Goal: Task Accomplishment & Management: Manage account settings

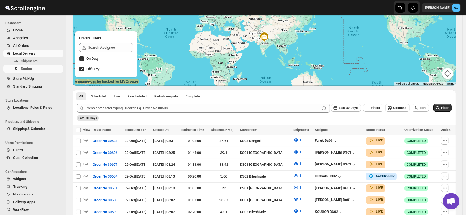
scroll to position [68, 0]
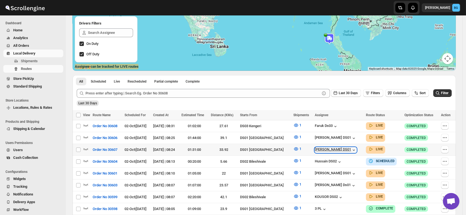
click at [330, 147] on div "Saharul DS01" at bounding box center [336, 149] width 42 height 5
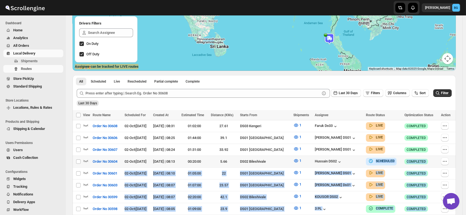
drag, startPoint x: 319, startPoint y: 168, endPoint x: 347, endPoint y: 162, distance: 28.7
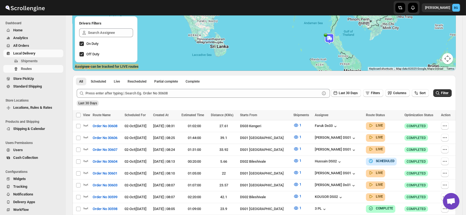
click at [342, 104] on div "Last 30 Days" at bounding box center [264, 100] width 376 height 9
click at [332, 148] on div "[PERSON_NAME] DS01" at bounding box center [336, 149] width 42 height 5
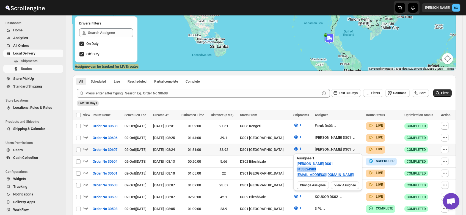
drag, startPoint x: 317, startPoint y: 169, endPoint x: 293, endPoint y: 169, distance: 23.1
click at [293, 169] on div "Assignee 1 Saharul DS01 8133824989 yedesam921@cavoyar.com" at bounding box center [327, 166] width 69 height 26
copy link "8133824989"
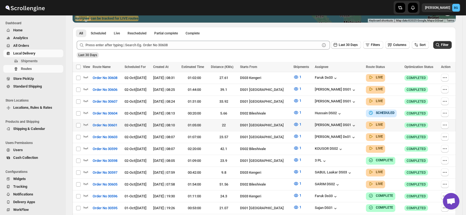
scroll to position [117, 0]
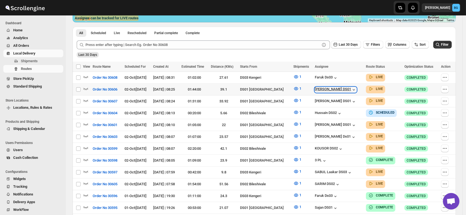
click at [335, 89] on div "[PERSON_NAME] DS01" at bounding box center [336, 89] width 42 height 5
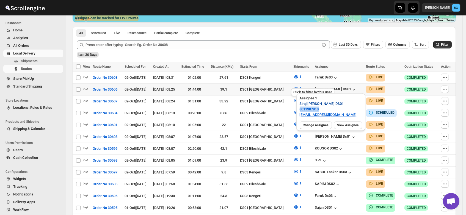
drag, startPoint x: 321, startPoint y: 109, endPoint x: 300, endPoint y: 107, distance: 21.5
click at [300, 107] on div "Assignee 1 Siraj Uddin DS01 8011387910 sopom53870@leabro.com" at bounding box center [330, 106] width 69 height 26
copy link "8011387910"
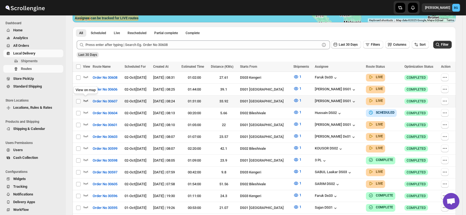
click at [86, 99] on icon "button" at bounding box center [85, 100] width 5 height 5
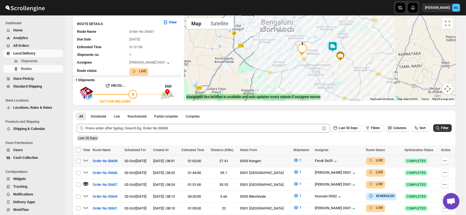
scroll to position [38, 0]
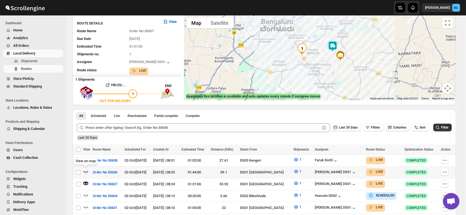
click at [85, 169] on icon "button" at bounding box center [85, 170] width 5 height 5
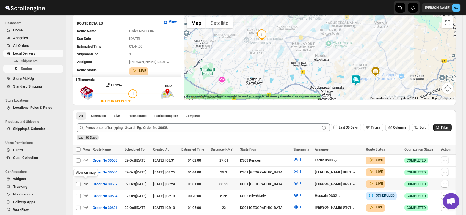
click at [85, 182] on icon "button" at bounding box center [85, 182] width 5 height 5
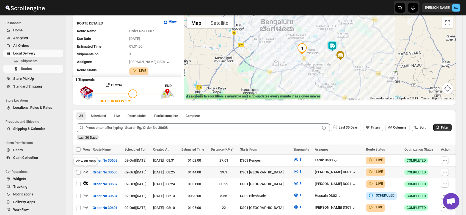
click at [85, 169] on icon "button" at bounding box center [85, 170] width 5 height 5
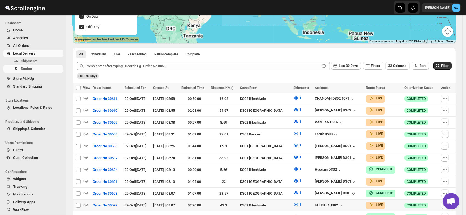
scroll to position [96, 0]
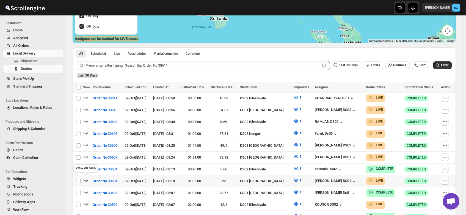
click at [86, 177] on icon "button" at bounding box center [85, 179] width 5 height 5
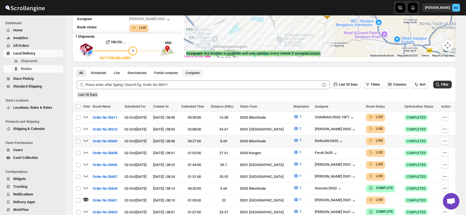
scroll to position [87, 0]
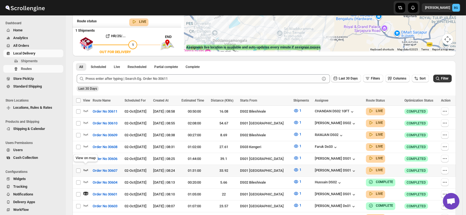
click at [86, 167] on icon "button" at bounding box center [85, 169] width 5 height 5
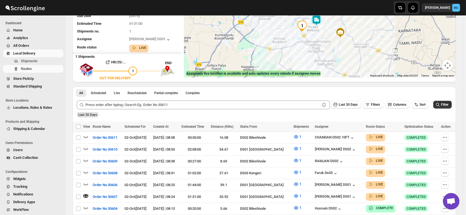
scroll to position [62, 0]
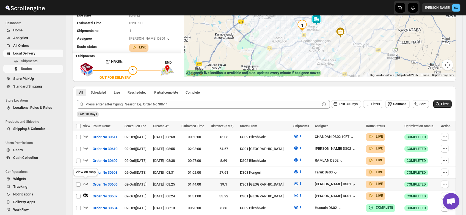
click at [86, 181] on icon "button" at bounding box center [85, 183] width 5 height 5
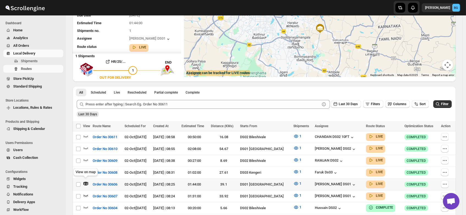
click at [86, 181] on icon "button" at bounding box center [85, 181] width 1 height 1
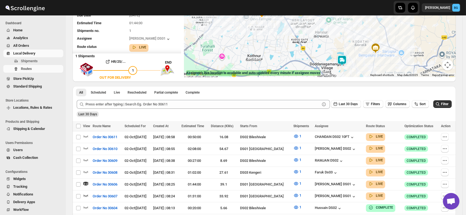
click at [343, 61] on img at bounding box center [341, 60] width 11 height 11
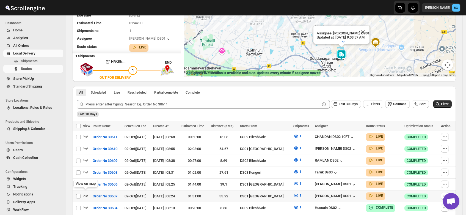
click at [86, 192] on icon "button" at bounding box center [85, 194] width 5 height 5
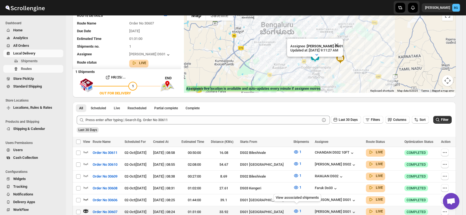
scroll to position [112, 0]
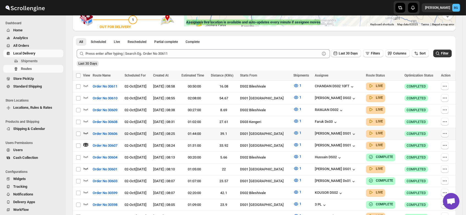
click at [447, 131] on icon "button" at bounding box center [444, 133] width 5 height 5
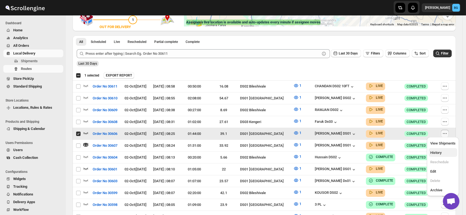
click at [435, 151] on span "History" at bounding box center [435, 152] width 11 height 4
checkbox input "false"
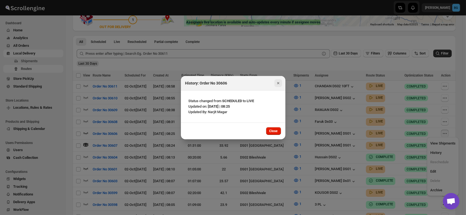
click at [278, 83] on icon "Close" at bounding box center [278, 83] width 2 height 2
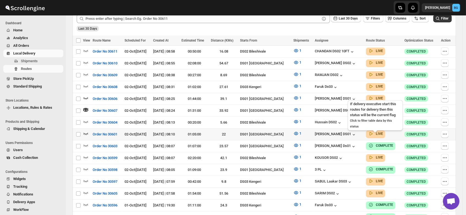
scroll to position [147, 0]
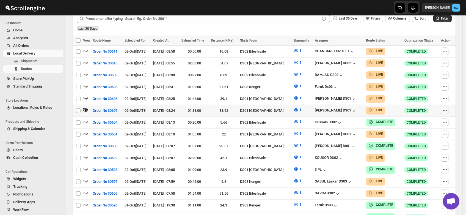
click at [445, 110] on icon "button" at bounding box center [444, 109] width 5 height 5
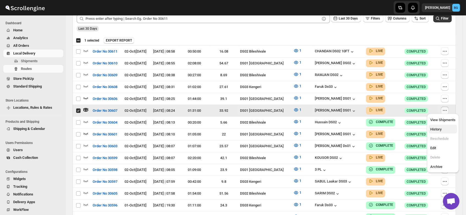
click at [434, 128] on span "History" at bounding box center [435, 129] width 11 height 4
checkbox input "false"
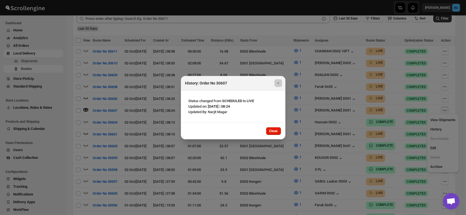
click at [447, 132] on div at bounding box center [233, 107] width 466 height 215
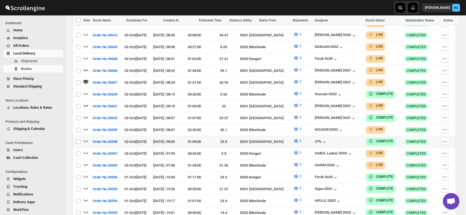
scroll to position [176, 0]
click at [446, 104] on icon "button" at bounding box center [444, 105] width 5 height 5
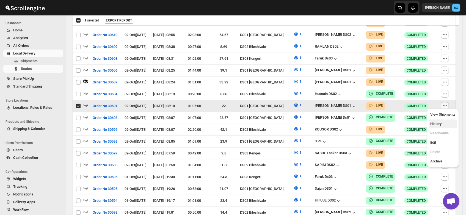
click at [432, 124] on span "History" at bounding box center [435, 123] width 11 height 4
checkbox input "false"
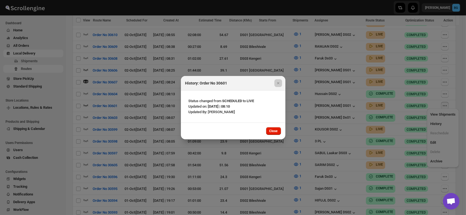
click at [448, 112] on div at bounding box center [233, 107] width 466 height 215
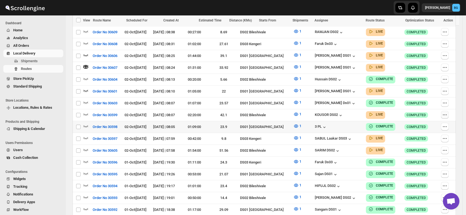
scroll to position [190, 0]
click at [445, 112] on icon "button" at bounding box center [444, 114] width 5 height 5
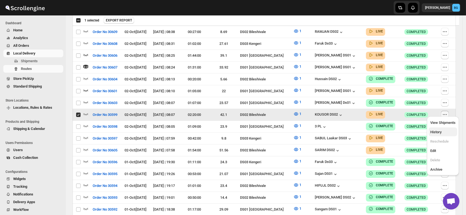
click at [435, 132] on span "History" at bounding box center [435, 132] width 11 height 4
checkbox input "false"
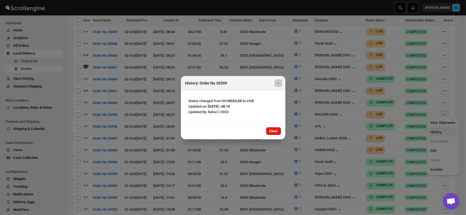
click at [435, 132] on div at bounding box center [233, 107] width 466 height 215
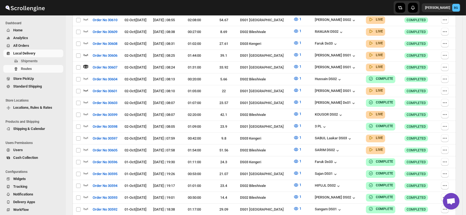
scroll to position [0, 0]
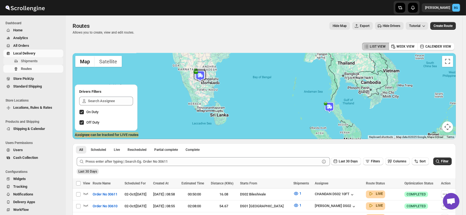
click at [23, 61] on span "Shipments" at bounding box center [29, 61] width 17 height 4
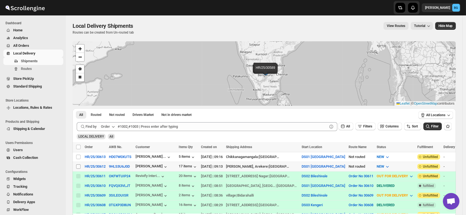
click at [80, 164] on input "Select shipment" at bounding box center [78, 166] width 4 height 4
checkbox input "true"
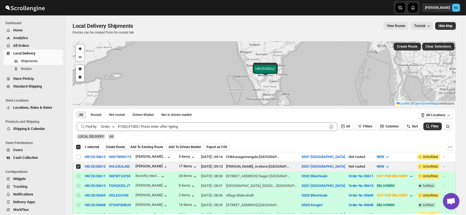
click at [122, 146] on span "Create Route" at bounding box center [115, 147] width 19 height 4
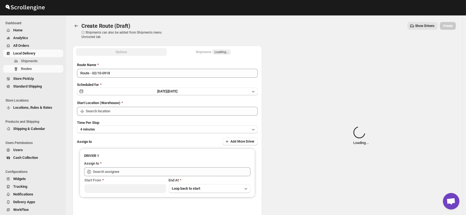
type input "DS01 [GEOGRAPHIC_DATA]"
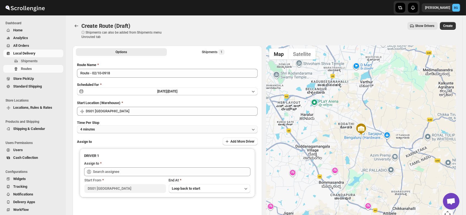
click at [109, 127] on button "4 minutes" at bounding box center [167, 129] width 181 height 8
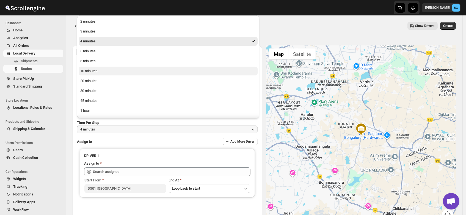
click at [96, 70] on div "10 minutes" at bounding box center [88, 70] width 17 height 5
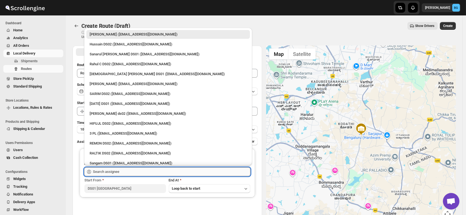
click at [103, 172] on input "text" at bounding box center [171, 171] width 157 height 9
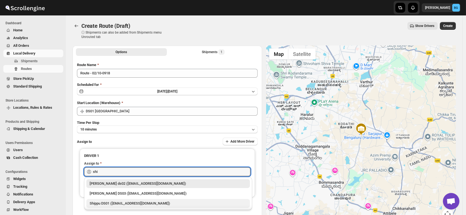
click at [109, 203] on div "Shippu DS01 ([EMAIL_ADDRESS][DOMAIN_NAME])" at bounding box center [168, 202] width 157 height 5
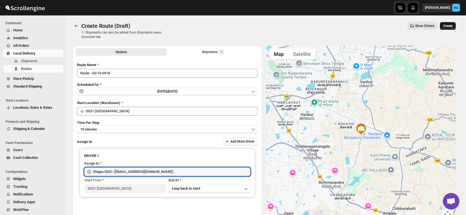
type input "Shippu DS01 ([EMAIL_ADDRESS][DOMAIN_NAME])"
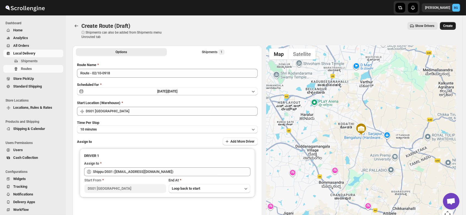
click at [451, 27] on span "Create" at bounding box center [447, 26] width 9 height 4
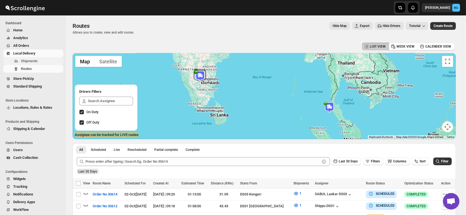
click at [27, 60] on span "Shipments" at bounding box center [29, 61] width 17 height 4
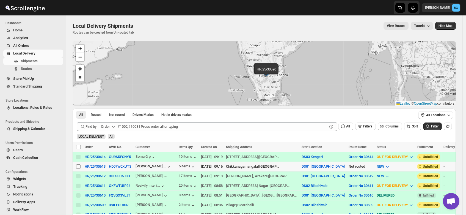
click at [77, 166] on input "Select shipment" at bounding box center [78, 166] width 4 height 4
checkbox input "true"
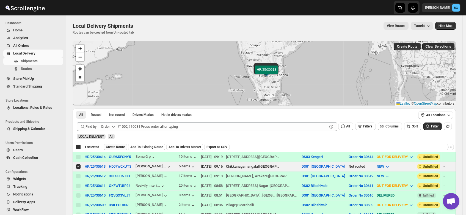
click at [113, 145] on span "Create Route" at bounding box center [115, 147] width 19 height 4
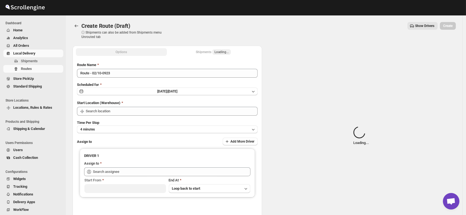
type input "DS01 [GEOGRAPHIC_DATA]"
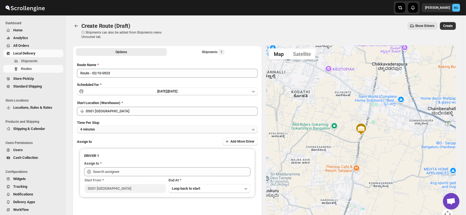
click at [103, 128] on button "4 minutes" at bounding box center [167, 129] width 181 height 8
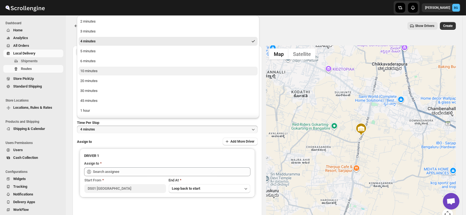
click at [95, 71] on div "10 minutes" at bounding box center [88, 70] width 17 height 5
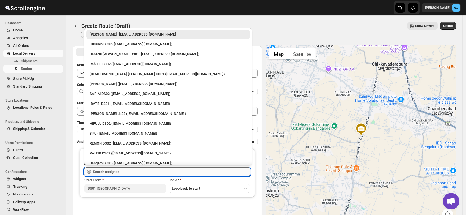
click at [101, 170] on input "text" at bounding box center [171, 171] width 157 height 9
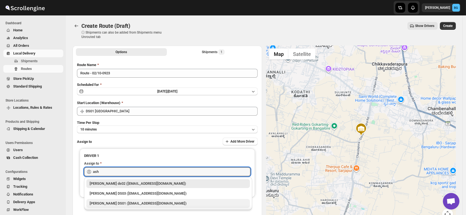
click at [110, 199] on div "[PERSON_NAME] DS01 ([EMAIL_ADDRESS][DOMAIN_NAME])" at bounding box center [168, 203] width 164 height 9
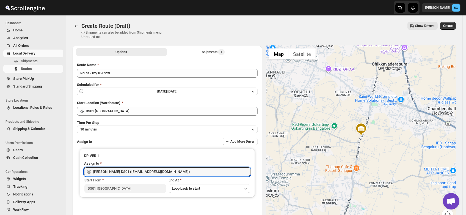
type input "[PERSON_NAME] DS01 ([EMAIL_ADDRESS][DOMAIN_NAME])"
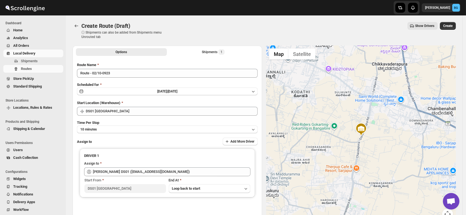
click at [452, 22] on button "Create" at bounding box center [448, 26] width 16 height 8
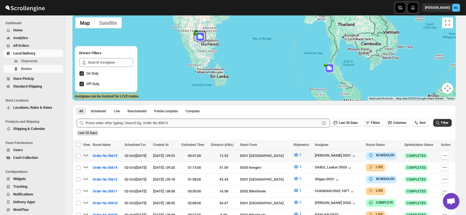
scroll to position [38, 0]
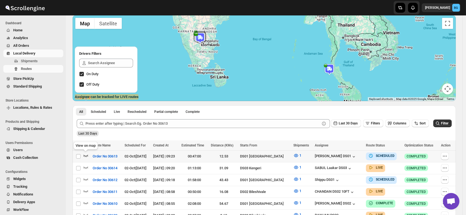
click at [86, 154] on icon "button" at bounding box center [85, 155] width 5 height 5
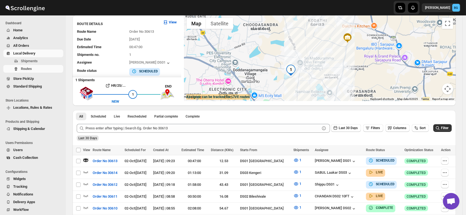
scroll to position [0, 0]
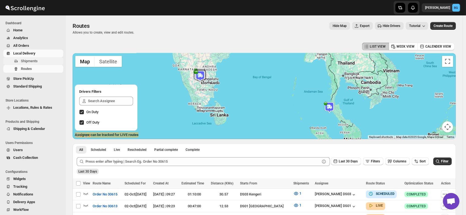
click at [25, 59] on span "Shipments" at bounding box center [29, 61] width 17 height 4
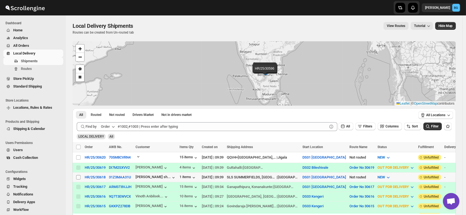
click at [76, 175] on input "Select shipment" at bounding box center [78, 177] width 4 height 4
checkbox input "true"
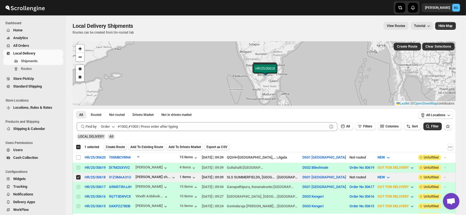
click at [116, 145] on span "Create Route" at bounding box center [115, 147] width 19 height 4
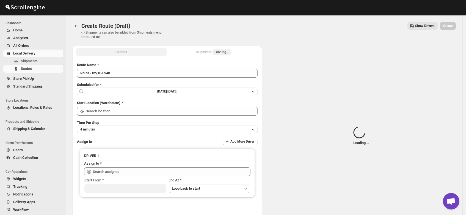
type input "DS01 [GEOGRAPHIC_DATA]"
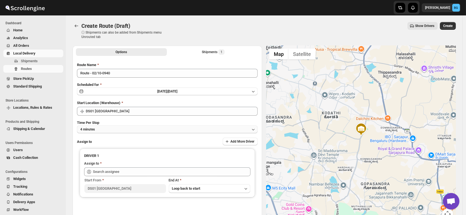
click at [103, 129] on button "4 minutes" at bounding box center [167, 129] width 181 height 8
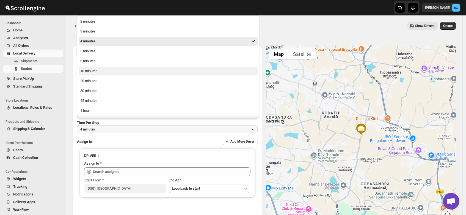
click at [92, 71] on div "10 minutes" at bounding box center [88, 70] width 17 height 5
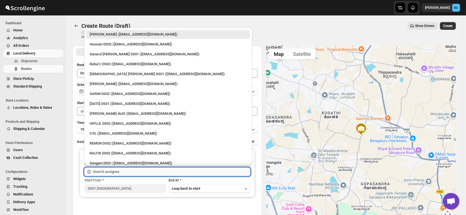
click at [104, 171] on input "text" at bounding box center [171, 171] width 157 height 9
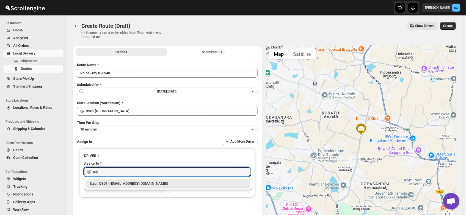
click at [112, 183] on div "Sajan DS01 (lofadat883@coderdir.com)" at bounding box center [168, 183] width 157 height 5
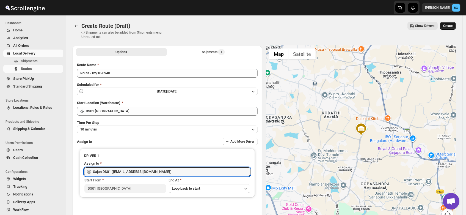
type input "Sajan DS01 (lofadat883@coderdir.com)"
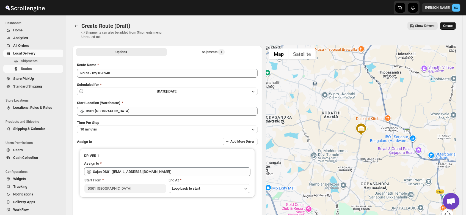
click at [451, 25] on span "Create" at bounding box center [447, 26] width 9 height 4
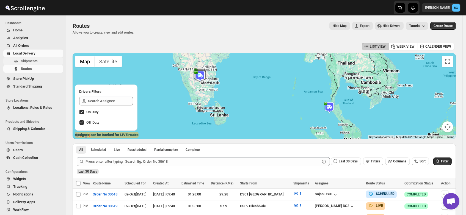
click at [26, 59] on span "Shipments" at bounding box center [29, 61] width 17 height 4
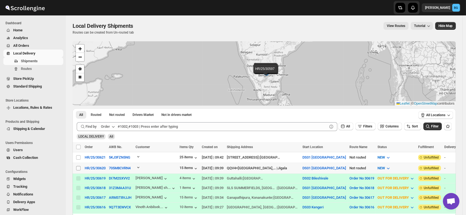
click at [78, 167] on input "Select shipment" at bounding box center [78, 168] width 4 height 4
checkbox input "true"
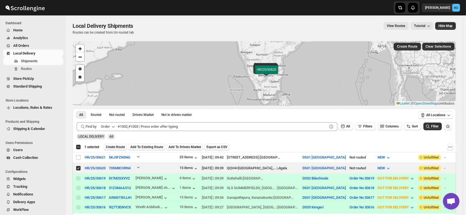
click at [119, 145] on span "Create Route" at bounding box center [115, 147] width 19 height 4
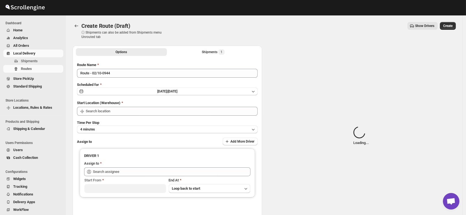
type input "DS01 [GEOGRAPHIC_DATA]"
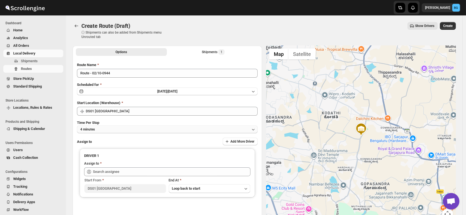
click at [103, 129] on button "4 minutes" at bounding box center [167, 129] width 181 height 8
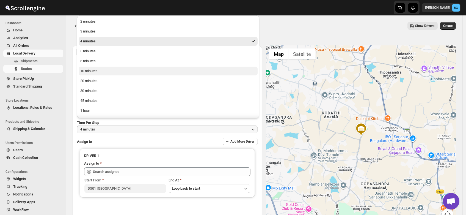
click at [88, 70] on div "10 minutes" at bounding box center [88, 70] width 17 height 5
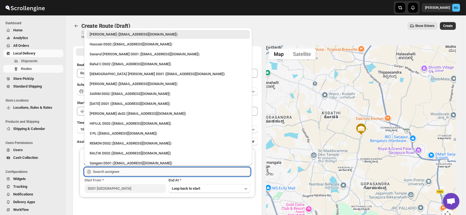
click at [108, 171] on input "text" at bounding box center [171, 171] width 157 height 9
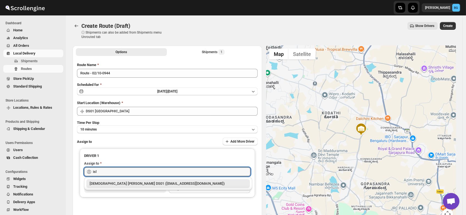
click at [109, 186] on div "Islam Laskar DS01 (vixib74172@ikowat.com)" at bounding box center [168, 183] width 164 height 9
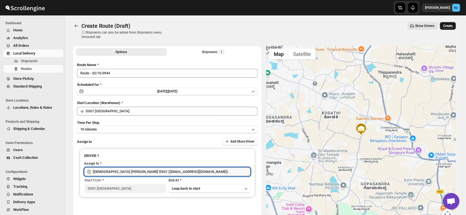
type input "Islam Laskar DS01 (vixib74172@ikowat.com)"
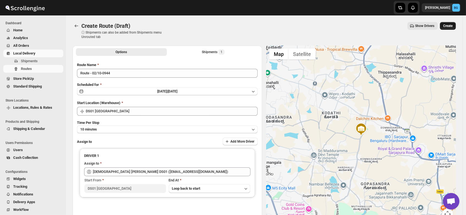
click at [449, 24] on span "Create" at bounding box center [447, 26] width 9 height 4
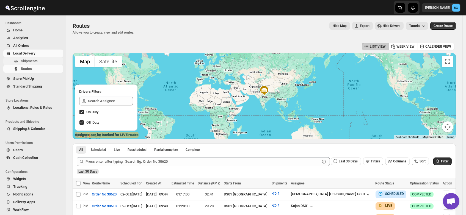
click at [30, 62] on span "Shipments" at bounding box center [29, 61] width 17 height 4
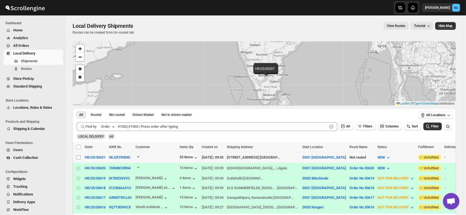
click at [77, 156] on input "Select shipment" at bounding box center [78, 157] width 4 height 4
checkbox input "true"
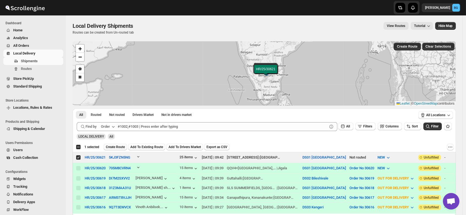
click at [113, 145] on span "Create Route" at bounding box center [115, 147] width 19 height 4
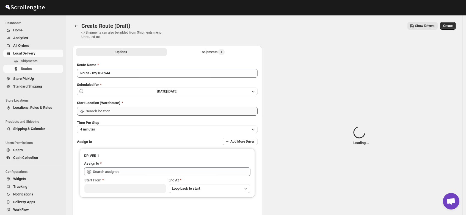
type input "DS01 [GEOGRAPHIC_DATA]"
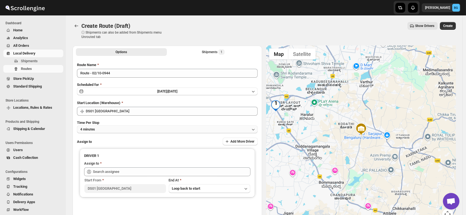
click at [101, 130] on button "4 minutes" at bounding box center [167, 129] width 181 height 8
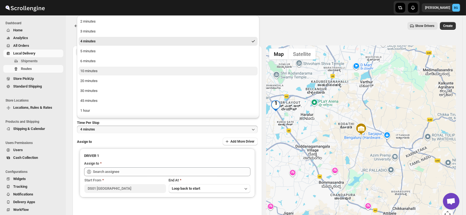
click at [92, 69] on div "10 minutes" at bounding box center [88, 70] width 17 height 5
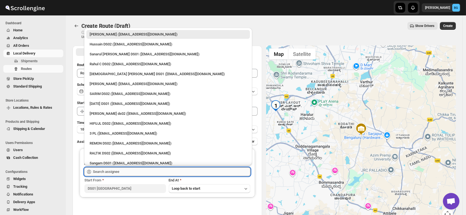
click at [109, 171] on input "text" at bounding box center [171, 171] width 157 height 9
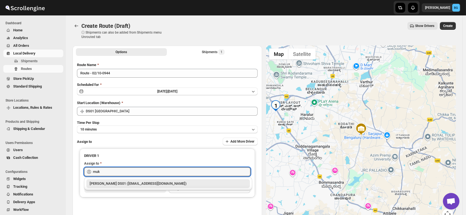
click at [112, 183] on div "Muktar Laskar DS01 (tawite4383@auslank.com)" at bounding box center [168, 183] width 157 height 5
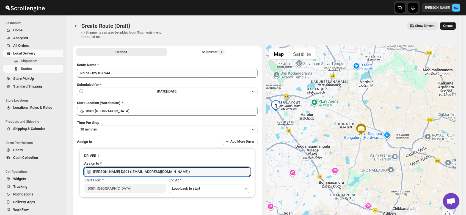
type input "Muktar Laskar DS01 (tawite4383@auslank.com)"
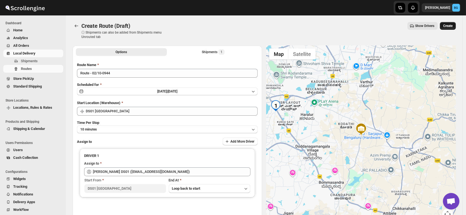
click at [448, 26] on span "Create" at bounding box center [447, 26] width 9 height 4
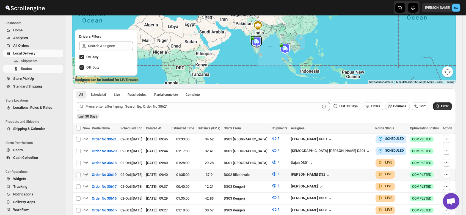
scroll to position [57, 0]
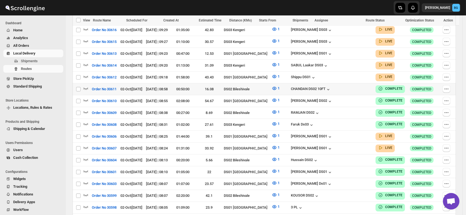
scroll to position [224, 0]
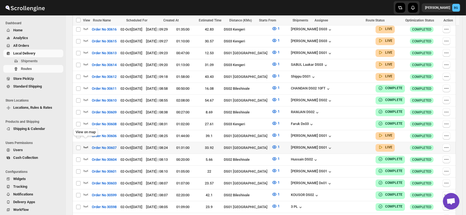
click at [86, 144] on icon "button" at bounding box center [85, 146] width 5 height 5
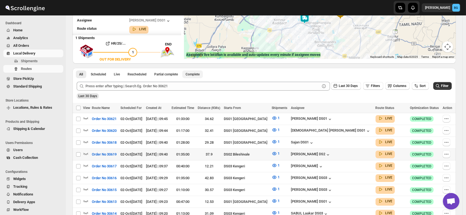
scroll to position [0, 0]
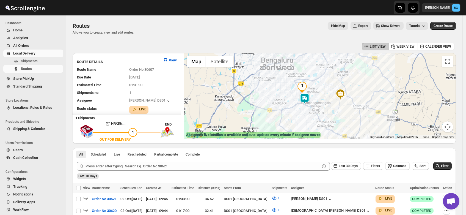
click at [306, 99] on img at bounding box center [304, 98] width 11 height 11
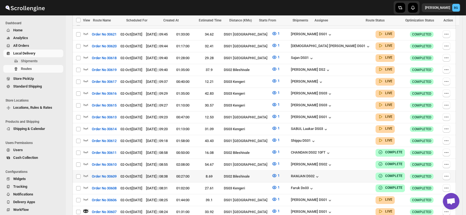
scroll to position [184, 0]
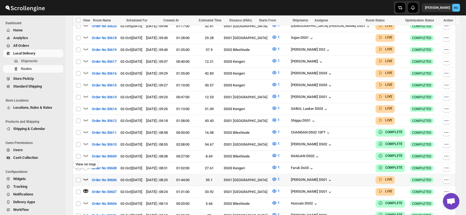
click at [85, 176] on icon "button" at bounding box center [85, 178] width 5 height 5
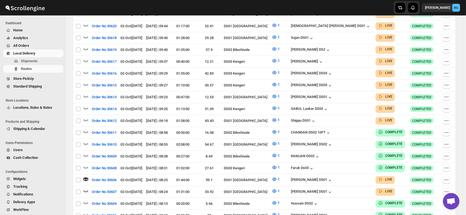
scroll to position [0, 0]
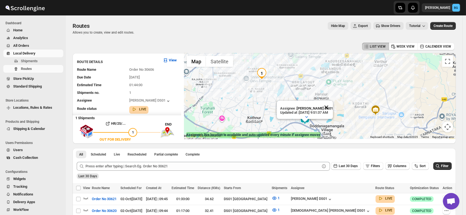
click at [332, 102] on button "Close" at bounding box center [326, 107] width 13 height 13
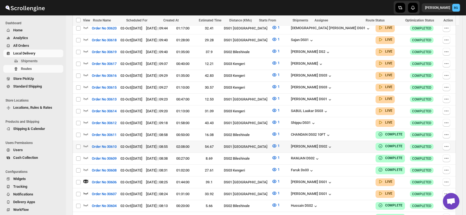
scroll to position [197, 0]
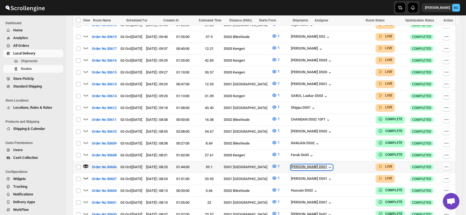
click at [325, 164] on div "[PERSON_NAME] DS01" at bounding box center [312, 166] width 42 height 5
click at [329, 164] on div "[PERSON_NAME] DS01" at bounding box center [312, 166] width 42 height 5
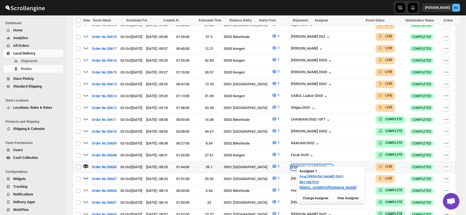
click at [329, 164] on div "[PERSON_NAME] DS01" at bounding box center [312, 166] width 42 height 5
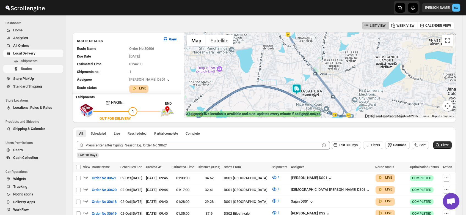
scroll to position [0, 0]
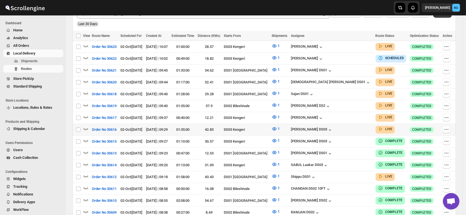
scroll to position [160, 0]
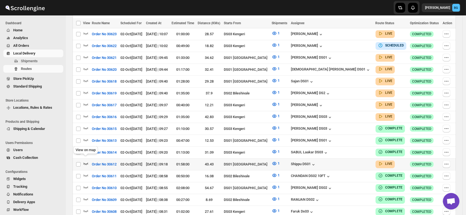
click at [86, 160] on icon "button" at bounding box center [85, 162] width 5 height 5
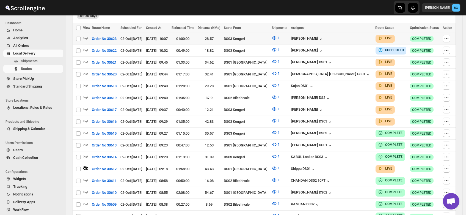
scroll to position [0, 0]
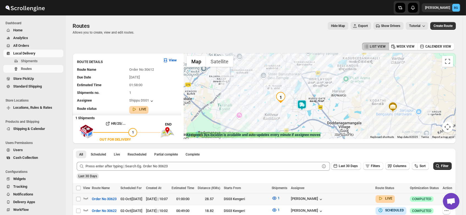
drag, startPoint x: 269, startPoint y: 108, endPoint x: 290, endPoint y: 105, distance: 20.9
click at [290, 105] on div at bounding box center [320, 96] width 272 height 86
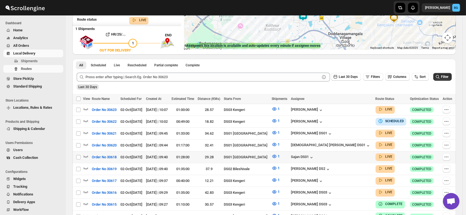
scroll to position [89, 0]
click at [86, 153] on icon "button" at bounding box center [85, 155] width 5 height 5
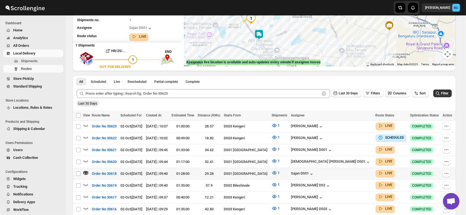
scroll to position [74, 0]
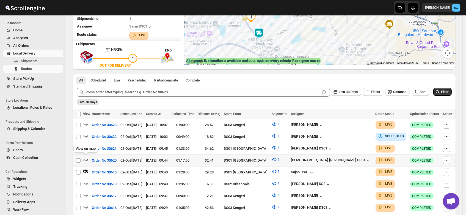
click at [85, 158] on icon "button" at bounding box center [85, 159] width 5 height 5
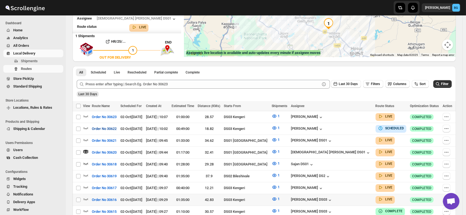
scroll to position [82, 0]
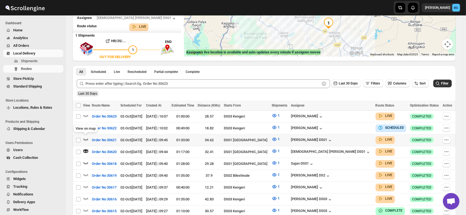
click at [85, 136] on icon "button" at bounding box center [85, 138] width 5 height 5
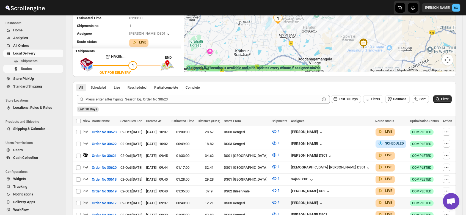
scroll to position [67, 0]
click at [85, 140] on icon "button" at bounding box center [85, 142] width 5 height 5
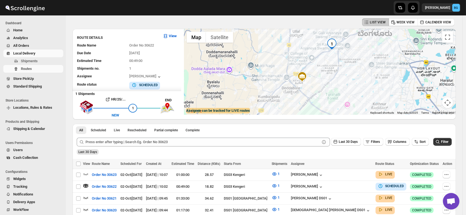
scroll to position [23, 0]
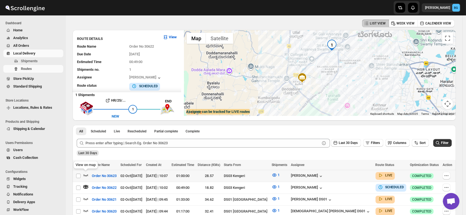
click at [85, 174] on icon "button" at bounding box center [85, 174] width 5 height 5
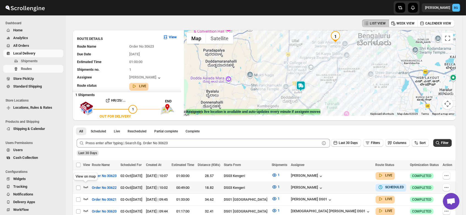
click at [85, 185] on icon "button" at bounding box center [85, 186] width 5 height 5
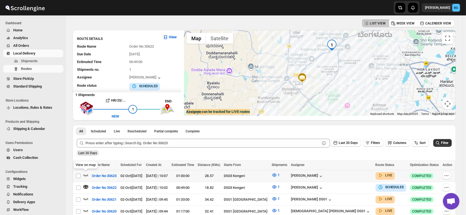
click at [87, 173] on icon "button" at bounding box center [85, 174] width 5 height 5
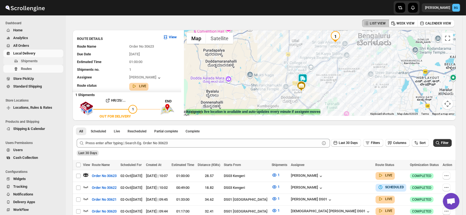
click at [30, 62] on span "Shipments" at bounding box center [29, 61] width 17 height 4
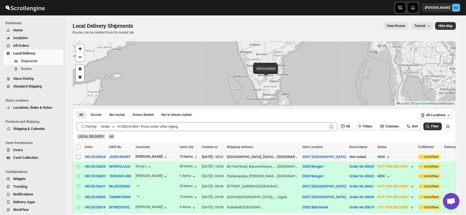
click at [78, 157] on input "Select shipment" at bounding box center [78, 156] width 4 height 4
checkbox input "true"
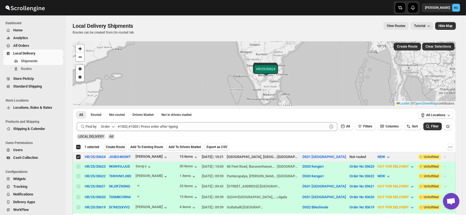
click at [117, 145] on span "Create Route" at bounding box center [115, 147] width 19 height 4
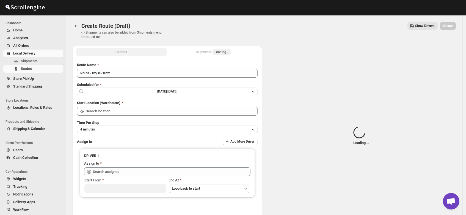
type input "DS01 [GEOGRAPHIC_DATA]"
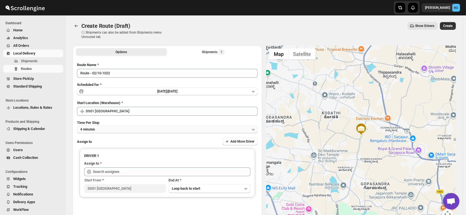
click at [99, 127] on button "4 minutes" at bounding box center [167, 129] width 181 height 8
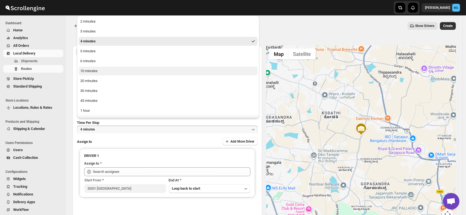
click at [95, 72] on div "10 minutes" at bounding box center [88, 70] width 17 height 5
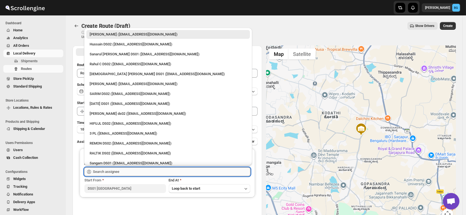
click at [101, 169] on input "text" at bounding box center [171, 171] width 157 height 9
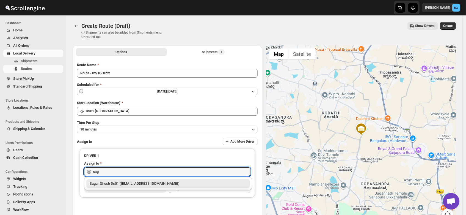
click at [112, 182] on div "Sagar Ghosh Ds01 ([EMAIL_ADDRESS][DOMAIN_NAME])" at bounding box center [168, 183] width 157 height 5
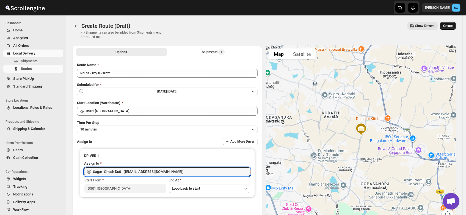
type input "Sagar Ghosh Ds01 ([EMAIL_ADDRESS][DOMAIN_NAME])"
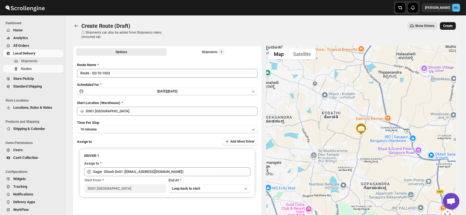
click at [451, 25] on span "Create" at bounding box center [447, 26] width 9 height 4
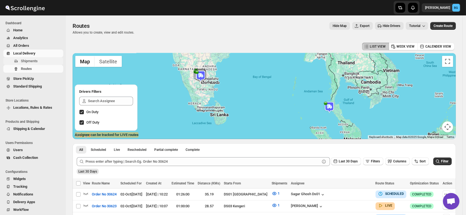
click at [31, 59] on span "Shipments" at bounding box center [29, 61] width 17 height 4
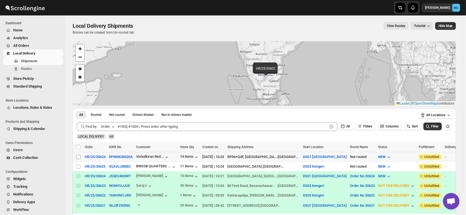
click at [77, 156] on input "Select shipment" at bounding box center [78, 156] width 4 height 4
checkbox input "true"
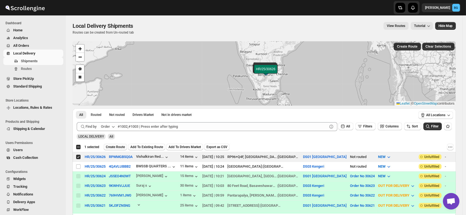
click at [119, 146] on span "Create Route" at bounding box center [115, 147] width 19 height 4
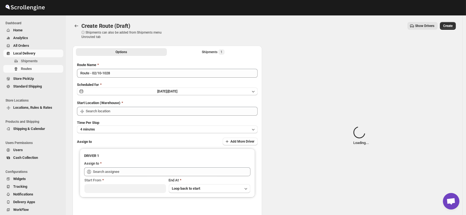
type input "DS01 [GEOGRAPHIC_DATA]"
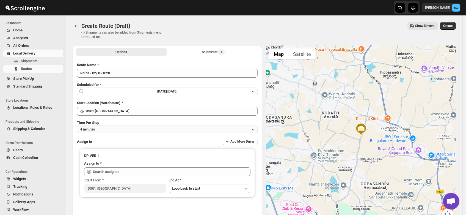
click at [108, 127] on button "4 minutes" at bounding box center [167, 129] width 181 height 8
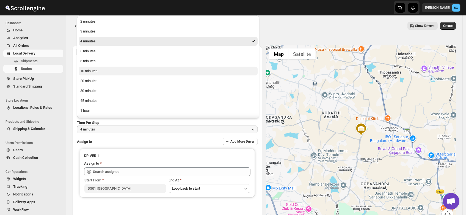
click at [91, 69] on div "10 minutes" at bounding box center [88, 70] width 17 height 5
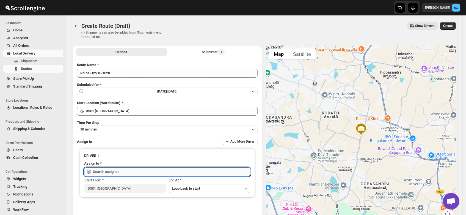
click at [103, 173] on input "text" at bounding box center [171, 171] width 157 height 9
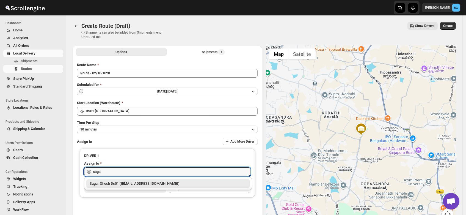
click at [104, 183] on div "Sagar Ghosh Ds01 ([EMAIL_ADDRESS][DOMAIN_NAME])" at bounding box center [168, 183] width 157 height 5
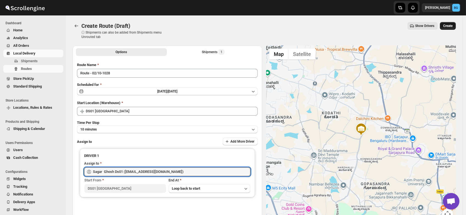
type input "Sagar Ghosh Ds01 ([EMAIL_ADDRESS][DOMAIN_NAME])"
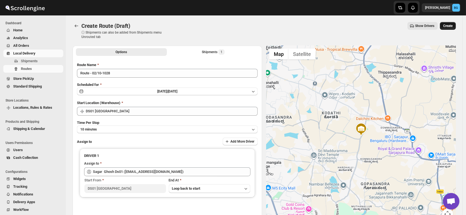
click at [450, 24] on span "Create" at bounding box center [447, 26] width 9 height 4
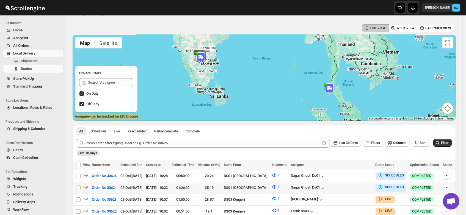
scroll to position [18, 0]
click at [446, 185] on icon "button" at bounding box center [446, 187] width 5 height 5
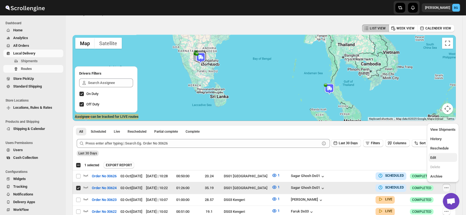
click at [433, 155] on span "Edit" at bounding box center [433, 157] width 6 height 4
checkbox input "false"
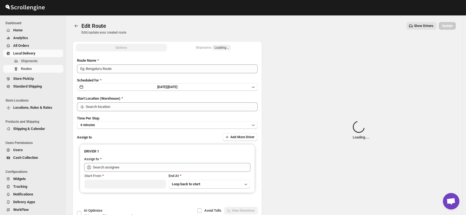
type input "Order No 30624"
type input "DS01 [GEOGRAPHIC_DATA]"
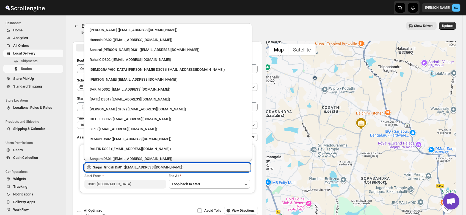
drag, startPoint x: 169, startPoint y: 167, endPoint x: 44, endPoint y: 170, distance: 125.1
click at [44, 170] on div "Skip to content Brajesh Giri BG Dashboard Home Analytics All Orders Local Deliv…" at bounding box center [233, 125] width 466 height 251
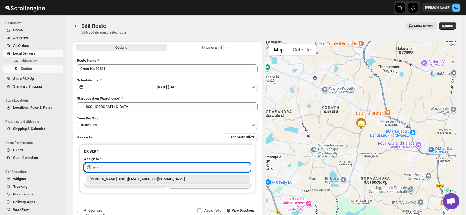
click at [119, 177] on div "[PERSON_NAME] DS01 ([EMAIL_ADDRESS][DOMAIN_NAME])" at bounding box center [168, 178] width 157 height 5
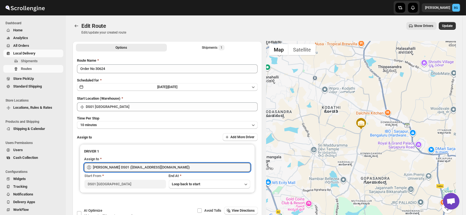
type input "[PERSON_NAME] DS01 ([EMAIL_ADDRESS][DOMAIN_NAME])"
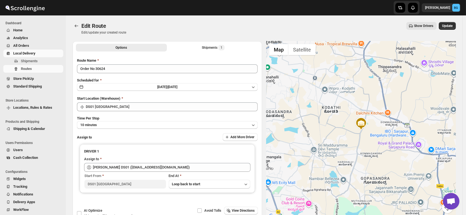
click at [451, 21] on div "Edit Route. This page is ready Edit Route Edit/update your created route Show D…" at bounding box center [264, 28] width 383 height 26
click at [451, 26] on span "Update" at bounding box center [447, 26] width 10 height 4
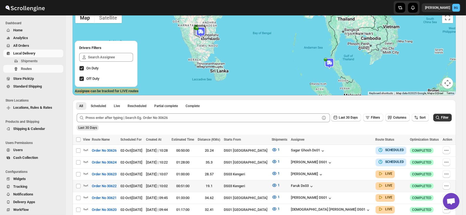
scroll to position [35, 0]
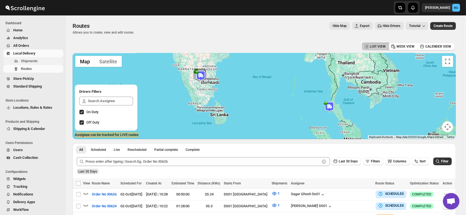
click at [24, 59] on span "Shipments" at bounding box center [29, 61] width 17 height 4
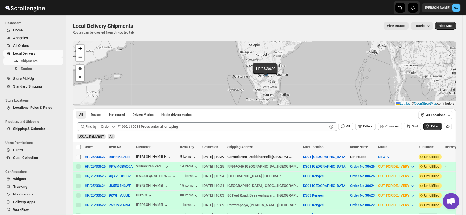
click at [79, 155] on input "Select shipment" at bounding box center [78, 156] width 4 height 4
checkbox input "true"
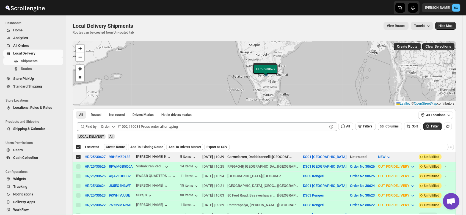
click at [115, 145] on span "Create Route" at bounding box center [115, 147] width 19 height 4
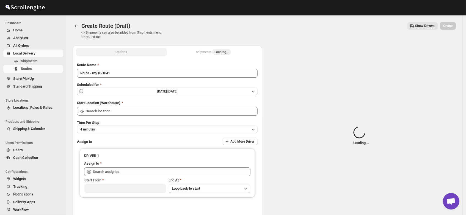
type input "DS01 [GEOGRAPHIC_DATA]"
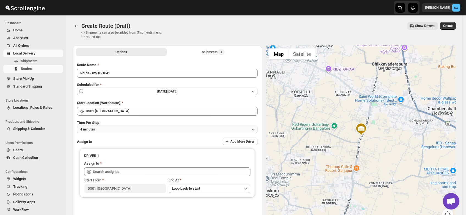
click at [110, 128] on button "4 minutes" at bounding box center [167, 129] width 181 height 8
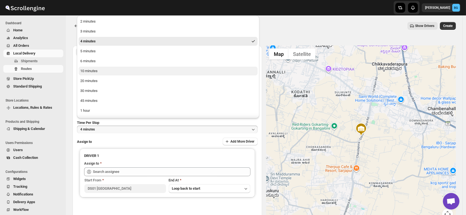
click at [101, 72] on button "10 minutes" at bounding box center [168, 71] width 179 height 9
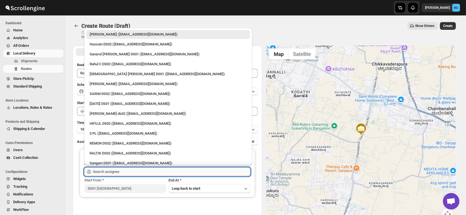
click at [106, 168] on input "text" at bounding box center [171, 171] width 157 height 9
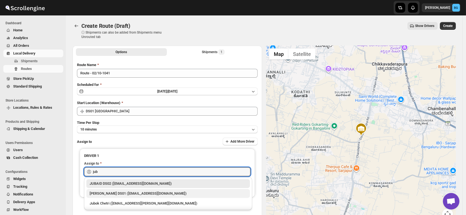
click at [109, 192] on div "[PERSON_NAME] DS01 ([EMAIL_ADDRESS][DOMAIN_NAME])" at bounding box center [168, 192] width 157 height 5
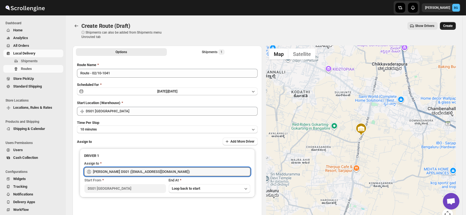
type input "[PERSON_NAME] DS01 ([EMAIL_ADDRESS][DOMAIN_NAME])"
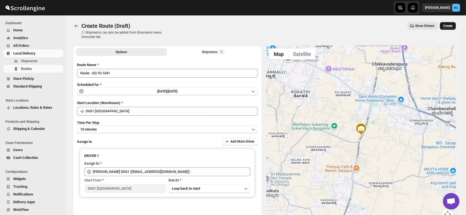
click at [451, 24] on span "Create" at bounding box center [447, 26] width 9 height 4
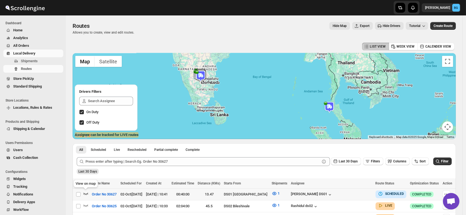
click at [85, 193] on icon "button" at bounding box center [85, 192] width 5 height 5
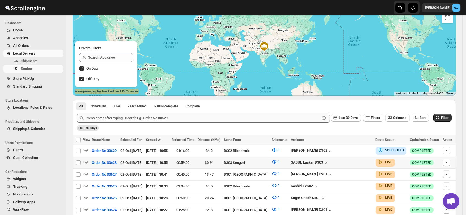
scroll to position [51, 0]
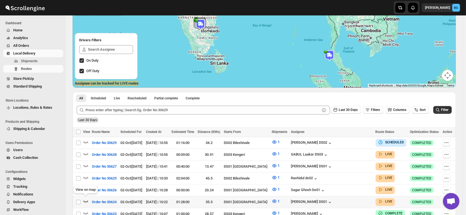
click at [85, 198] on icon "button" at bounding box center [85, 200] width 5 height 5
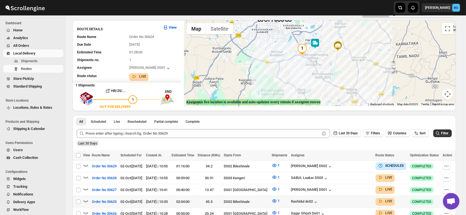
scroll to position [33, 0]
click at [85, 198] on icon "button" at bounding box center [85, 200] width 5 height 5
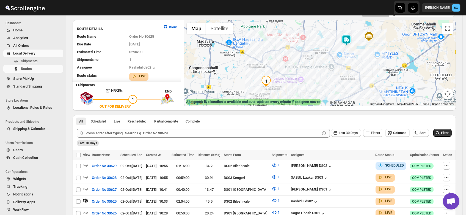
click at [348, 39] on img at bounding box center [346, 40] width 11 height 11
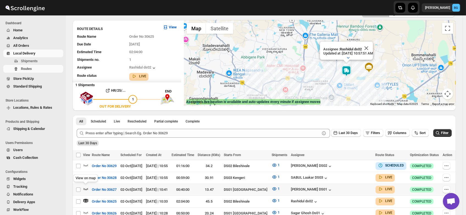
click at [87, 186] on icon "button" at bounding box center [85, 188] width 5 height 5
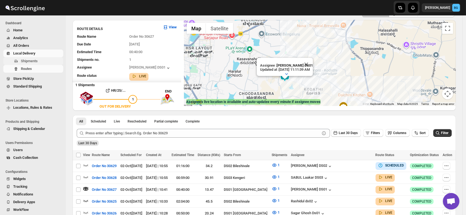
click at [24, 59] on span "Shipments" at bounding box center [29, 61] width 17 height 4
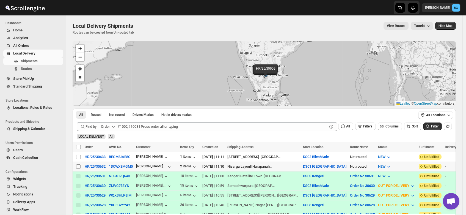
click at [79, 165] on input "Select shipment" at bounding box center [78, 166] width 4 height 4
checkbox input "true"
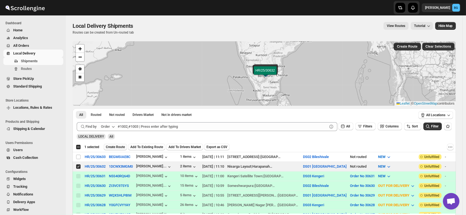
click at [114, 146] on span "Create Route" at bounding box center [115, 147] width 19 height 4
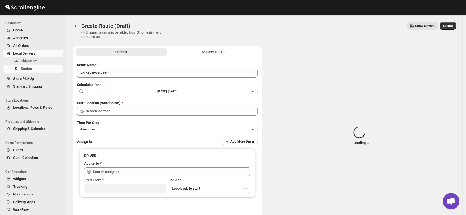
type input "DS01 [GEOGRAPHIC_DATA]"
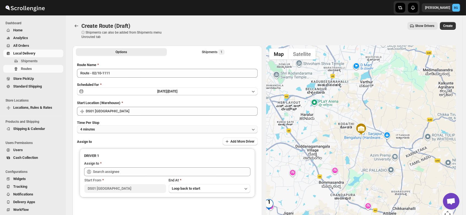
click at [100, 130] on button "4 minutes" at bounding box center [167, 129] width 181 height 8
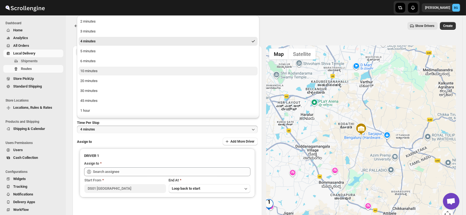
click at [92, 70] on div "10 minutes" at bounding box center [88, 70] width 17 height 5
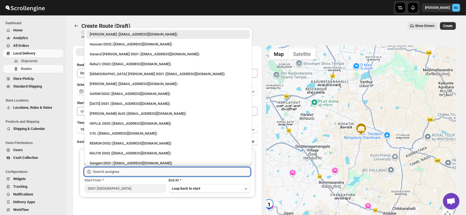
click at [109, 170] on input "text" at bounding box center [171, 171] width 157 height 9
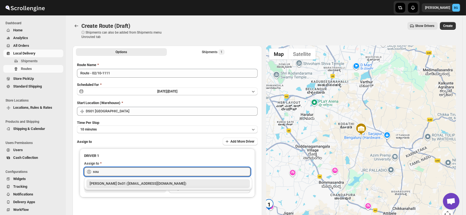
click at [111, 183] on div "[PERSON_NAME] Ds01 ([EMAIL_ADDRESS][DOMAIN_NAME])" at bounding box center [168, 183] width 157 height 5
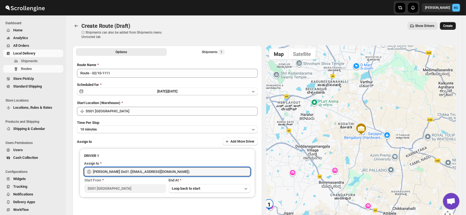
type input "[PERSON_NAME] Ds01 ([EMAIL_ADDRESS][DOMAIN_NAME])"
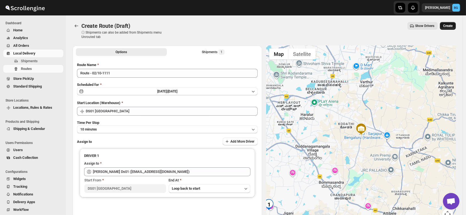
click at [450, 25] on span "Create" at bounding box center [447, 26] width 9 height 4
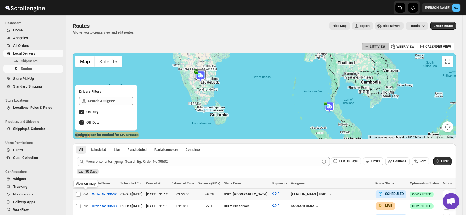
click at [85, 192] on icon "button" at bounding box center [85, 192] width 5 height 5
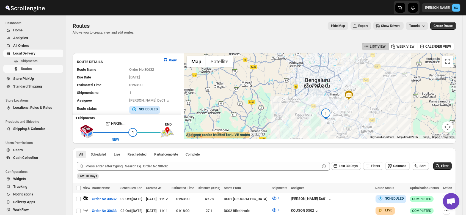
drag, startPoint x: 295, startPoint y: 66, endPoint x: 325, endPoint y: 112, distance: 55.0
click at [325, 112] on div at bounding box center [320, 96] width 272 height 86
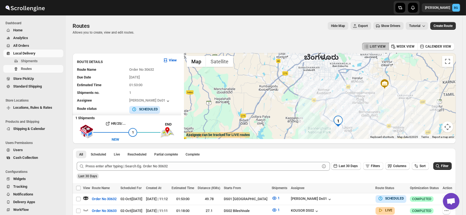
drag, startPoint x: 353, startPoint y: 108, endPoint x: 337, endPoint y: 86, distance: 27.0
click at [337, 86] on div at bounding box center [320, 96] width 272 height 86
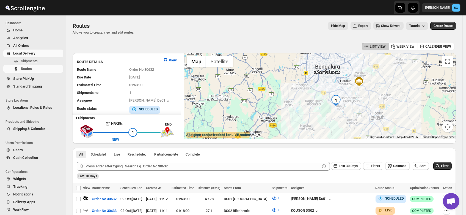
scroll to position [1, 0]
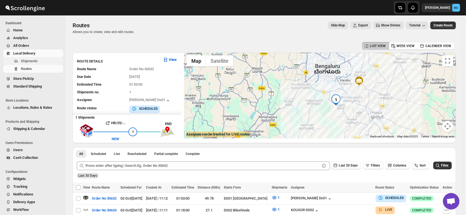
click at [24, 60] on span "Shipments" at bounding box center [29, 61] width 17 height 4
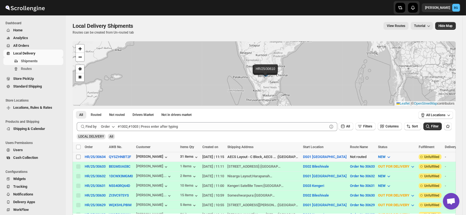
click at [78, 156] on input "Select shipment" at bounding box center [78, 156] width 4 height 4
checkbox input "true"
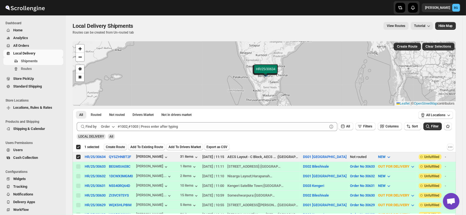
click at [112, 145] on span "Create Route" at bounding box center [115, 147] width 19 height 4
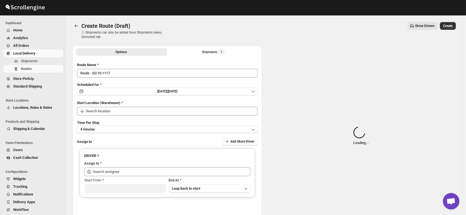
type input "DS01 [GEOGRAPHIC_DATA]"
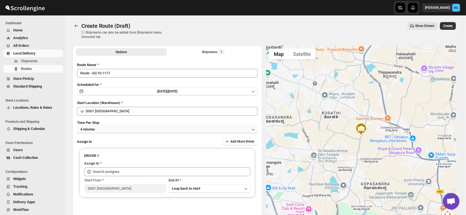
click at [105, 127] on button "4 minutes" at bounding box center [167, 129] width 181 height 8
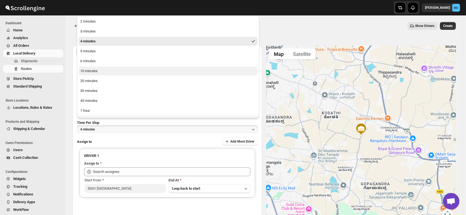
click at [106, 72] on button "10 minutes" at bounding box center [168, 71] width 179 height 9
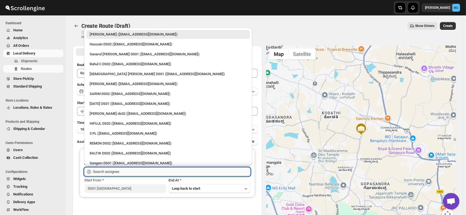
click at [101, 172] on input "text" at bounding box center [171, 171] width 157 height 9
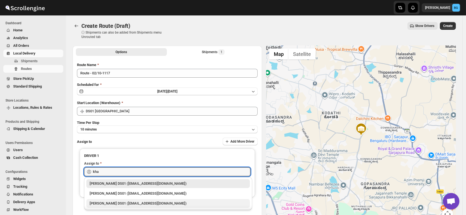
click at [112, 200] on div "[PERSON_NAME] DS01 ([EMAIL_ADDRESS][DOMAIN_NAME])" at bounding box center [168, 202] width 157 height 5
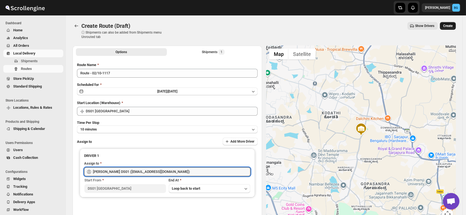
type input "[PERSON_NAME] DS01 ([EMAIL_ADDRESS][DOMAIN_NAME])"
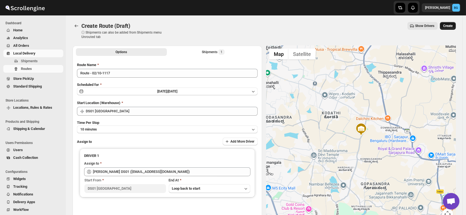
click at [450, 23] on button "Create" at bounding box center [448, 26] width 16 height 8
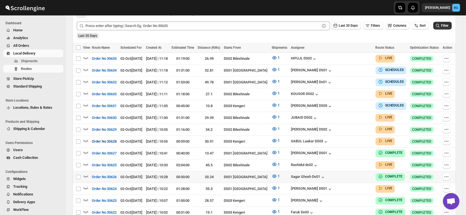
scroll to position [136, 0]
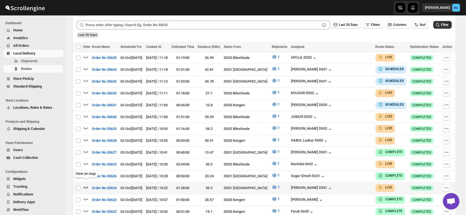
click at [84, 186] on icon "button" at bounding box center [86, 187] width 5 height 2
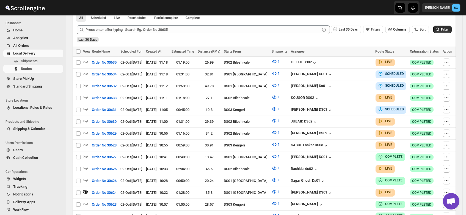
scroll to position [0, 0]
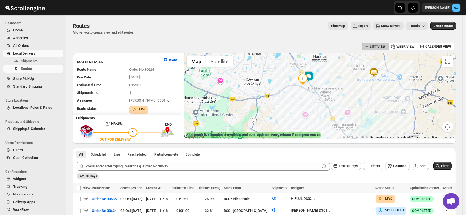
click at [311, 75] on img at bounding box center [308, 76] width 11 height 11
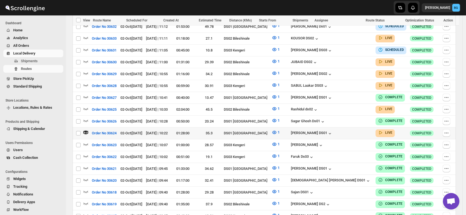
scroll to position [196, 0]
click at [333, 130] on div "[PERSON_NAME] DS01" at bounding box center [312, 132] width 42 height 5
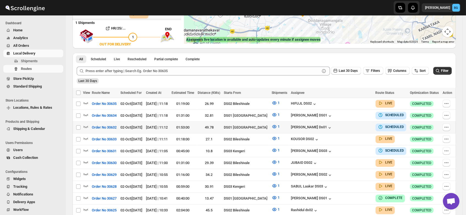
scroll to position [92, 0]
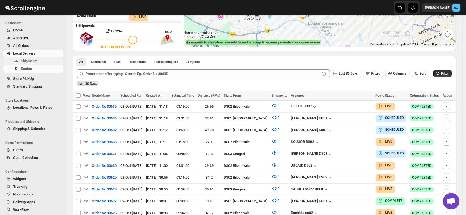
click at [31, 60] on span "Shipments" at bounding box center [29, 61] width 17 height 4
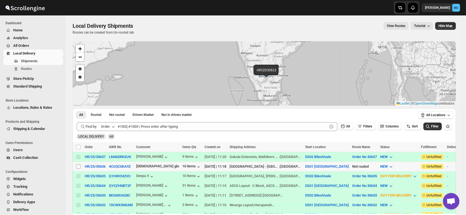
click at [76, 165] on input "Select shipment" at bounding box center [78, 166] width 4 height 4
checkbox input "true"
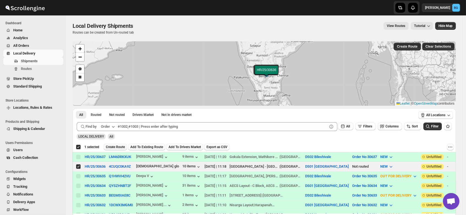
click at [112, 147] on span "Create Route" at bounding box center [115, 147] width 19 height 4
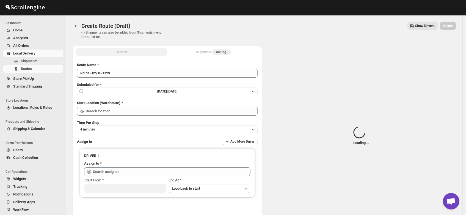
type input "DS01 [GEOGRAPHIC_DATA]"
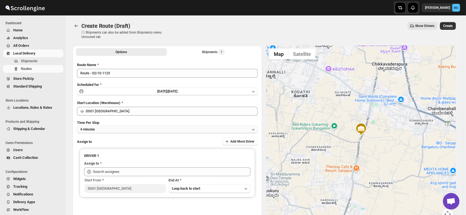
click at [104, 129] on button "4 minutes" at bounding box center [167, 129] width 181 height 8
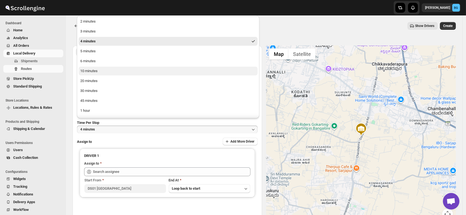
click at [92, 70] on div "10 minutes" at bounding box center [88, 70] width 17 height 5
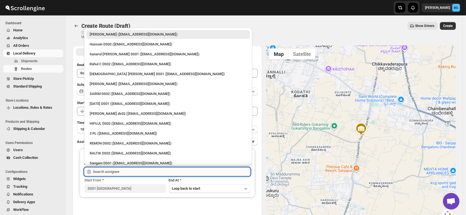
click at [109, 173] on input "text" at bounding box center [171, 171] width 157 height 9
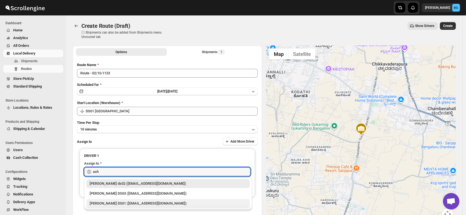
click at [111, 203] on div "[PERSON_NAME] DS01 ([EMAIL_ADDRESS][DOMAIN_NAME])" at bounding box center [168, 202] width 157 height 5
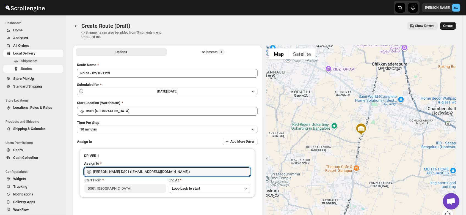
type input "[PERSON_NAME] DS01 ([EMAIL_ADDRESS][DOMAIN_NAME])"
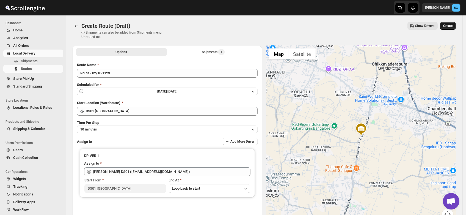
click at [450, 26] on span "Create" at bounding box center [447, 26] width 9 height 4
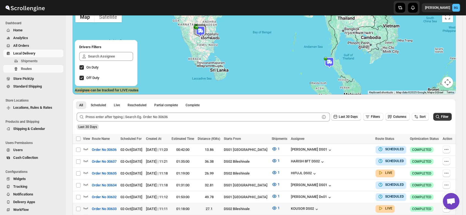
scroll to position [47, 0]
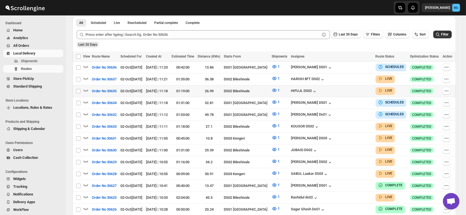
scroll to position [137, 0]
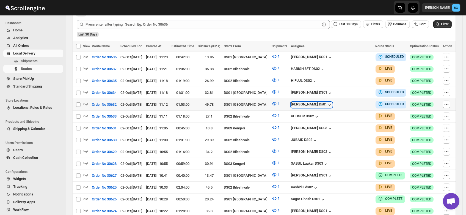
click at [329, 102] on div "[PERSON_NAME] Ds01" at bounding box center [311, 104] width 41 height 5
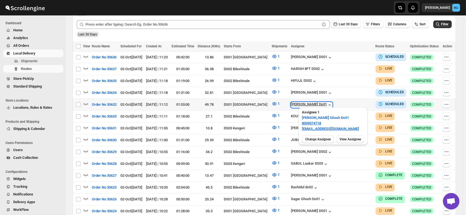
click at [329, 102] on div "[PERSON_NAME] Ds01" at bounding box center [311, 104] width 41 height 5
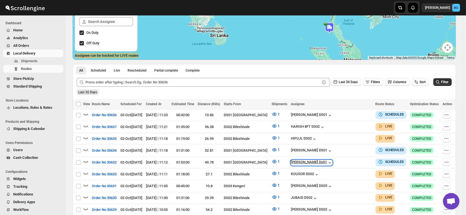
scroll to position [0, 0]
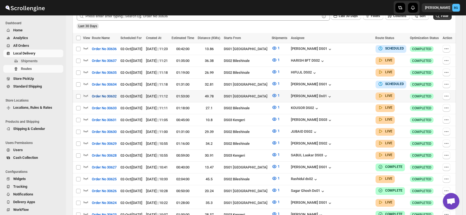
scroll to position [145, 0]
click at [85, 93] on icon "button" at bounding box center [85, 95] width 5 height 5
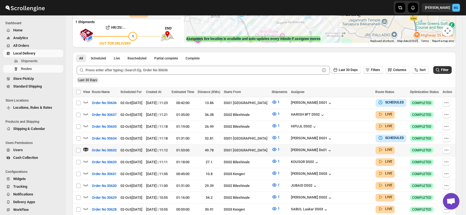
scroll to position [0, 0]
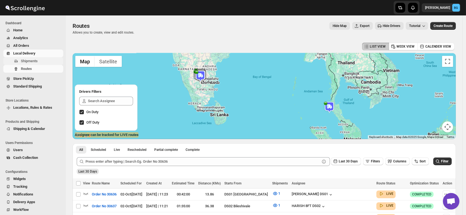
click at [27, 61] on span "Shipments" at bounding box center [29, 61] width 17 height 4
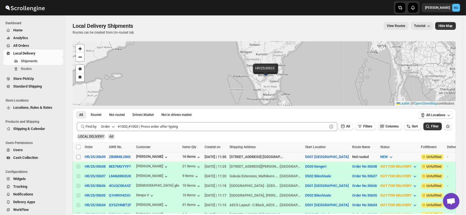
click at [78, 155] on input "Select shipment" at bounding box center [78, 156] width 4 height 4
checkbox input "true"
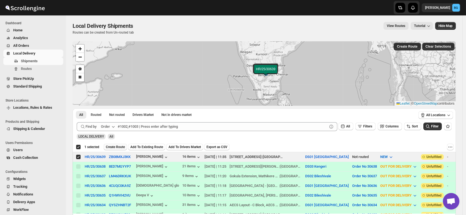
click at [114, 145] on span "Create Route" at bounding box center [115, 147] width 19 height 4
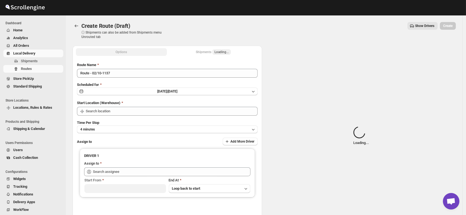
type input "DS01 [GEOGRAPHIC_DATA]"
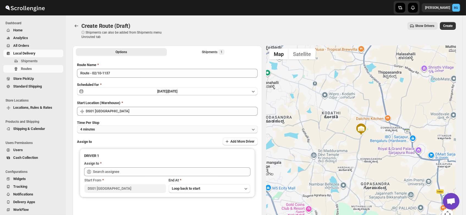
click at [100, 129] on button "4 minutes" at bounding box center [167, 129] width 181 height 8
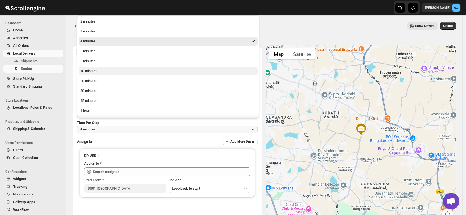
click at [89, 71] on div "10 minutes" at bounding box center [88, 70] width 17 height 5
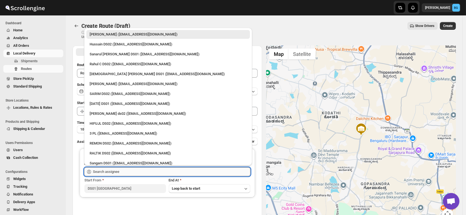
click at [105, 170] on input "text" at bounding box center [171, 171] width 157 height 9
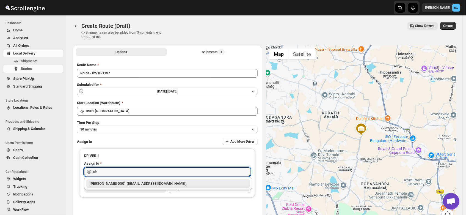
click at [106, 182] on div "Siraj Uddin DS01 (sopom53870@leabro.com)" at bounding box center [168, 183] width 157 height 5
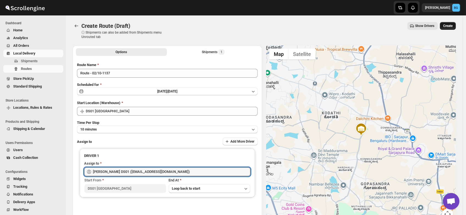
type input "Siraj Uddin DS01 (sopom53870@leabro.com)"
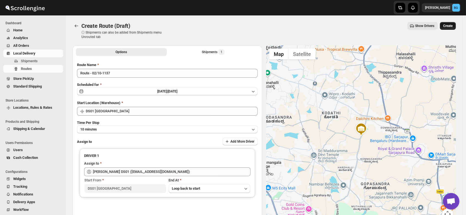
click at [451, 26] on span "Create" at bounding box center [447, 26] width 9 height 4
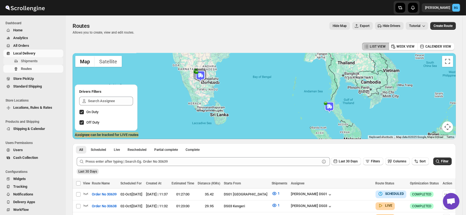
click at [28, 61] on span "Shipments" at bounding box center [29, 61] width 17 height 4
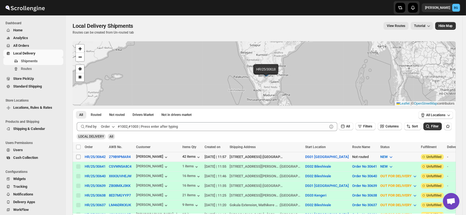
click at [78, 155] on input "Select shipment" at bounding box center [78, 156] width 4 height 4
checkbox input "true"
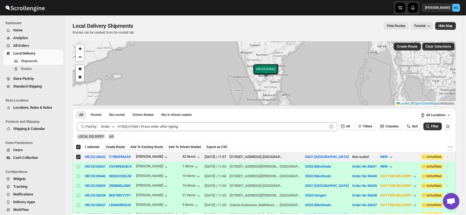
click at [116, 145] on span "Create Route" at bounding box center [115, 147] width 19 height 4
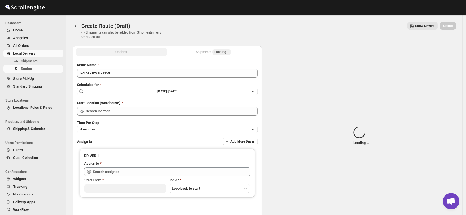
type input "DS01 [GEOGRAPHIC_DATA]"
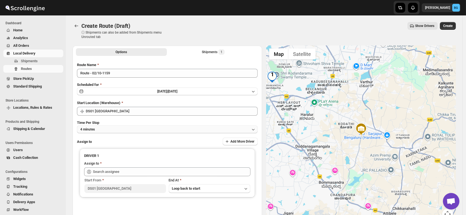
click at [95, 128] on button "4 minutes" at bounding box center [167, 129] width 181 height 8
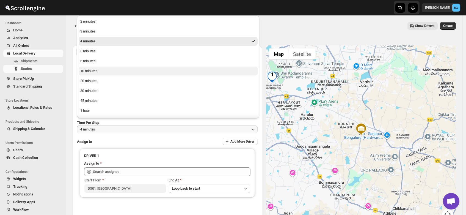
click at [91, 71] on div "10 minutes" at bounding box center [88, 70] width 17 height 5
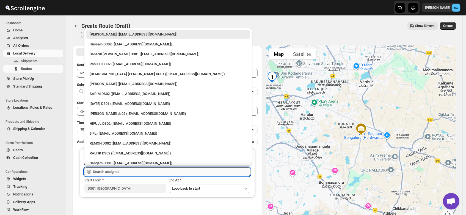
click at [106, 172] on input "text" at bounding box center [171, 171] width 157 height 9
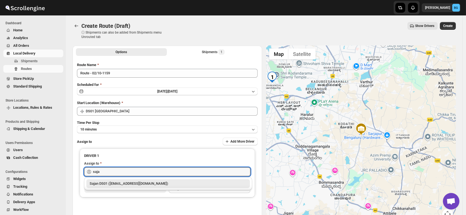
click at [110, 182] on div "Sajan DS01 (lofadat883@coderdir.com)" at bounding box center [168, 183] width 157 height 5
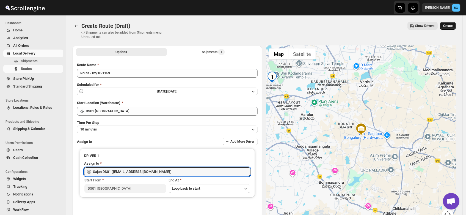
type input "Sajan DS01 (lofadat883@coderdir.com)"
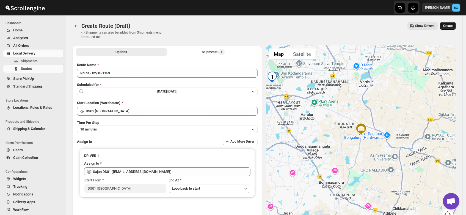
click at [452, 25] on span "Create" at bounding box center [447, 26] width 9 height 4
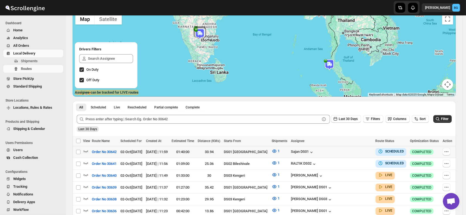
scroll to position [38, 0]
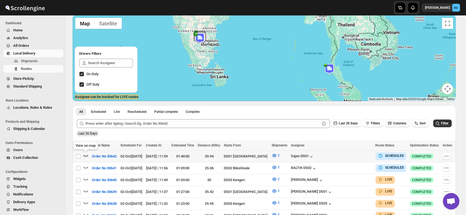
click at [85, 153] on icon "button" at bounding box center [85, 155] width 5 height 5
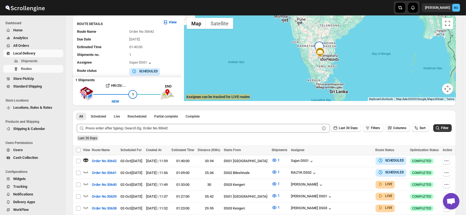
scroll to position [0, 0]
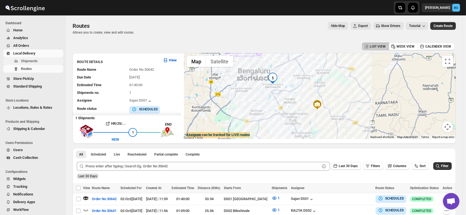
click at [27, 61] on span "Shipments" at bounding box center [29, 61] width 17 height 4
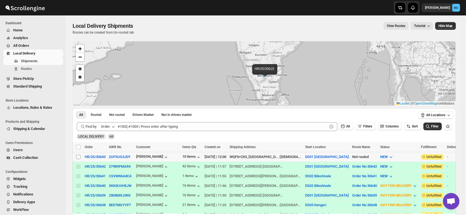
click at [78, 155] on input "Select shipment" at bounding box center [78, 156] width 4 height 4
checkbox input "true"
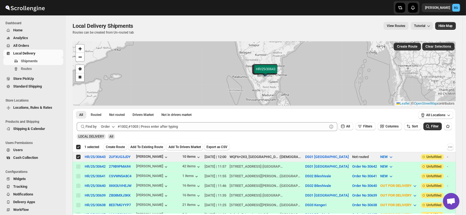
click at [117, 143] on div "Deselect shipment 1 selected Create Route Add To Existing Route Add To Drivers …" at bounding box center [264, 147] width 383 height 10
click at [117, 145] on span "Create Route" at bounding box center [115, 147] width 19 height 4
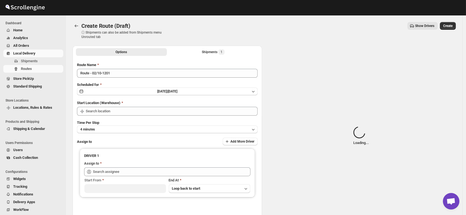
type input "DS01 [GEOGRAPHIC_DATA]"
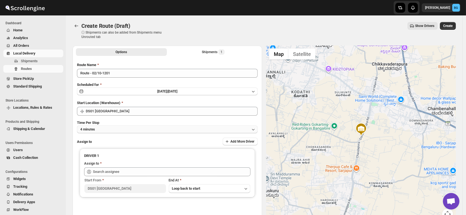
click at [101, 126] on button "4 minutes" at bounding box center [167, 129] width 181 height 8
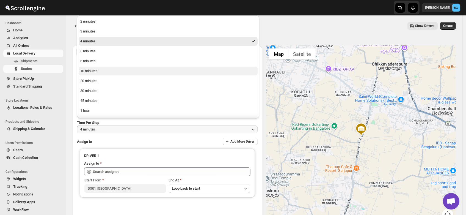
click at [94, 70] on div "10 minutes" at bounding box center [88, 70] width 17 height 5
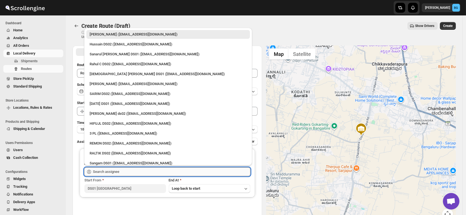
click at [106, 170] on input "text" at bounding box center [171, 171] width 157 height 9
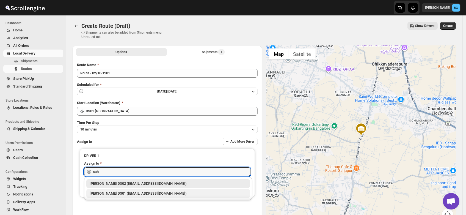
click at [113, 191] on div "Saharul DS01 (yedesam921@cavoyar.com)" at bounding box center [168, 192] width 157 height 5
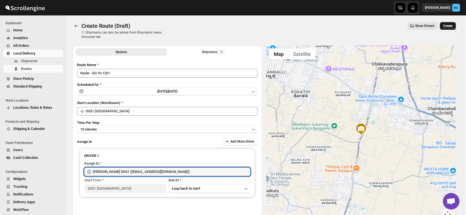
type input "Saharul DS01 (yedesam921@cavoyar.com)"
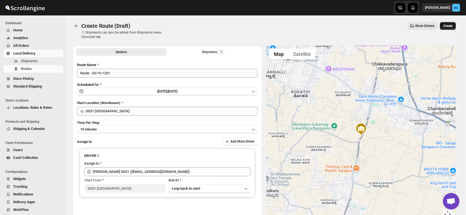
click at [450, 24] on span "Create" at bounding box center [447, 26] width 9 height 4
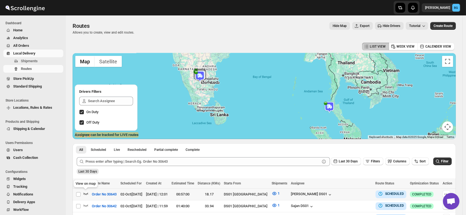
click at [84, 192] on icon "button" at bounding box center [85, 192] width 5 height 5
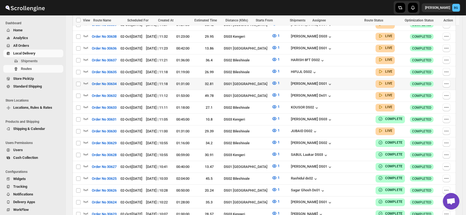
scroll to position [221, 0]
click at [84, 92] on icon "button" at bounding box center [85, 94] width 5 height 5
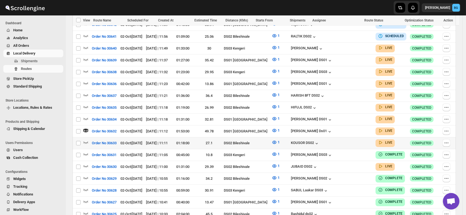
scroll to position [190, 0]
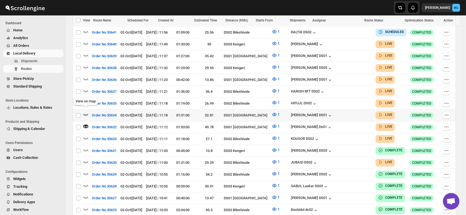
click at [85, 112] on icon "button" at bounding box center [85, 114] width 5 height 5
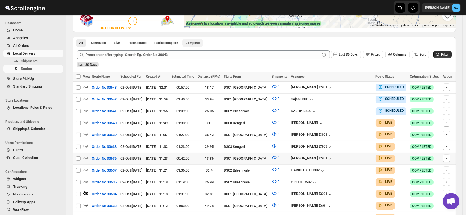
scroll to position [112, 0]
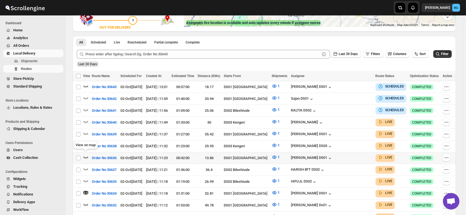
click at [85, 154] on icon "button" at bounding box center [85, 156] width 5 height 5
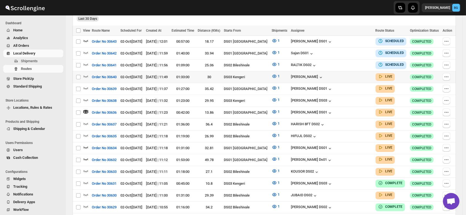
scroll to position [153, 0]
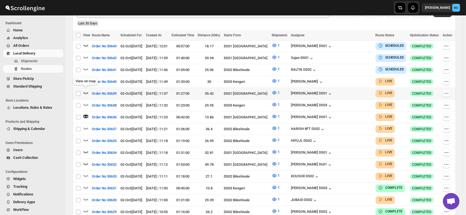
click at [86, 90] on icon "button" at bounding box center [85, 92] width 5 height 5
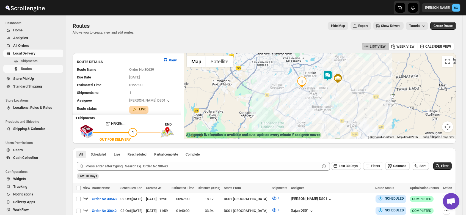
click at [329, 75] on img at bounding box center [327, 75] width 11 height 11
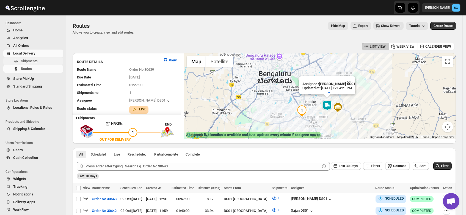
click at [20, 61] on button "Shipments" at bounding box center [33, 61] width 60 height 8
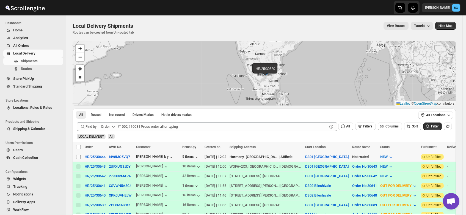
click at [77, 156] on input "Select shipment" at bounding box center [78, 156] width 4 height 4
checkbox input "true"
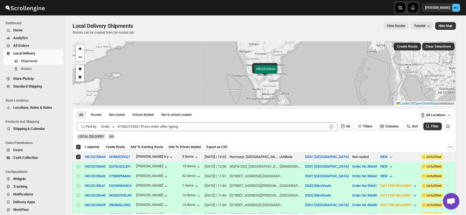
click at [112, 146] on span "Create Route" at bounding box center [115, 147] width 19 height 4
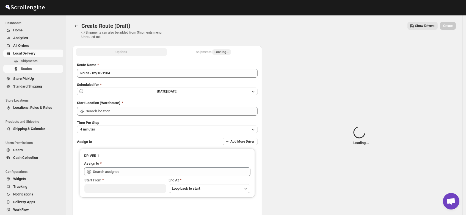
type input "DS01 [GEOGRAPHIC_DATA]"
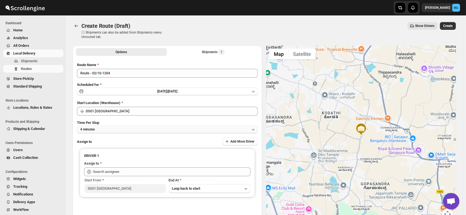
click at [98, 128] on button "4 minutes" at bounding box center [167, 129] width 181 height 8
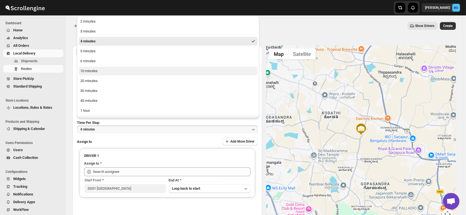
click at [87, 69] on div "10 minutes" at bounding box center [88, 70] width 17 height 5
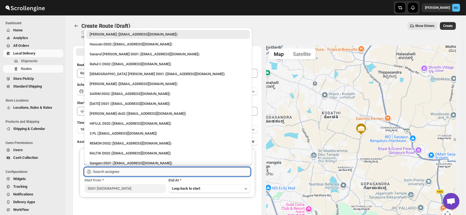
click at [109, 170] on input "text" at bounding box center [171, 171] width 157 height 9
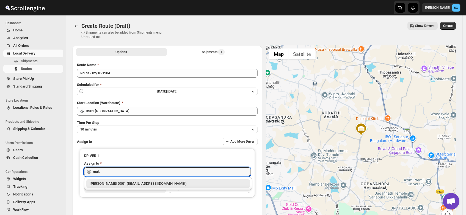
click at [110, 183] on div "Muktar Laskar DS01 (tawite4383@auslank.com)" at bounding box center [168, 183] width 157 height 5
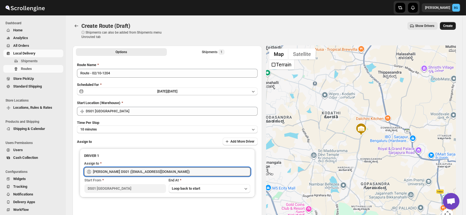
type input "Muktar Laskar DS01 (tawite4383@auslank.com)"
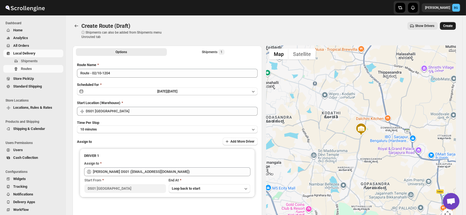
click at [451, 28] on button "Create" at bounding box center [448, 26] width 16 height 8
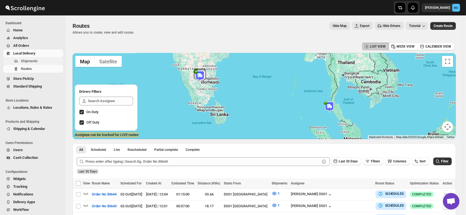
click at [26, 62] on span "Shipments" at bounding box center [29, 61] width 17 height 4
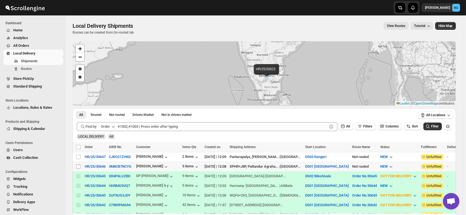
click at [77, 165] on input "Select shipment" at bounding box center [78, 166] width 4 height 4
checkbox input "true"
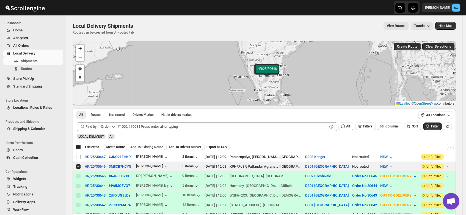
click at [114, 146] on span "Create Route" at bounding box center [115, 147] width 19 height 4
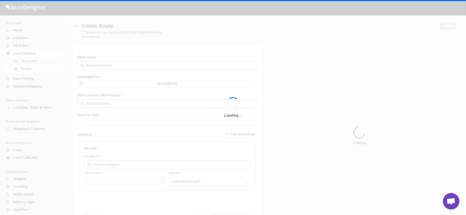
type input "Route - 02/10-1212"
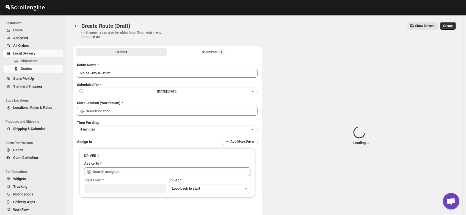
type input "DS01 [GEOGRAPHIC_DATA]"
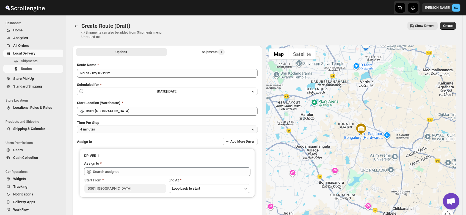
click at [98, 130] on button "4 minutes" at bounding box center [167, 129] width 181 height 8
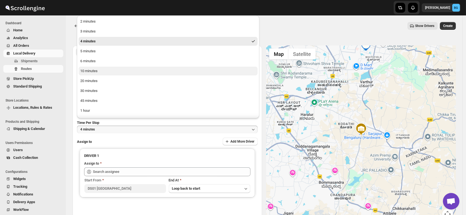
click at [95, 74] on button "10 minutes" at bounding box center [168, 71] width 179 height 9
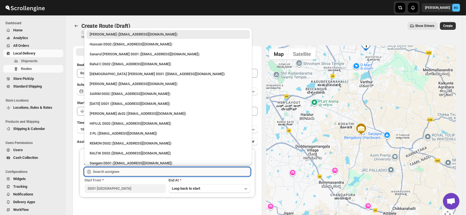
click at [103, 172] on input "text" at bounding box center [171, 171] width 157 height 9
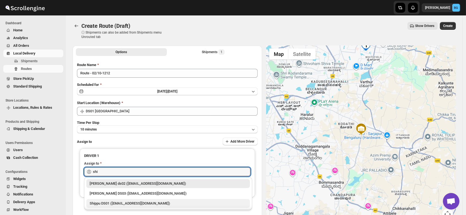
click at [108, 199] on div "Shippu DS01 (lahaye5487@certve.com)" at bounding box center [168, 203] width 164 height 9
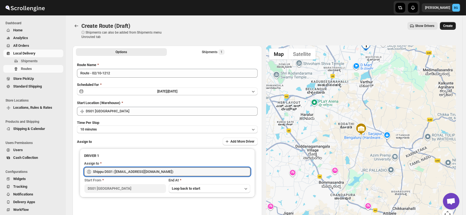
type input "Shippu DS01 (lahaye5487@certve.com)"
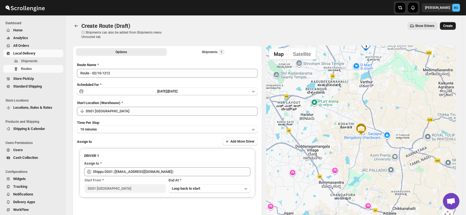
click at [448, 24] on span "Create" at bounding box center [447, 26] width 9 height 4
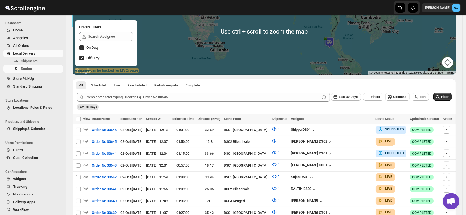
scroll to position [67, 0]
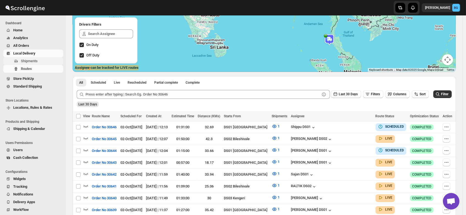
click at [24, 60] on span "Shipments" at bounding box center [29, 61] width 17 height 4
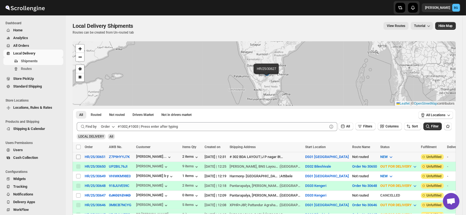
click at [78, 155] on input "Select shipment" at bounding box center [78, 156] width 4 height 4
checkbox input "true"
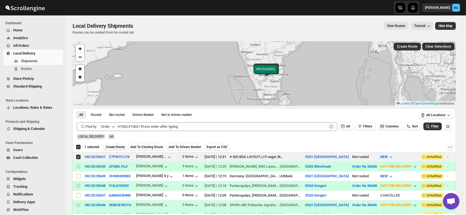
click at [112, 149] on span "Create Route" at bounding box center [115, 147] width 19 height 4
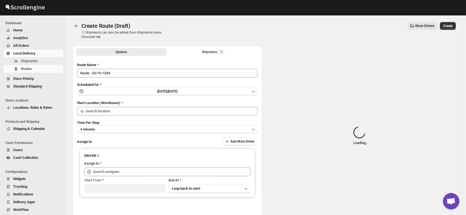
type input "DS01 [GEOGRAPHIC_DATA]"
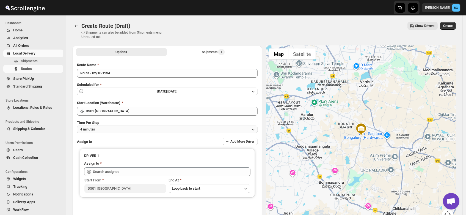
click at [106, 131] on button "4 minutes" at bounding box center [167, 129] width 181 height 8
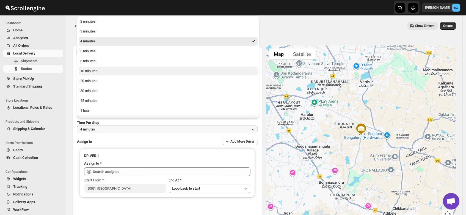
click at [100, 68] on button "10 minutes" at bounding box center [168, 71] width 179 height 9
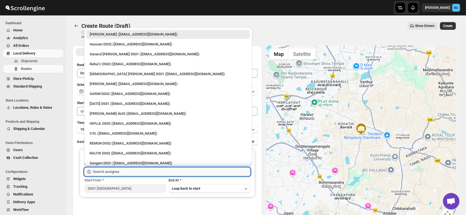
click at [107, 171] on input "text" at bounding box center [171, 171] width 157 height 9
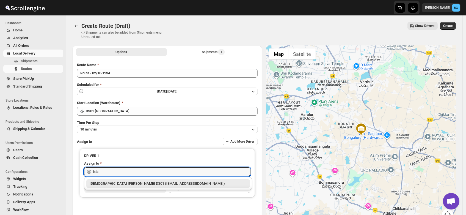
click at [116, 184] on div "Islam Laskar DS01 (vixib74172@ikowat.com)" at bounding box center [168, 183] width 157 height 5
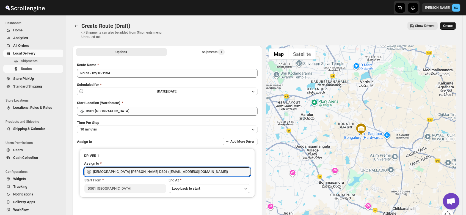
type input "Islam Laskar DS01 (vixib74172@ikowat.com)"
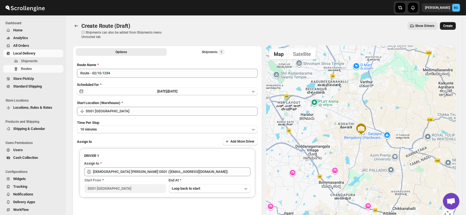
click at [450, 26] on span "Create" at bounding box center [447, 26] width 9 height 4
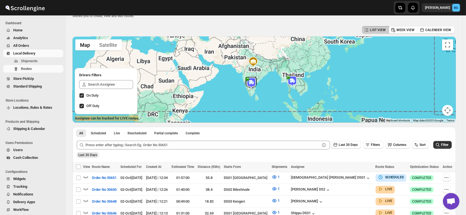
scroll to position [28, 0]
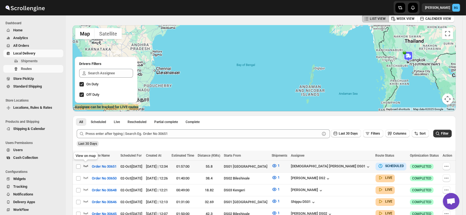
click at [85, 163] on icon "button" at bounding box center [85, 165] width 5 height 5
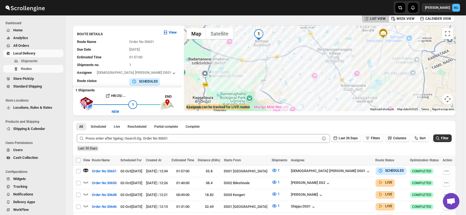
scroll to position [0, 0]
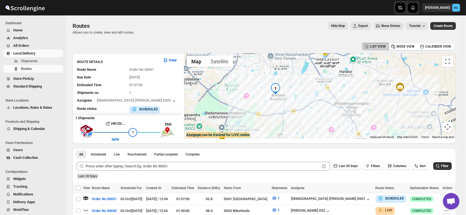
drag, startPoint x: 298, startPoint y: 81, endPoint x: 317, endPoint y: 111, distance: 35.4
click at [317, 111] on div at bounding box center [320, 96] width 272 height 86
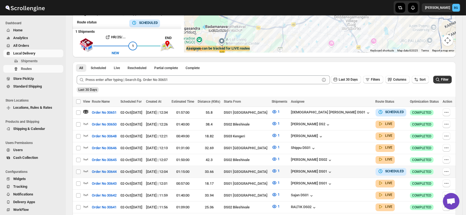
scroll to position [87, 0]
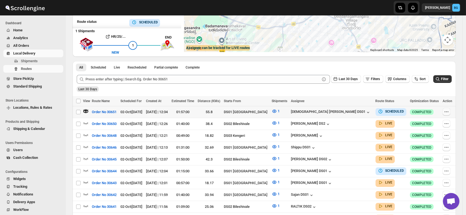
click at [447, 111] on icon "button" at bounding box center [446, 111] width 5 height 5
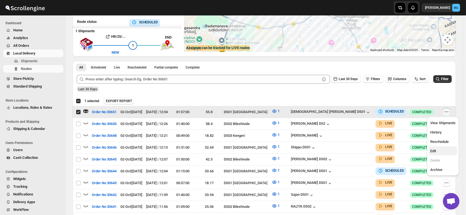
click at [434, 150] on span "Edit" at bounding box center [433, 151] width 6 height 4
checkbox input "false"
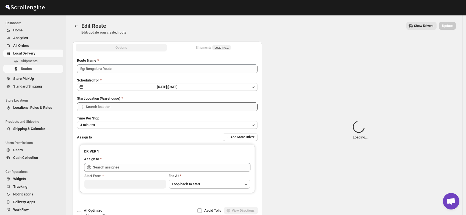
type input "Order No 30651"
type input "DS01 [GEOGRAPHIC_DATA]"
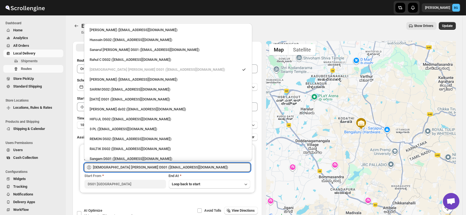
drag, startPoint x: 168, startPoint y: 167, endPoint x: 0, endPoint y: 186, distance: 169.3
click at [0, 186] on div "Skip to content Brajesh Giri BG Dashboard Home Analytics All Orders Local Deliv…" at bounding box center [233, 125] width 466 height 251
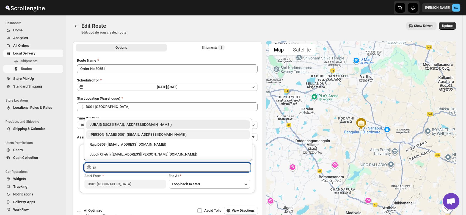
click at [108, 134] on div "[PERSON_NAME] DS01 ([EMAIL_ADDRESS][DOMAIN_NAME])" at bounding box center [168, 134] width 157 height 5
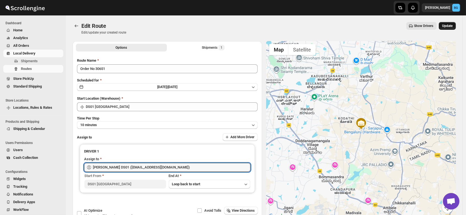
type input "[PERSON_NAME] DS01 ([EMAIL_ADDRESS][DOMAIN_NAME])"
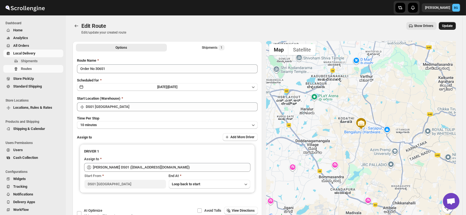
click at [451, 24] on span "Update" at bounding box center [447, 26] width 10 height 4
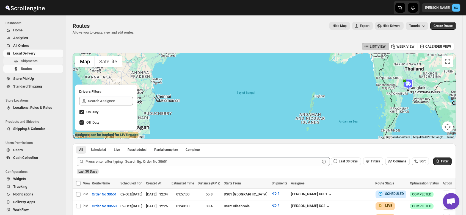
click at [24, 60] on span "Shipments" at bounding box center [29, 61] width 17 height 4
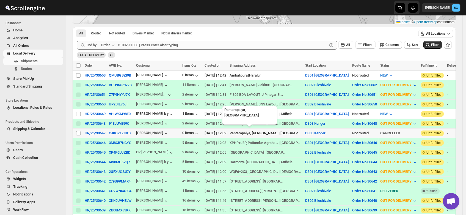
scroll to position [85, 0]
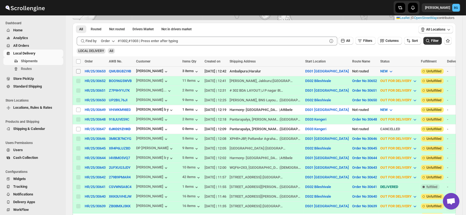
click at [79, 71] on input "Select shipment" at bounding box center [78, 71] width 4 height 4
checkbox input "true"
click at [112, 60] on span "Create Route" at bounding box center [115, 61] width 19 height 4
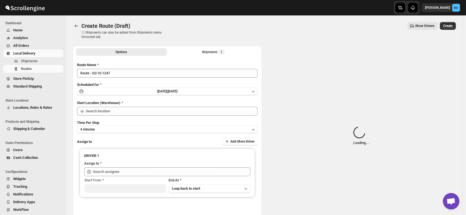
type input "DS01 [GEOGRAPHIC_DATA]"
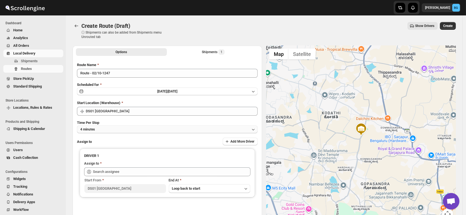
click at [103, 129] on button "4 minutes" at bounding box center [167, 129] width 181 height 8
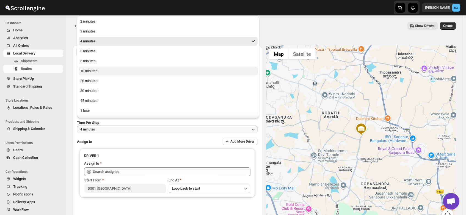
click at [93, 70] on div "10 minutes" at bounding box center [88, 70] width 17 height 5
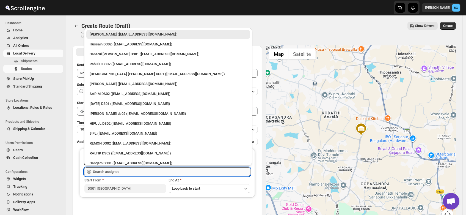
click at [107, 170] on input "text" at bounding box center [171, 171] width 157 height 9
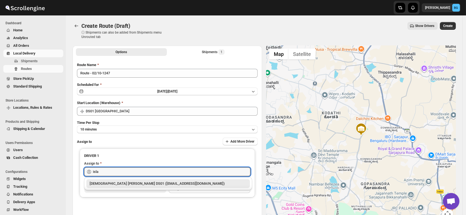
click at [110, 183] on div "[DEMOGRAPHIC_DATA] [PERSON_NAME] DS01 ([EMAIL_ADDRESS][DOMAIN_NAME])" at bounding box center [168, 183] width 157 height 5
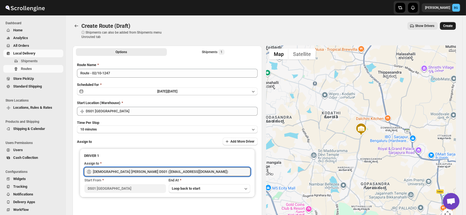
type input "[DEMOGRAPHIC_DATA] [PERSON_NAME] DS01 ([EMAIL_ADDRESS][DOMAIN_NAME])"
click at [452, 24] on span "Create" at bounding box center [447, 26] width 9 height 4
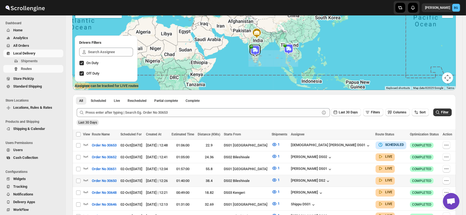
scroll to position [49, 0]
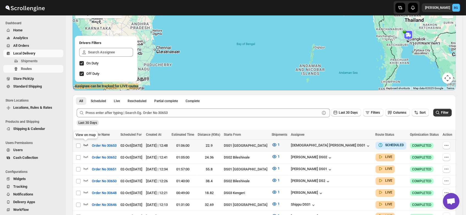
click at [86, 144] on icon "button" at bounding box center [85, 144] width 5 height 5
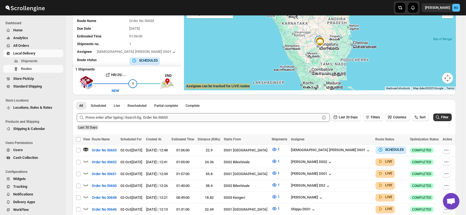
scroll to position [0, 0]
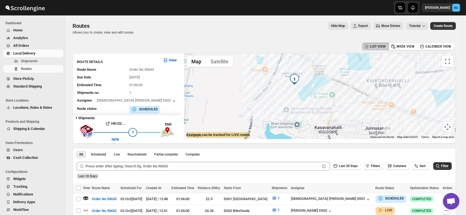
drag, startPoint x: 295, startPoint y: 72, endPoint x: 311, endPoint y: 105, distance: 36.6
click at [311, 105] on div at bounding box center [320, 96] width 272 height 86
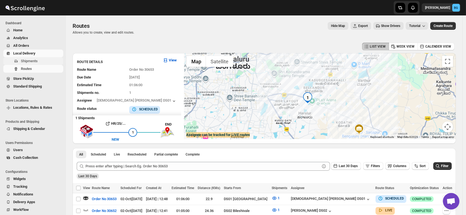
click at [28, 61] on span "Shipments" at bounding box center [29, 61] width 17 height 4
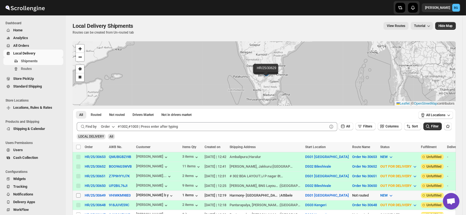
click at [79, 194] on input "Select shipment" at bounding box center [78, 195] width 4 height 4
checkbox input "true"
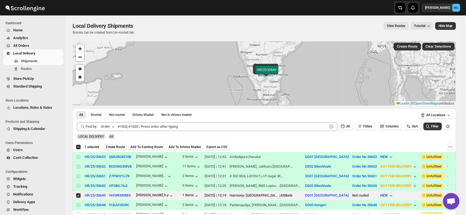
click at [112, 147] on span "Create Route" at bounding box center [115, 147] width 19 height 4
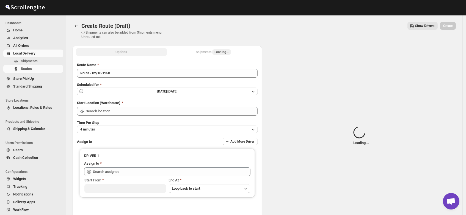
type input "DS01 [GEOGRAPHIC_DATA]"
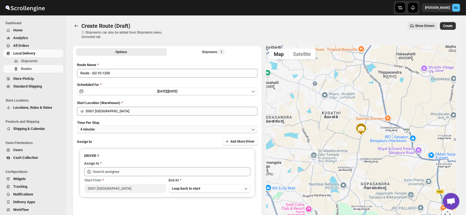
click at [102, 129] on button "4 minutes" at bounding box center [167, 129] width 181 height 8
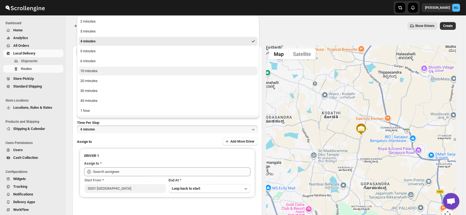
click at [90, 67] on button "10 minutes" at bounding box center [168, 71] width 179 height 9
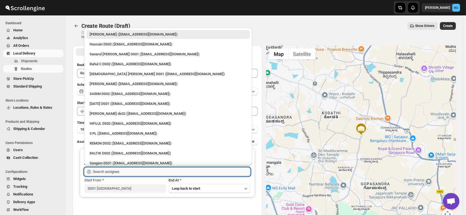
click at [97, 171] on input "text" at bounding box center [171, 171] width 157 height 9
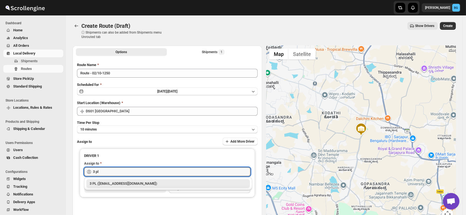
click at [106, 181] on div "3 PL ([EMAIL_ADDRESS][DOMAIN_NAME])" at bounding box center [168, 183] width 157 height 5
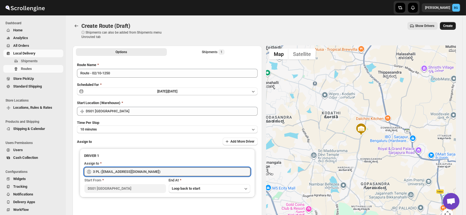
type input "3 PL ([EMAIL_ADDRESS][DOMAIN_NAME])"
click at [450, 26] on span "Create" at bounding box center [447, 26] width 9 height 4
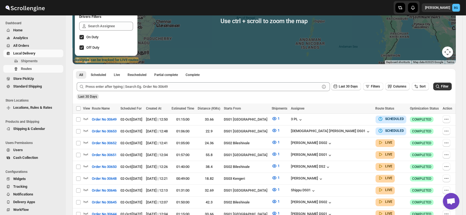
scroll to position [76, 0]
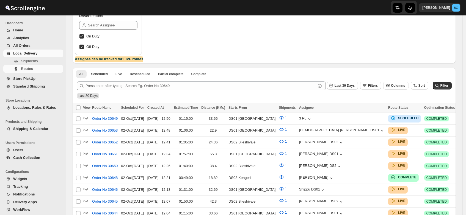
scroll to position [76, 0]
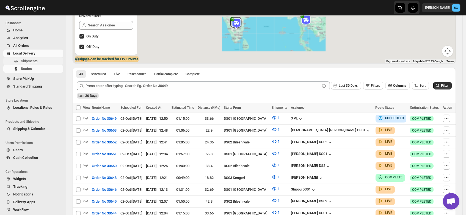
click at [25, 61] on span "Shipments" at bounding box center [29, 61] width 17 height 4
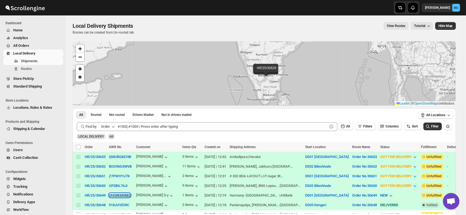
click at [116, 193] on button "VHIWKM98E0" at bounding box center [120, 195] width 22 height 4
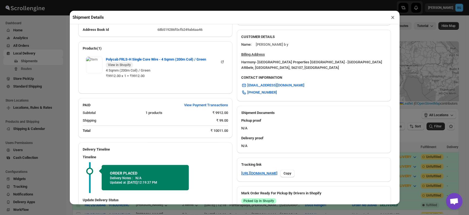
scroll to position [180, 0]
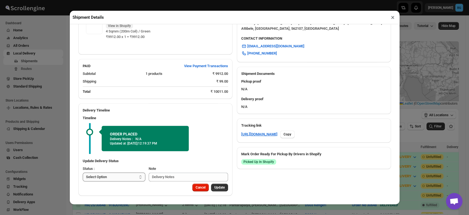
click at [115, 177] on select "Select Option PICKED UP OUT FOR DELIVERY RESCHEDULE DELIVERED CANCELLED" at bounding box center [114, 176] width 63 height 9
select select "PICKED_UP"
click at [83, 172] on select "Select Option PICKED UP OUT FOR DELIVERY RESCHEDULE DELIVERED CANCELLED" at bounding box center [114, 176] width 63 height 9
click at [211, 187] on span "Pick Products" at bounding box center [214, 187] width 21 height 4
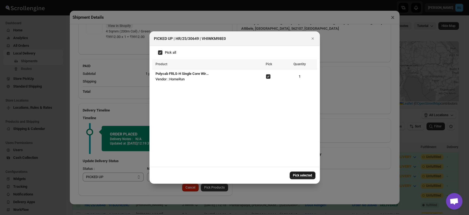
click at [301, 175] on span "Pick selected" at bounding box center [302, 175] width 19 height 4
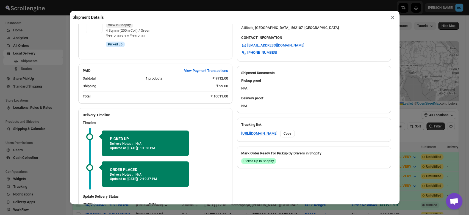
scroll to position [217, 0]
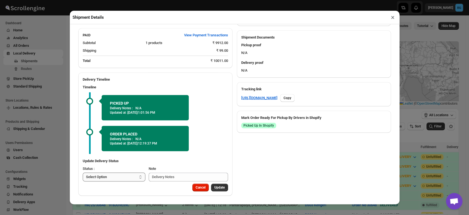
click at [110, 177] on select "Select Option PICKED UP OUT FOR DELIVERY RESCHEDULE DELIVERED CANCELLED" at bounding box center [114, 176] width 63 height 9
select select "OUT_FOR_DELIVERY"
click at [83, 172] on select "Select Option PICKED UP OUT FOR DELIVERY RESCHEDULE DELIVERED CANCELLED" at bounding box center [114, 176] width 63 height 9
click at [217, 186] on span "Update" at bounding box center [219, 187] width 10 height 4
select select
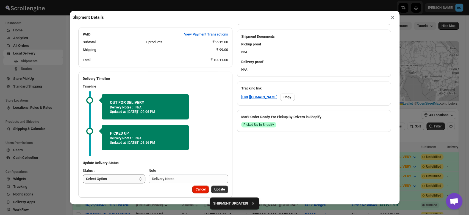
click at [110, 178] on select "Select Option PICKED UP OUT FOR DELIVERY RESCHEDULE DELIVERED CANCELLED" at bounding box center [114, 178] width 63 height 9
click at [390, 17] on button "×" at bounding box center [393, 17] width 8 height 8
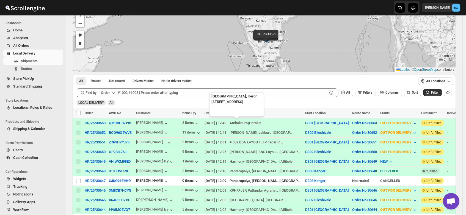
scroll to position [0, 0]
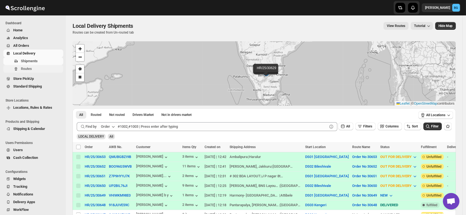
click at [27, 69] on span "Routes" at bounding box center [26, 69] width 11 height 4
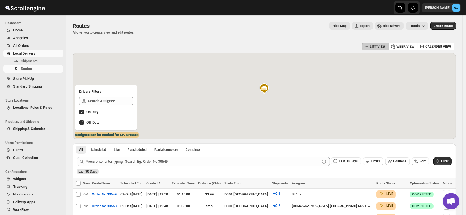
scroll to position [73, 0]
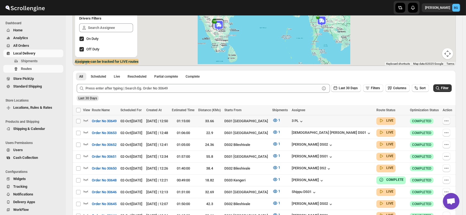
click at [445, 121] on icon "button" at bounding box center [446, 120] width 5 height 5
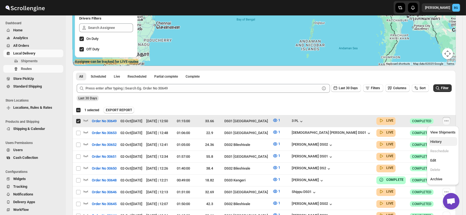
click at [436, 143] on span "History" at bounding box center [435, 141] width 11 height 4
checkbox input "false"
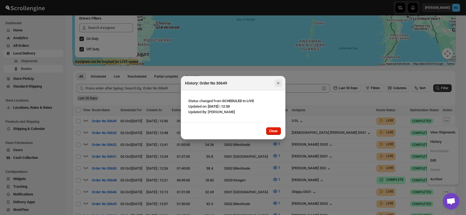
click at [279, 84] on icon "Close" at bounding box center [277, 82] width 5 height 5
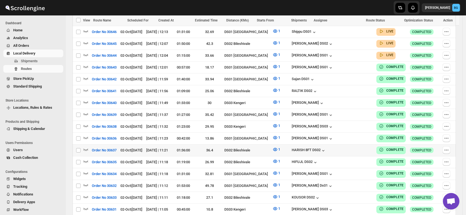
scroll to position [235, 0]
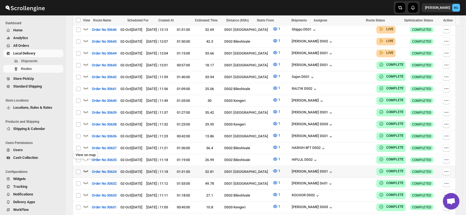
click at [84, 168] on icon "button" at bounding box center [85, 170] width 5 height 5
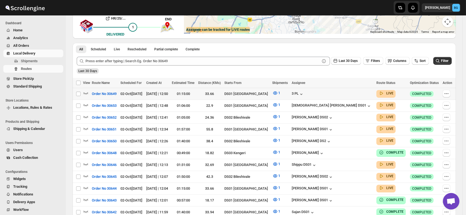
scroll to position [103, 0]
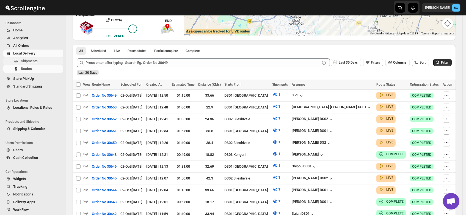
click at [26, 60] on span "Shipments" at bounding box center [29, 61] width 17 height 4
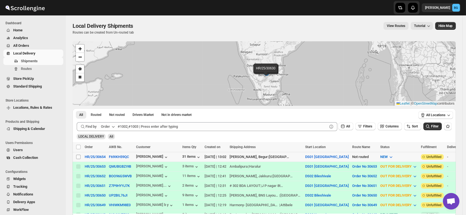
click at [79, 157] on input "Select shipment" at bounding box center [78, 156] width 4 height 4
checkbox input "true"
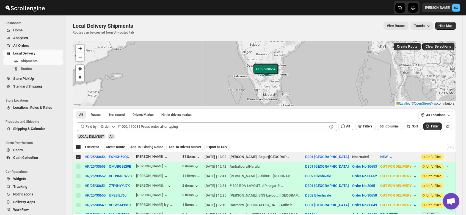
click at [117, 145] on span "Create Route" at bounding box center [115, 147] width 19 height 4
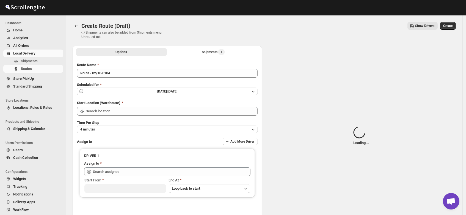
type input "DS01 [GEOGRAPHIC_DATA]"
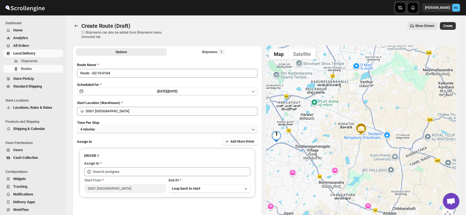
click at [101, 129] on button "4 minutes" at bounding box center [167, 129] width 181 height 8
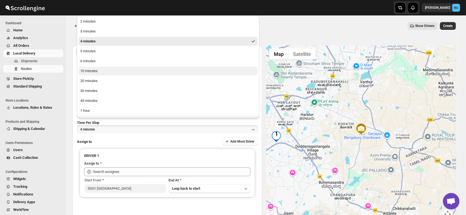
click at [94, 71] on div "10 minutes" at bounding box center [88, 70] width 17 height 5
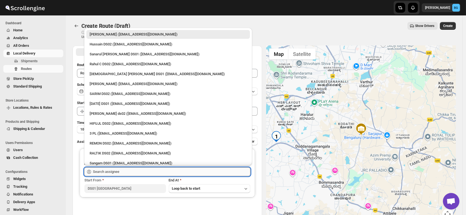
click at [110, 171] on input "text" at bounding box center [171, 171] width 157 height 9
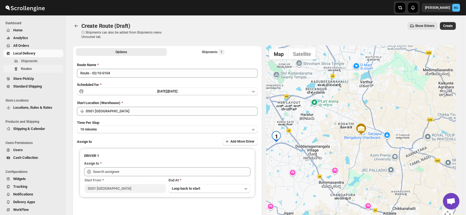
click at [29, 68] on span "Routes" at bounding box center [26, 69] width 11 height 4
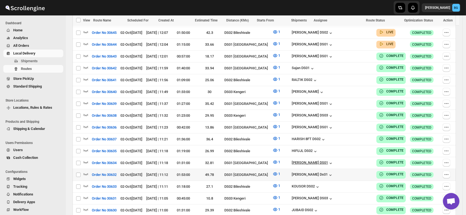
scroll to position [255, 0]
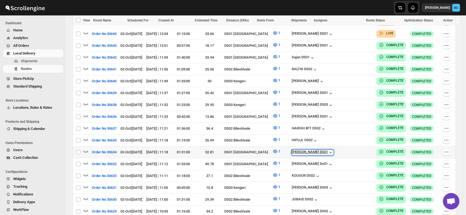
click at [325, 149] on div "[PERSON_NAME] DS01" at bounding box center [313, 151] width 42 height 5
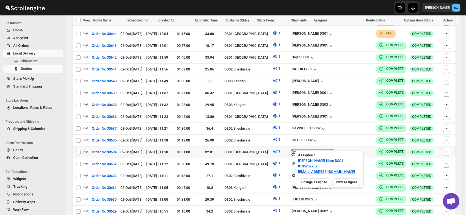
click at [325, 149] on div "[PERSON_NAME] DS01" at bounding box center [313, 151] width 42 height 5
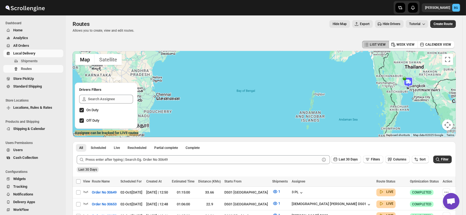
scroll to position [0, 0]
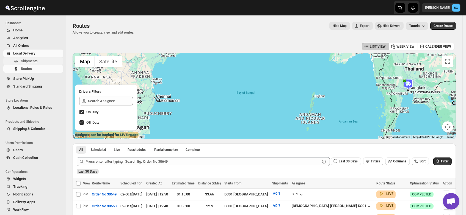
click at [26, 61] on span "Shipments" at bounding box center [29, 61] width 17 height 4
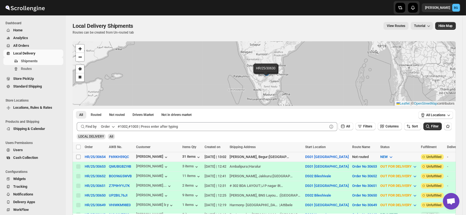
click at [79, 156] on input "Select shipment" at bounding box center [78, 156] width 4 height 4
checkbox input "true"
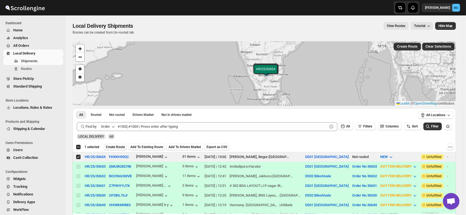
click at [114, 145] on span "Create Route" at bounding box center [115, 147] width 19 height 4
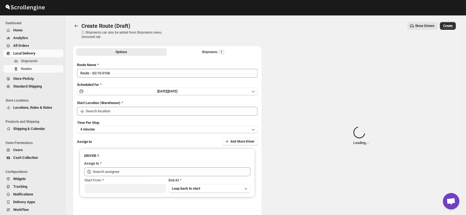
type input "DS01 [GEOGRAPHIC_DATA]"
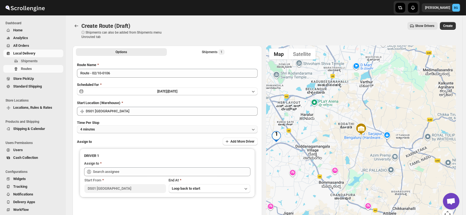
click at [102, 129] on button "4 minutes" at bounding box center [167, 129] width 181 height 8
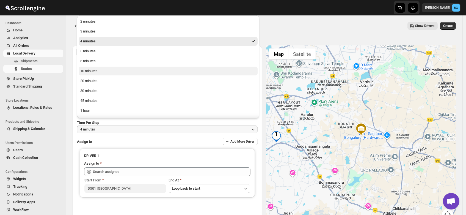
click at [92, 70] on div "10 minutes" at bounding box center [88, 70] width 17 height 5
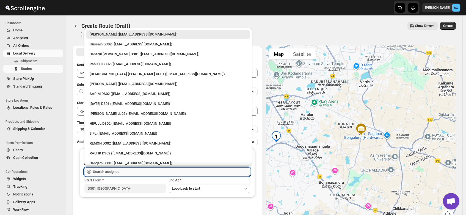
click at [104, 169] on input "text" at bounding box center [171, 171] width 157 height 9
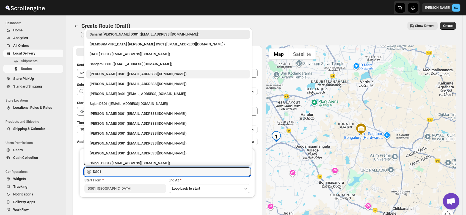
click at [113, 76] on div "Jahir Hussain DS01 (pegaya8076@excederm.com)" at bounding box center [168, 74] width 164 height 9
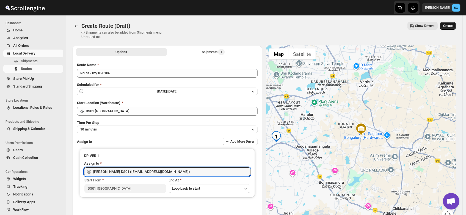
type input "Jahir Hussain DS01 (pegaya8076@excederm.com)"
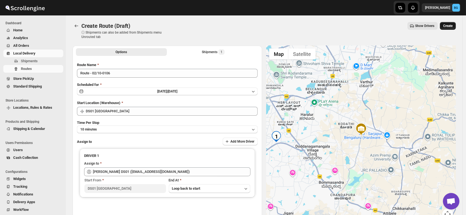
click at [452, 25] on span "Create" at bounding box center [447, 26] width 9 height 4
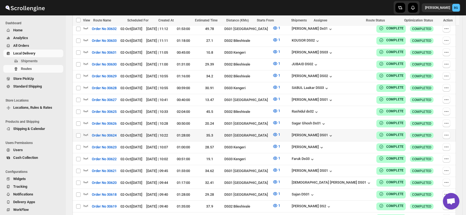
scroll to position [474, 0]
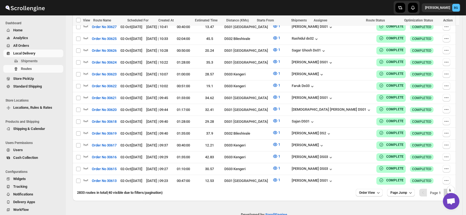
click at [449, 190] on icon "Next" at bounding box center [447, 192] width 5 height 5
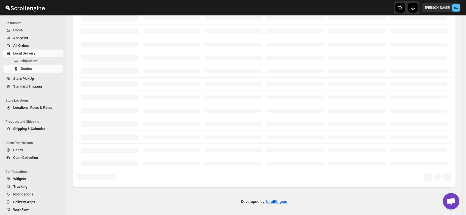
scroll to position [130, 0]
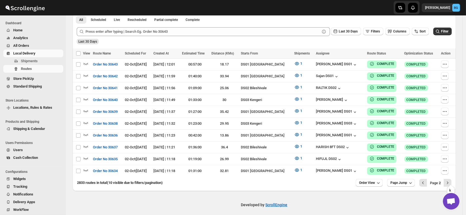
click at [449, 180] on icon "Next" at bounding box center [447, 182] width 5 height 5
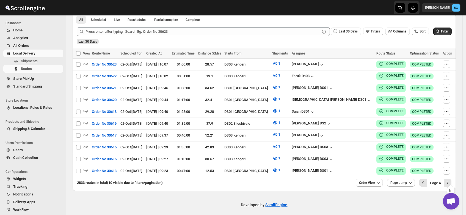
click at [449, 180] on icon "Next" at bounding box center [447, 182] width 5 height 5
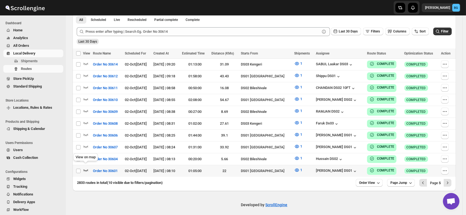
click at [84, 167] on icon "button" at bounding box center [85, 169] width 5 height 5
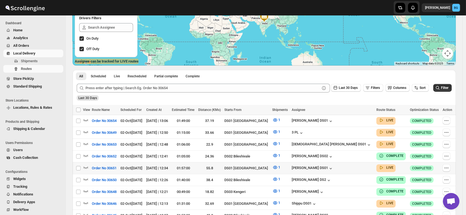
scroll to position [76, 0]
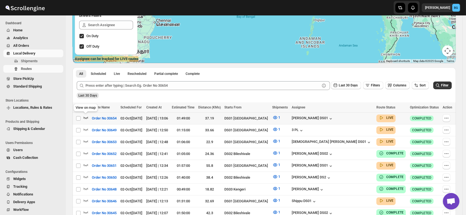
click at [85, 116] on icon "button" at bounding box center [85, 117] width 5 height 5
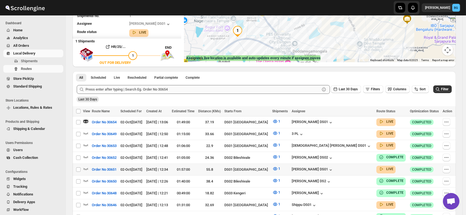
scroll to position [79, 0]
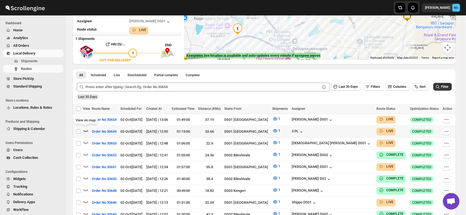
click at [86, 129] on icon "button" at bounding box center [85, 130] width 5 height 5
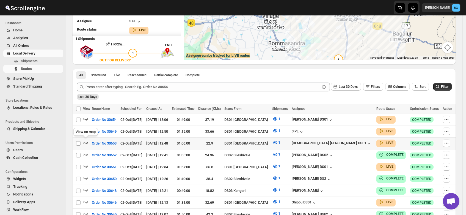
click at [84, 140] on icon "button" at bounding box center [85, 142] width 5 height 5
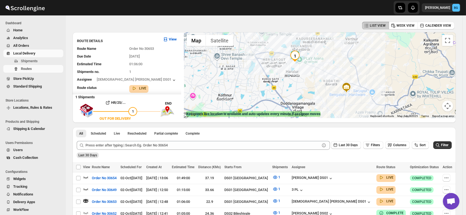
scroll to position [23, 0]
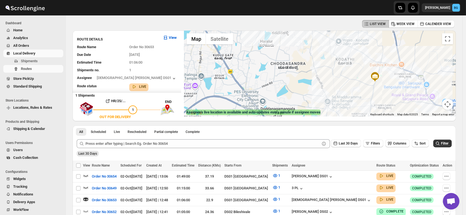
drag, startPoint x: 312, startPoint y: 101, endPoint x: 298, endPoint y: 68, distance: 36.1
click at [298, 68] on div at bounding box center [320, 74] width 272 height 86
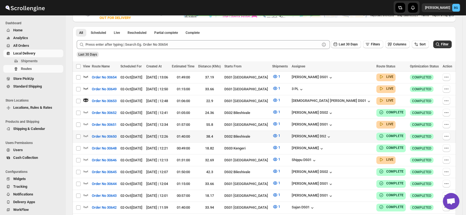
scroll to position [122, 0]
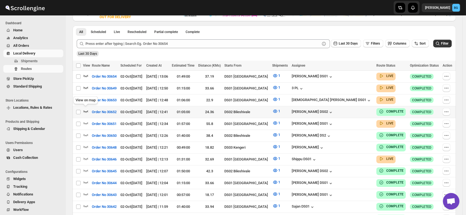
click at [85, 109] on icon "button" at bounding box center [85, 110] width 5 height 5
click at [85, 121] on icon "button" at bounding box center [85, 122] width 5 height 5
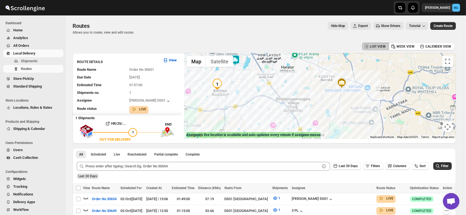
drag, startPoint x: 346, startPoint y: 80, endPoint x: 302, endPoint y: 103, distance: 48.9
click at [302, 103] on div at bounding box center [320, 96] width 272 height 86
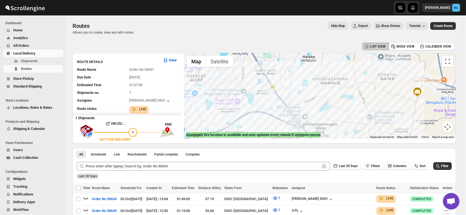
drag, startPoint x: 281, startPoint y: 81, endPoint x: 310, endPoint y: 98, distance: 34.0
click at [310, 98] on div at bounding box center [320, 96] width 272 height 86
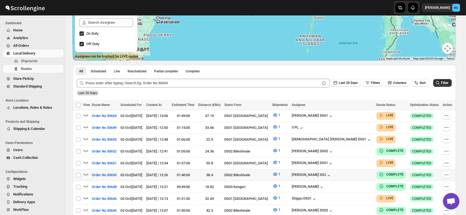
scroll to position [81, 0]
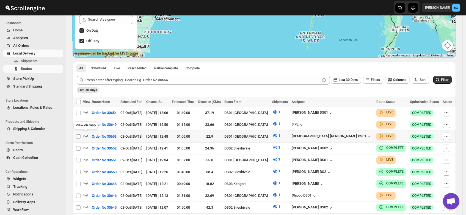
click at [85, 134] on icon "button" at bounding box center [85, 135] width 5 height 5
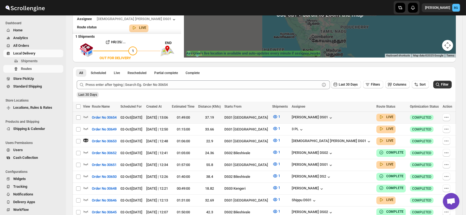
scroll to position [0, 0]
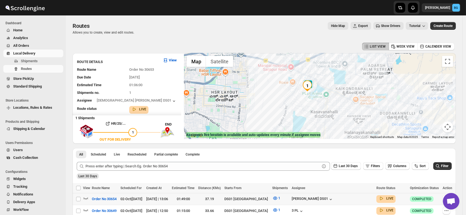
drag, startPoint x: 291, startPoint y: 79, endPoint x: 313, endPoint y: 104, distance: 33.5
click at [313, 104] on div at bounding box center [320, 96] width 272 height 86
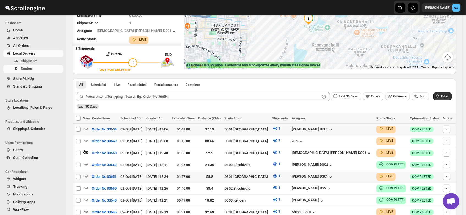
scroll to position [69, 0]
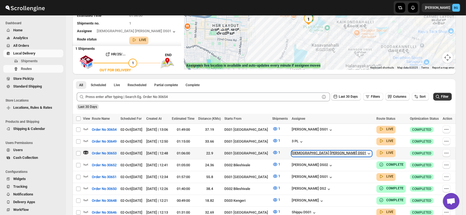
click at [325, 151] on div "[DEMOGRAPHIC_DATA] [PERSON_NAME] DS01" at bounding box center [332, 153] width 80 height 5
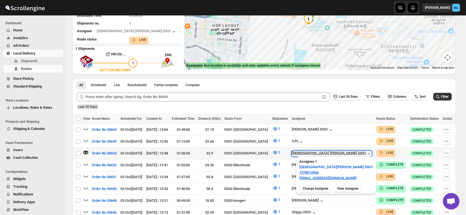
click at [325, 151] on div "[DEMOGRAPHIC_DATA] [PERSON_NAME] DS01" at bounding box center [332, 153] width 80 height 5
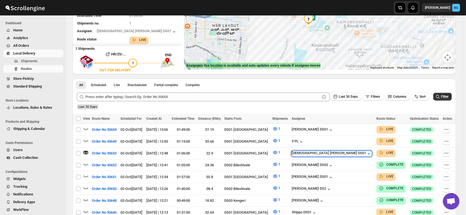
scroll to position [0, 0]
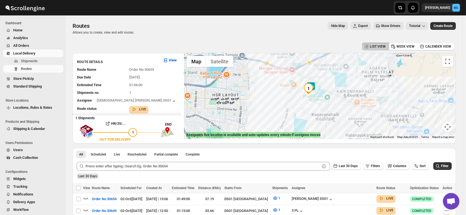
click at [16, 151] on span "Users" at bounding box center [18, 150] width 10 height 4
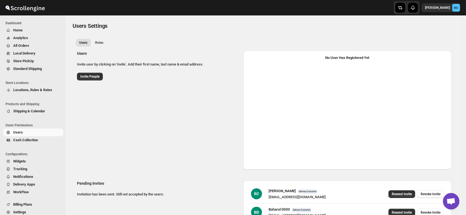
select select "637b767fbaab0276b10c91d5"
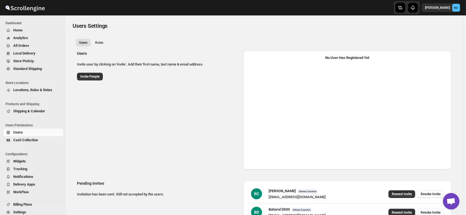
select select "637b767fbaab0276b10c91d5"
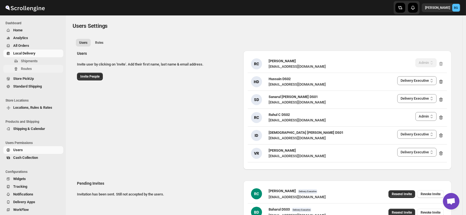
click at [26, 67] on span "Routes" at bounding box center [26, 69] width 11 height 4
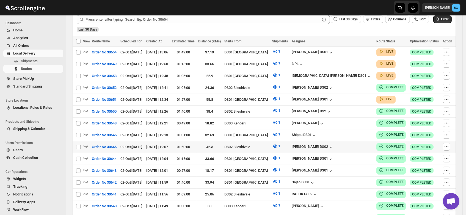
scroll to position [143, 0]
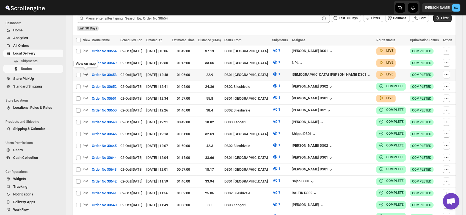
click at [85, 72] on icon "button" at bounding box center [85, 73] width 5 height 5
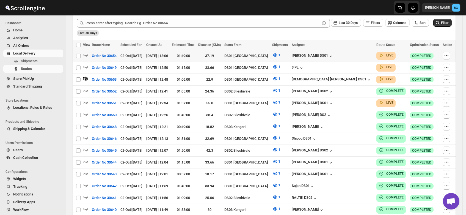
scroll to position [0, 0]
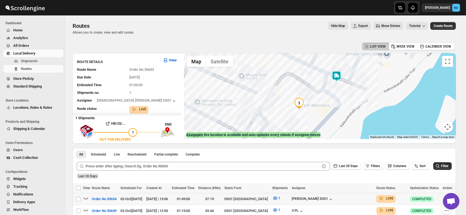
click at [307, 104] on div at bounding box center [320, 96] width 272 height 86
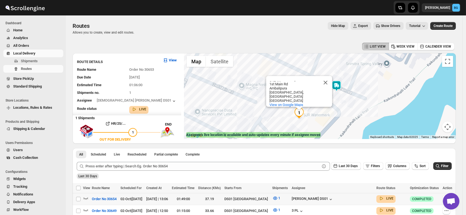
click at [307, 104] on div "SJR Watermark SJR Watermark 1st Main Rd Ambalipura Haralur, Bengaluru, Karnatak…" at bounding box center [320, 96] width 272 height 86
click at [286, 102] on span "View on Google Maps" at bounding box center [286, 104] width 34 height 4
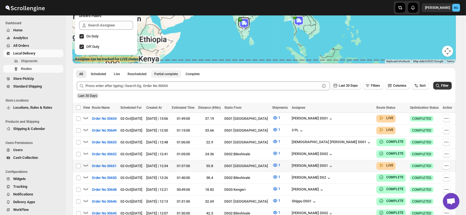
scroll to position [93, 0]
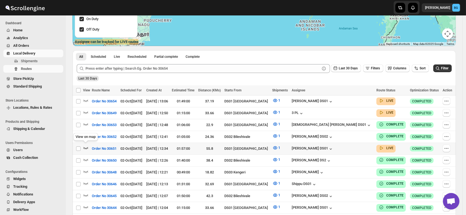
click at [84, 145] on icon "button" at bounding box center [85, 147] width 5 height 5
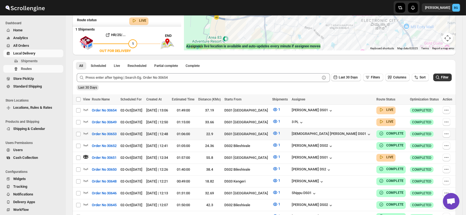
scroll to position [78, 0]
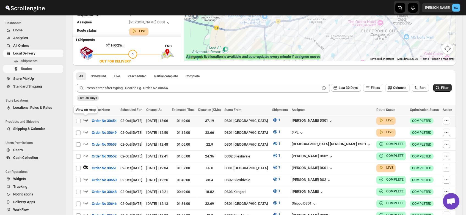
click at [86, 119] on icon "button" at bounding box center [85, 119] width 5 height 5
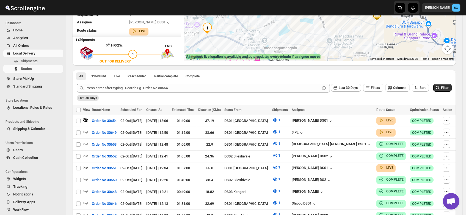
scroll to position [0, 0]
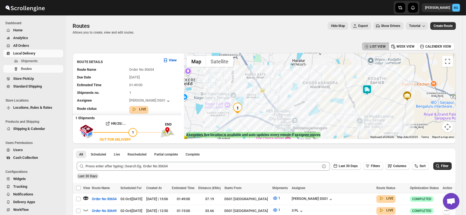
click at [369, 90] on img at bounding box center [366, 89] width 11 height 11
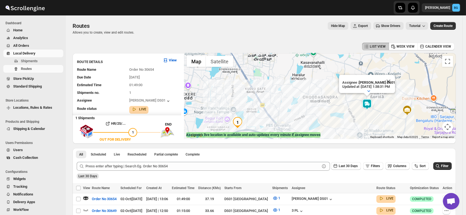
click at [370, 100] on img at bounding box center [366, 104] width 11 height 11
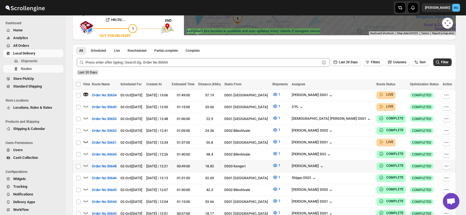
scroll to position [105, 0]
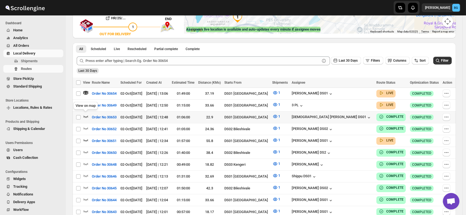
click at [85, 116] on icon "button" at bounding box center [86, 117] width 5 height 2
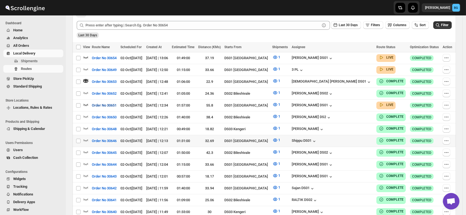
scroll to position [140, 0]
click at [85, 102] on icon "button" at bounding box center [85, 104] width 5 height 5
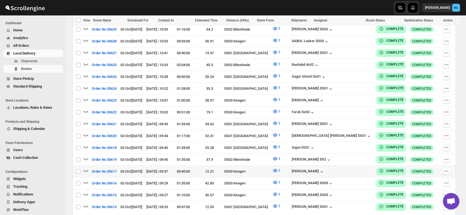
scroll to position [479, 0]
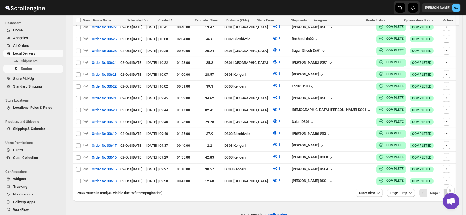
click at [449, 190] on icon "Next" at bounding box center [447, 192] width 5 height 5
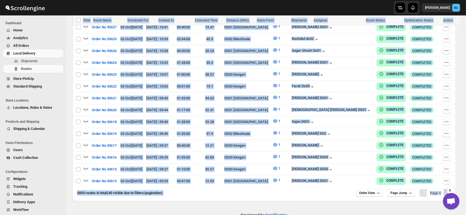
scroll to position [215, 0]
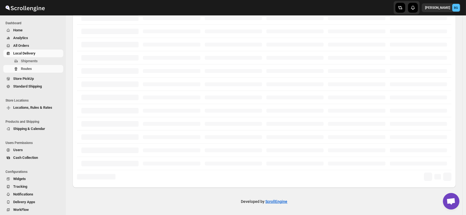
click at [449, 178] on div at bounding box center [447, 176] width 8 height 8
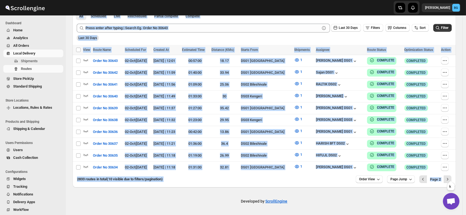
scroll to position [134, 0]
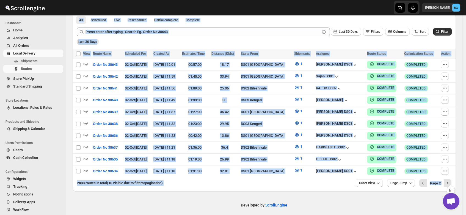
click at [449, 180] on icon "Next" at bounding box center [447, 182] width 5 height 5
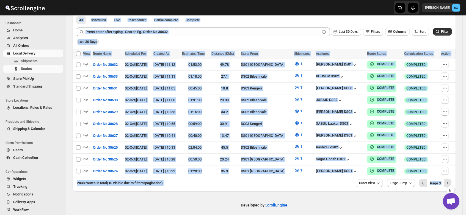
click at [449, 180] on icon "Next" at bounding box center [447, 182] width 5 height 5
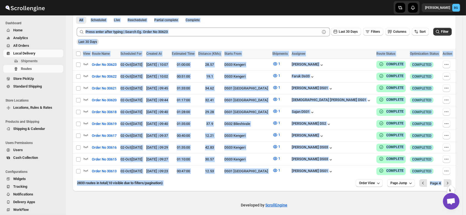
click at [449, 180] on icon "Next" at bounding box center [447, 182] width 5 height 5
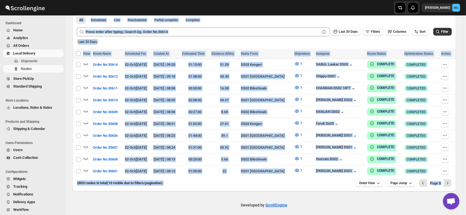
click at [437, 181] on span "Page 5" at bounding box center [435, 183] width 11 height 4
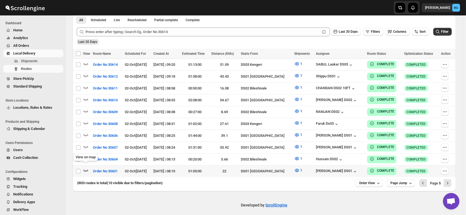
click at [85, 167] on icon "button" at bounding box center [85, 169] width 5 height 5
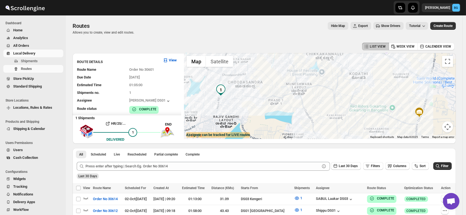
click at [224, 89] on img "1" at bounding box center [220, 89] width 11 height 11
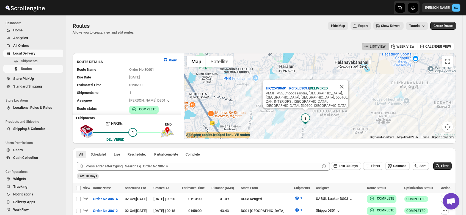
drag, startPoint x: 214, startPoint y: 101, endPoint x: 297, endPoint y: 120, distance: 84.7
click at [297, 120] on div "HR/25/30601 | P6FXLE909J | DELIVERED VMJF+V55, Choodasandra, Bengaluru, Karnata…" at bounding box center [320, 96] width 272 height 86
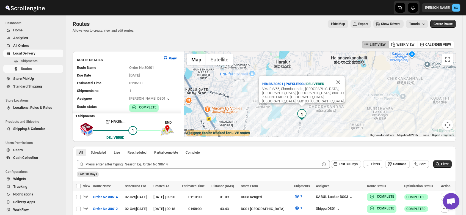
scroll to position [1, 0]
click at [296, 92] on div "VMJF+V55, Choodasandra, Bengaluru, Karnataka, India, 560100, ZAKI INTERIORS , B…" at bounding box center [303, 95] width 82 height 16
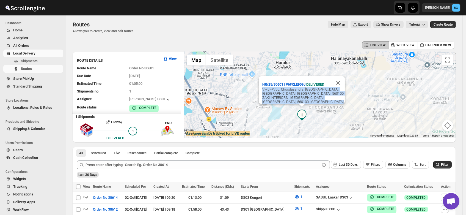
click at [296, 92] on div "VMJF+V55, Choodasandra, Bengaluru, Karnataka, India, 560100, ZAKI INTERIORS , B…" at bounding box center [303, 95] width 82 height 16
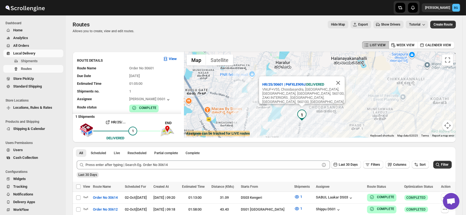
click at [307, 90] on div "VMJF+V55, Choodasandra, Bengaluru, Karnataka, India, 560100, ZAKI INTERIORS , B…" at bounding box center [303, 95] width 82 height 16
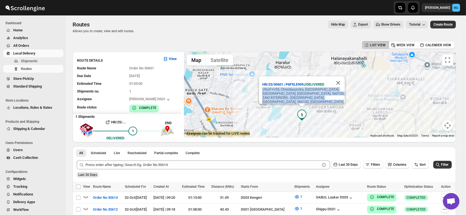
click at [307, 90] on div "VMJF+V55, Choodasandra, Bengaluru, Karnataka, India, 560100, ZAKI INTERIORS , B…" at bounding box center [303, 95] width 82 height 16
copy div "VMJF+V55, Choodasandra, Bengaluru, Karnataka, India, 560100, ZAKI INTERIORS , B…"
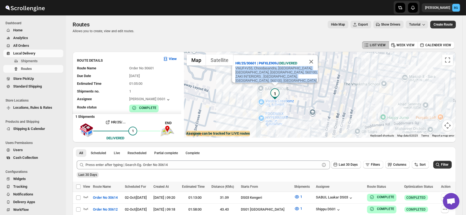
drag, startPoint x: 254, startPoint y: 124, endPoint x: 313, endPoint y: 85, distance: 70.6
click at [313, 85] on div "HR/25/30601 | P6FXLE909J | DELIVERED VMJF+V55, Choodasandra, Bengaluru, Karnata…" at bounding box center [320, 95] width 272 height 86
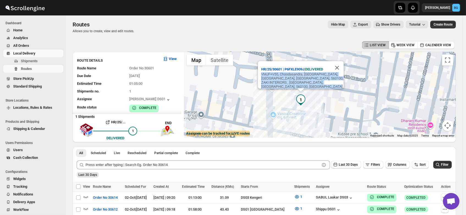
drag, startPoint x: 266, startPoint y: 93, endPoint x: 312, endPoint y: 96, distance: 46.3
click at [312, 96] on div "HR/25/30601 | P6FXLE909J | DELIVERED VMJF+V55, Choodasandra, Bengaluru, Karnata…" at bounding box center [320, 95] width 272 height 86
click at [339, 65] on button "Close" at bounding box center [336, 67] width 13 height 13
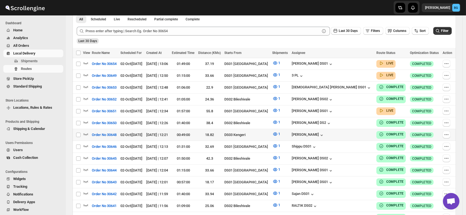
scroll to position [133, 0]
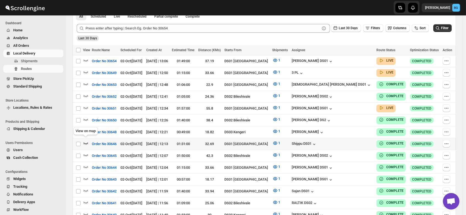
click at [84, 140] on icon "button" at bounding box center [85, 142] width 5 height 5
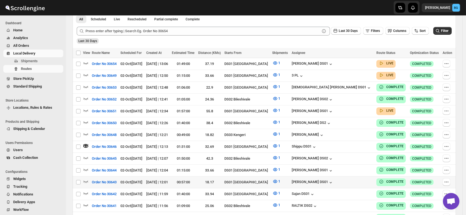
scroll to position [138, 0]
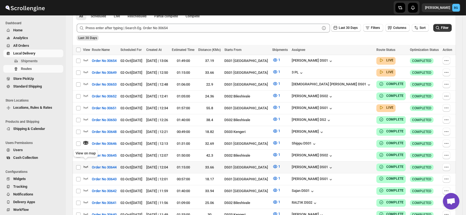
click at [84, 164] on icon "button" at bounding box center [85, 166] width 5 height 5
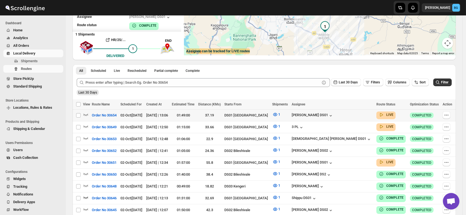
scroll to position [82, 0]
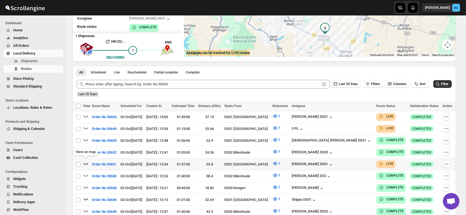
click at [84, 161] on icon "button" at bounding box center [85, 162] width 5 height 5
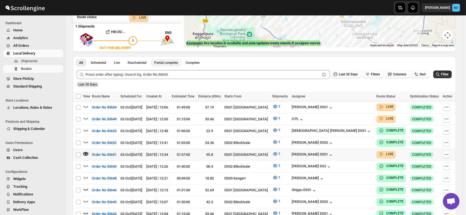
scroll to position [92, 0]
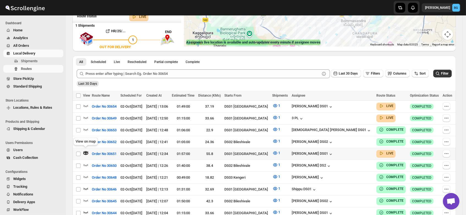
click at [85, 152] on icon "button" at bounding box center [86, 153] width 2 height 2
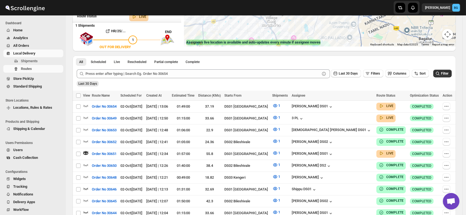
scroll to position [0, 0]
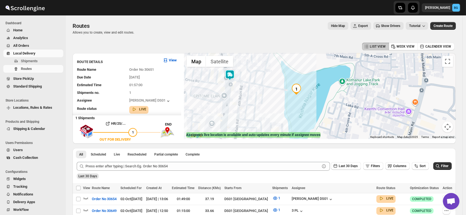
drag, startPoint x: 302, startPoint y: 87, endPoint x: 277, endPoint y: 103, distance: 30.3
click at [277, 103] on div at bounding box center [320, 96] width 272 height 86
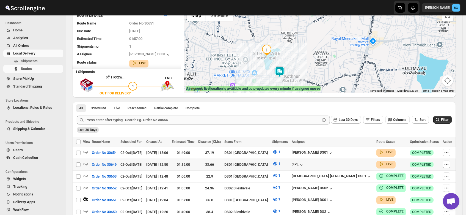
scroll to position [46, 0]
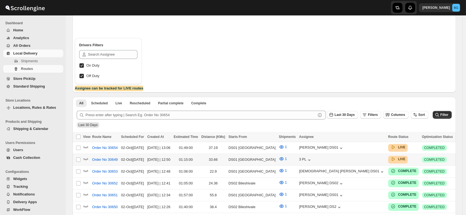
scroll to position [29, 0]
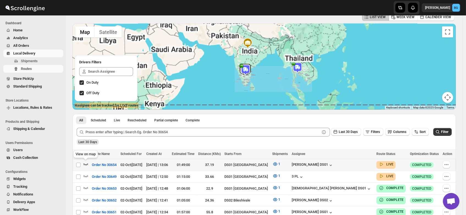
click at [85, 164] on icon "button" at bounding box center [85, 163] width 5 height 5
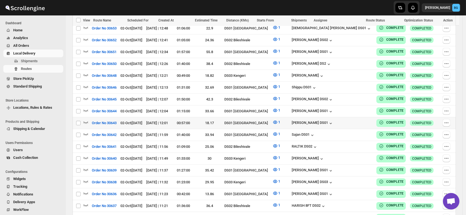
scroll to position [194, 0]
click at [16, 150] on span "Users" at bounding box center [18, 150] width 10 height 4
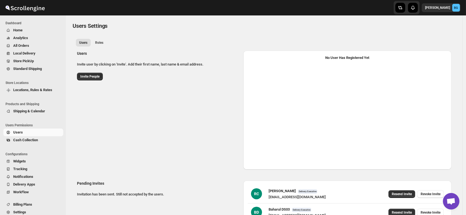
select select "637b767fbaab0276b10c91d5"
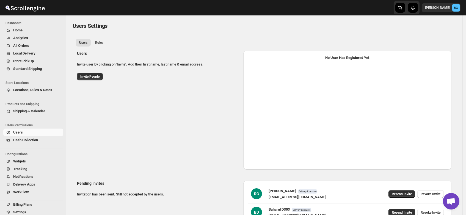
select select "637b767fbaab0276b10c91d5"
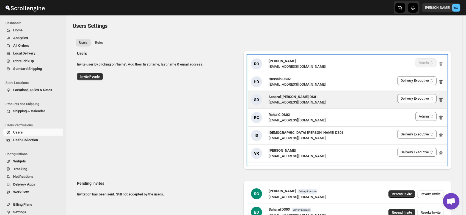
click at [281, 98] on span "Sanarul Haque DS01" at bounding box center [292, 97] width 49 height 4
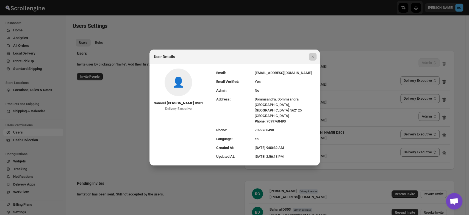
click at [307, 34] on div at bounding box center [234, 107] width 469 height 215
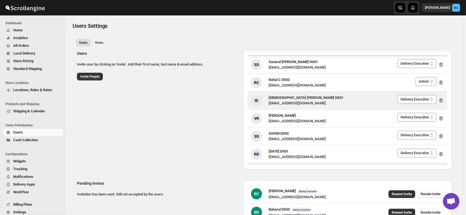
scroll to position [35, 0]
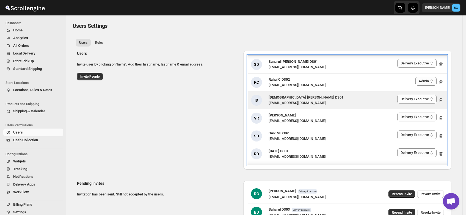
click at [276, 98] on span "[DEMOGRAPHIC_DATA] [PERSON_NAME] DS01" at bounding box center [305, 97] width 75 height 4
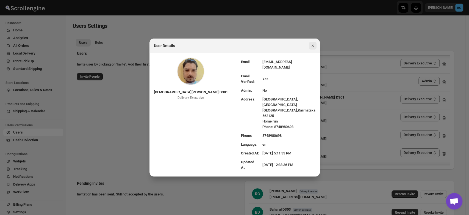
click at [313, 48] on icon "Close" at bounding box center [312, 45] width 5 height 5
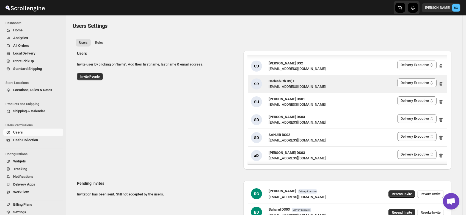
scroll to position [320, 0]
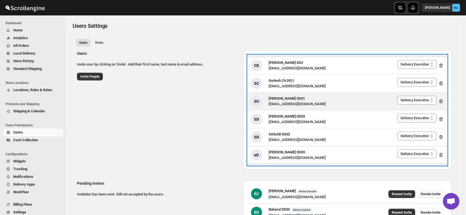
click at [278, 101] on div "sopom53870@leabro.com" at bounding box center [296, 103] width 57 height 5
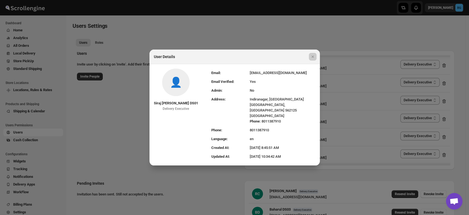
click at [257, 39] on div at bounding box center [234, 107] width 469 height 215
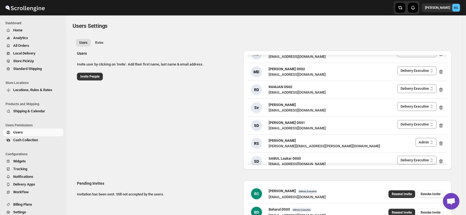
scroll to position [571, 0]
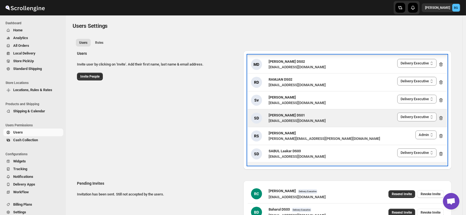
click at [279, 118] on div "yedesam921@cavoyar.com" at bounding box center [296, 120] width 57 height 5
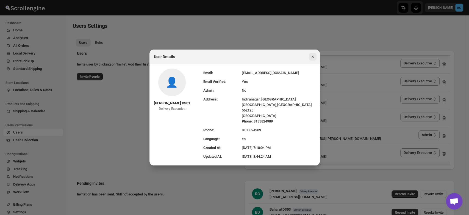
click at [314, 58] on icon "Close" at bounding box center [312, 56] width 5 height 5
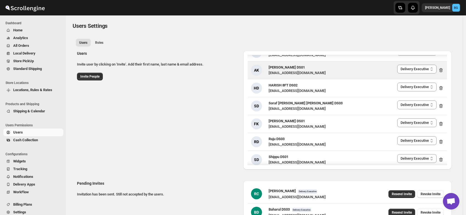
scroll to position [710, 0]
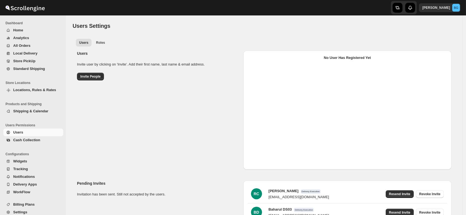
select select "637b767fbaab0276b10c91d5"
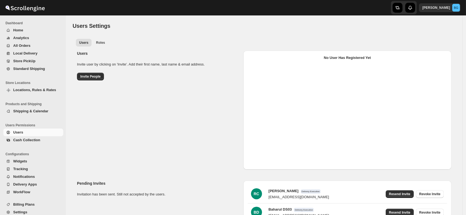
select select "637b767fbaab0276b10c91d5"
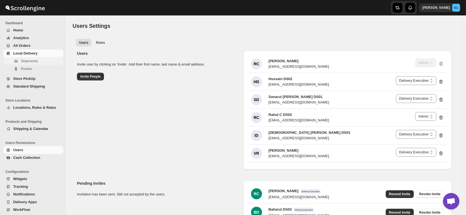
click at [20, 60] on button "Shipments" at bounding box center [33, 61] width 60 height 8
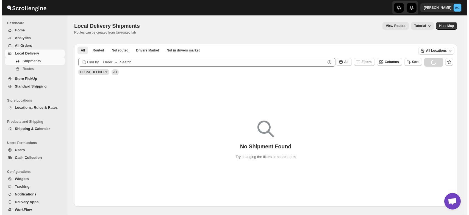
scroll to position [27, 0]
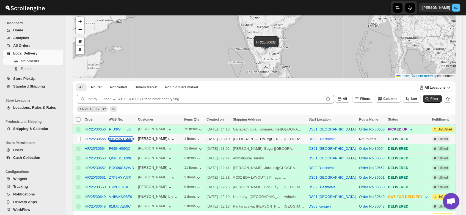
click at [114, 138] on button "9JL2SW1SMQ" at bounding box center [121, 139] width 24 height 4
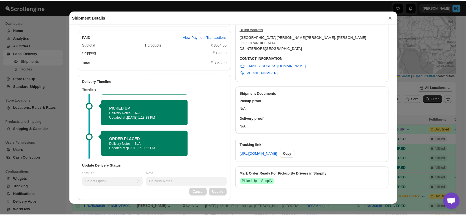
scroll to position [0, 0]
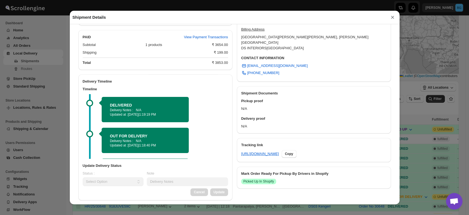
click at [391, 18] on button "×" at bounding box center [392, 17] width 8 height 8
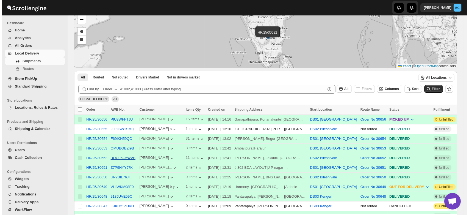
scroll to position [60, 0]
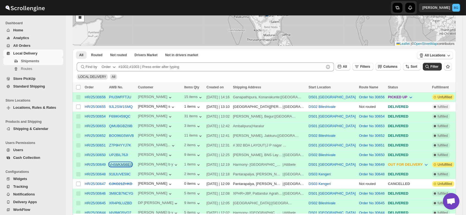
click at [119, 162] on button "VHIWKM98E0" at bounding box center [120, 164] width 23 height 4
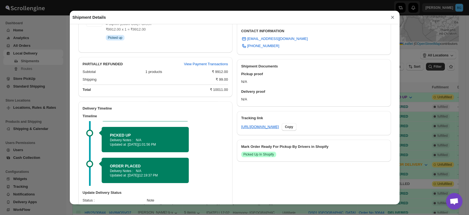
scroll to position [219, 0]
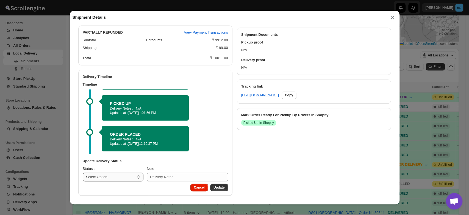
click at [104, 179] on select "Select Option PICKED UP OUT FOR DELIVERY RESCHEDULE DELIVERED CANCELLED" at bounding box center [113, 176] width 61 height 9
select select "DELIVERED"
click at [83, 172] on select "Select Option PICKED UP OUT FOR DELIVERY RESCHEDULE DELIVERED CANCELLED" at bounding box center [113, 176] width 61 height 9
click at [214, 189] on span "Update" at bounding box center [219, 187] width 11 height 4
select select
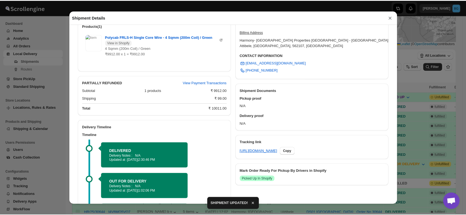
scroll to position [214, 0]
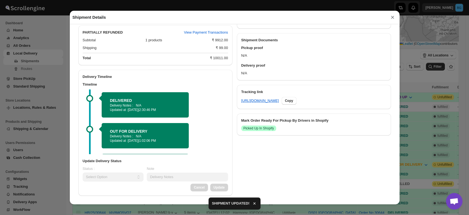
click at [392, 16] on button "×" at bounding box center [392, 17] width 8 height 8
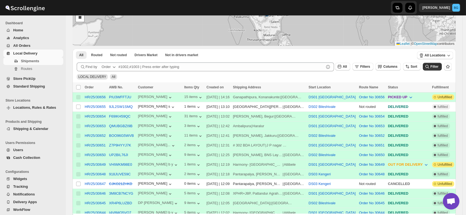
scroll to position [0, 0]
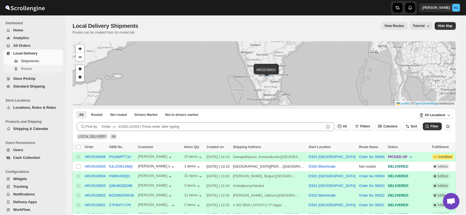
click at [21, 70] on span "Routes" at bounding box center [26, 69] width 11 height 4
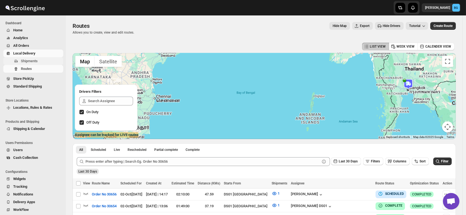
click at [23, 60] on span "Shipments" at bounding box center [29, 61] width 17 height 4
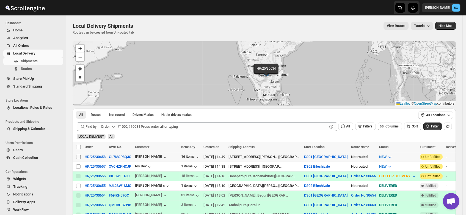
click at [78, 158] on input "Select shipment" at bounding box center [78, 156] width 4 height 4
checkbox input "true"
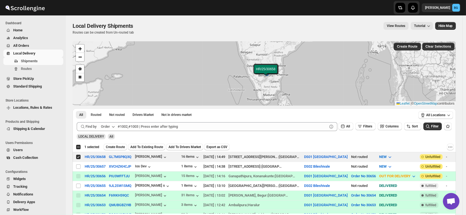
click at [18, 151] on span "Users" at bounding box center [18, 150] width 10 height 4
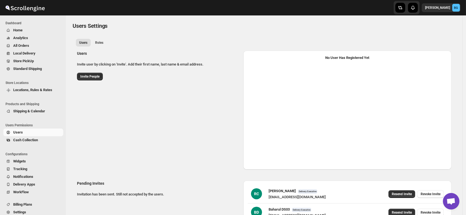
select select "637b767fbaab0276b10c91d5"
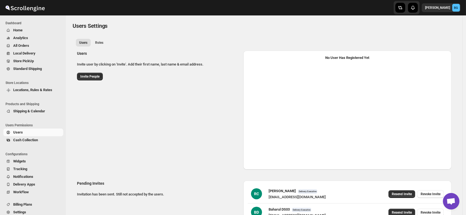
select select "637b767fbaab0276b10c91d5"
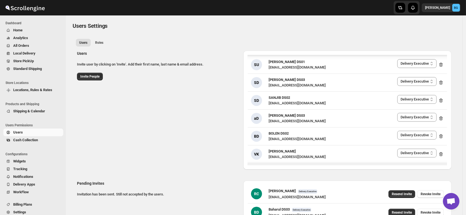
scroll to position [369, 0]
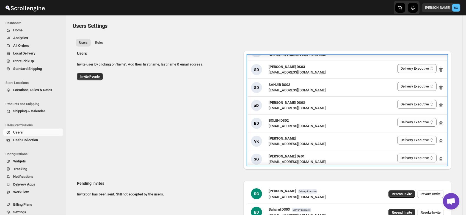
click at [323, 111] on div "aD ashik uddin DS03 katiri8361@kimdyn.com Delivery Executive Manager Admin Deli…" at bounding box center [347, 105] width 199 height 18
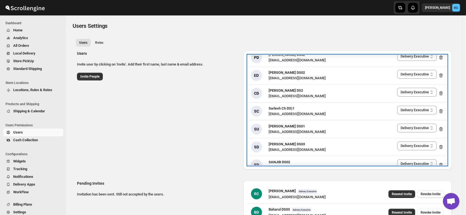
scroll to position [292, 0]
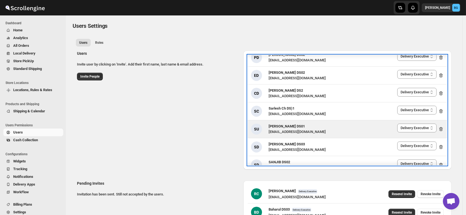
click at [281, 127] on span "[PERSON_NAME] DS01" at bounding box center [286, 126] width 36 height 4
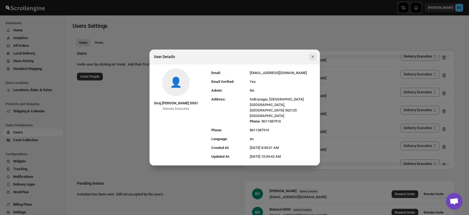
click at [313, 58] on icon "Close" at bounding box center [312, 57] width 2 height 2
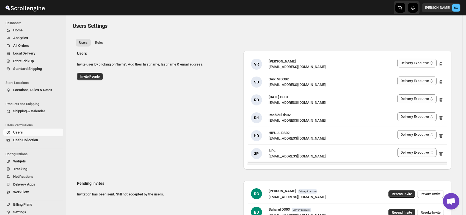
scroll to position [0, 0]
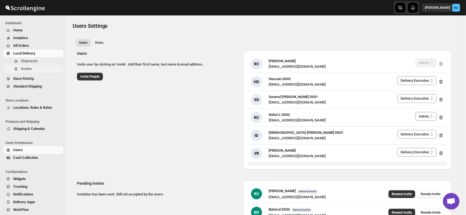
click at [20, 69] on button "Routes" at bounding box center [33, 69] width 60 height 8
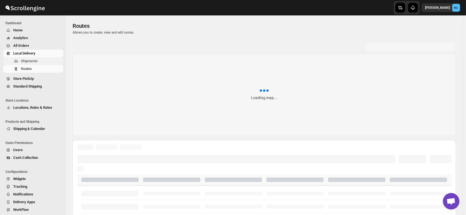
click at [24, 60] on span "Shipments" at bounding box center [29, 61] width 17 height 4
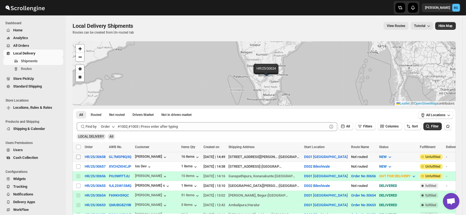
click at [77, 157] on input "Select shipment" at bounding box center [78, 156] width 4 height 4
checkbox input "true"
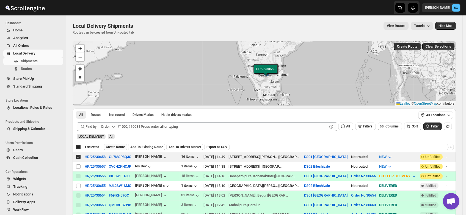
click at [116, 148] on span "Create Route" at bounding box center [115, 147] width 19 height 4
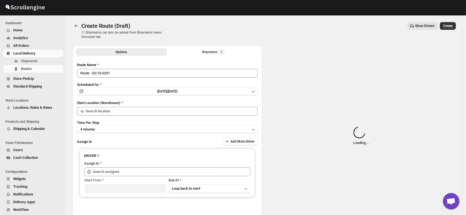
type input "DS01 [GEOGRAPHIC_DATA]"
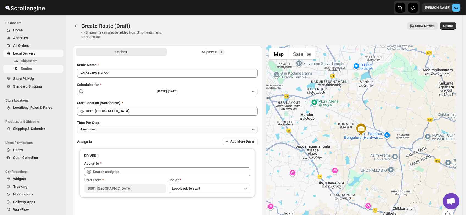
click at [102, 128] on button "4 minutes" at bounding box center [167, 129] width 181 height 8
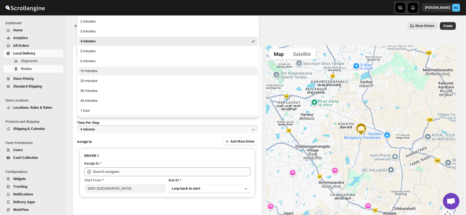
click at [89, 72] on div "10 minutes" at bounding box center [88, 70] width 17 height 5
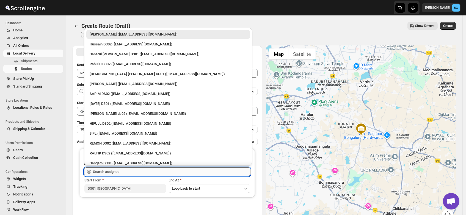
click at [102, 170] on input "text" at bounding box center [171, 171] width 157 height 9
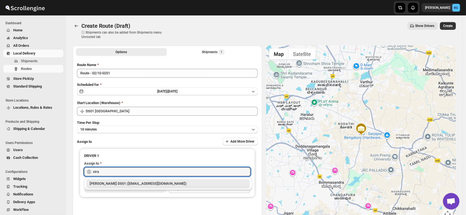
click at [108, 184] on div "Siraj Uddin DS01 (sopom53870@leabro.com)" at bounding box center [168, 183] width 157 height 5
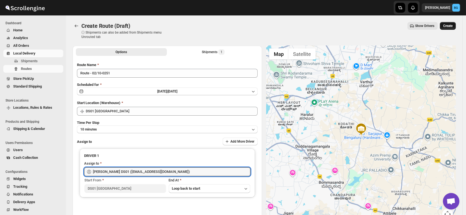
type input "Siraj Uddin DS01 (sopom53870@leabro.com)"
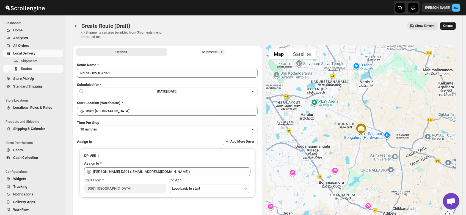
click at [448, 26] on span "Create" at bounding box center [447, 26] width 9 height 4
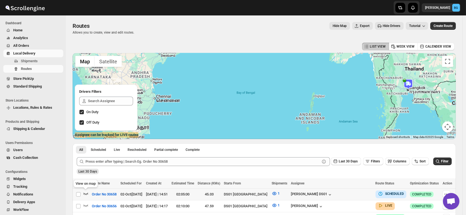
click at [86, 192] on icon "button" at bounding box center [85, 192] width 5 height 5
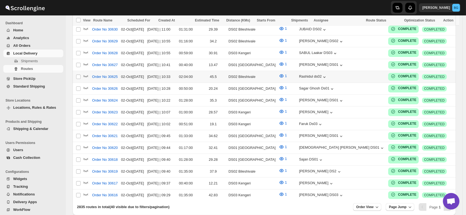
scroll to position [474, 0]
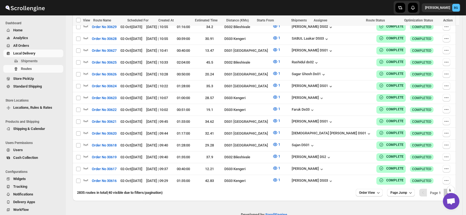
click at [450, 190] on icon "Next" at bounding box center [447, 192] width 5 height 5
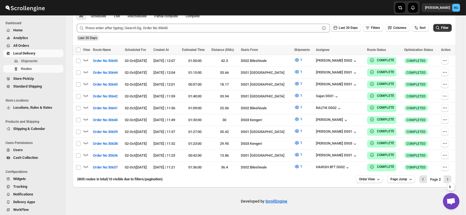
scroll to position [130, 0]
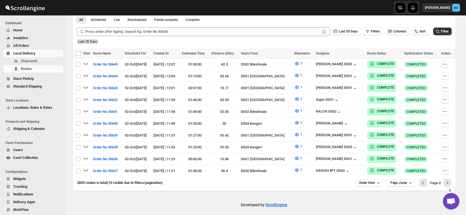
click at [450, 180] on icon "Next" at bounding box center [447, 182] width 5 height 5
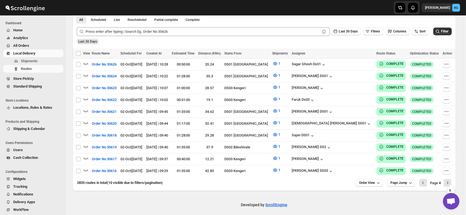
click at [450, 180] on icon "Next" at bounding box center [447, 182] width 5 height 5
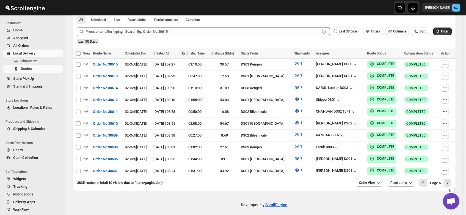
click at [450, 180] on icon "Next" at bounding box center [447, 182] width 5 height 5
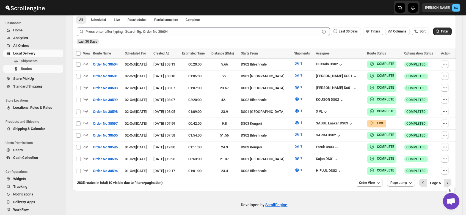
click at [450, 180] on icon "Next" at bounding box center [447, 182] width 5 height 5
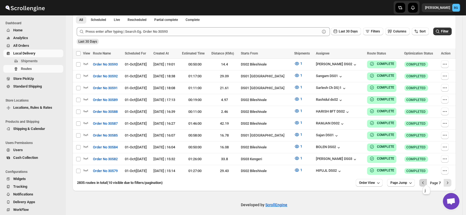
click at [426, 180] on icon "Previous" at bounding box center [422, 182] width 5 height 5
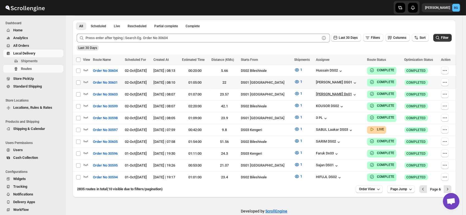
scroll to position [122, 0]
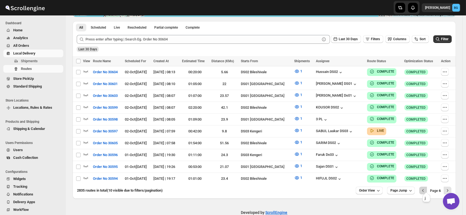
click at [426, 187] on icon "Previous" at bounding box center [422, 189] width 5 height 5
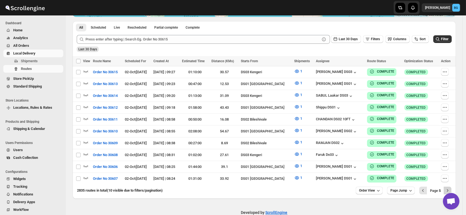
click at [450, 187] on icon "Next" at bounding box center [447, 189] width 5 height 5
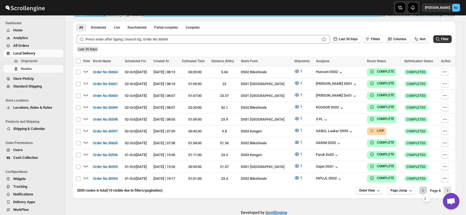
click at [424, 189] on icon "Previous" at bounding box center [423, 190] width 2 height 3
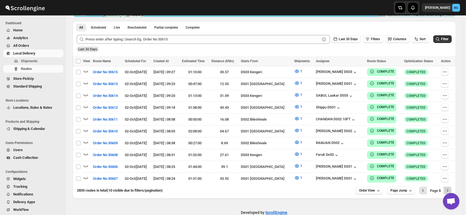
click at [448, 187] on icon "Next" at bounding box center [447, 189] width 5 height 5
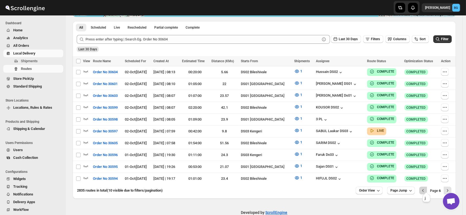
click at [424, 187] on icon "Previous" at bounding box center [422, 189] width 5 height 5
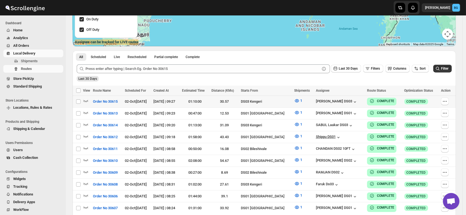
scroll to position [130, 0]
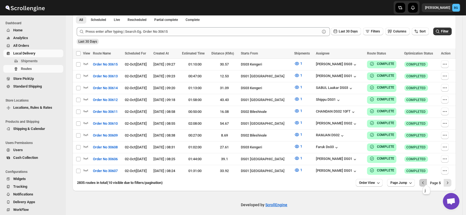
click at [426, 180] on icon "Previous" at bounding box center [422, 182] width 5 height 5
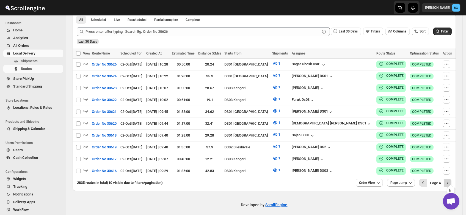
click at [448, 181] on icon "Next" at bounding box center [447, 182] width 1 height 2
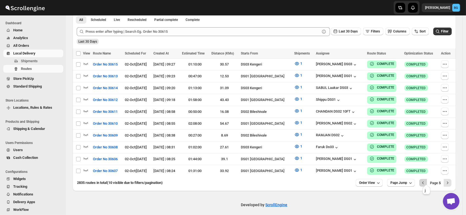
click at [425, 180] on icon "Previous" at bounding box center [422, 182] width 5 height 5
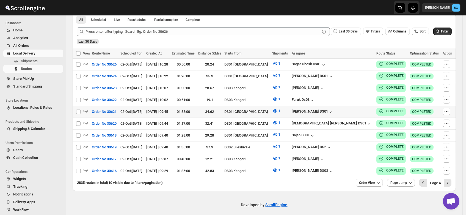
click at [312, 112] on td "[PERSON_NAME] DS01" at bounding box center [332, 112] width 85 height 12
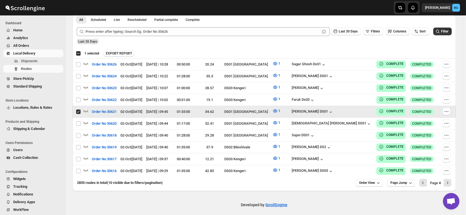
click at [312, 112] on td "[PERSON_NAME] DS01" at bounding box center [332, 112] width 85 height 12
checkbox input "false"
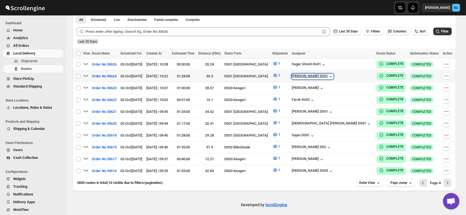
click at [318, 74] on div "[PERSON_NAME] DS01" at bounding box center [313, 76] width 42 height 5
click at [424, 180] on icon "Previous" at bounding box center [422, 182] width 5 height 5
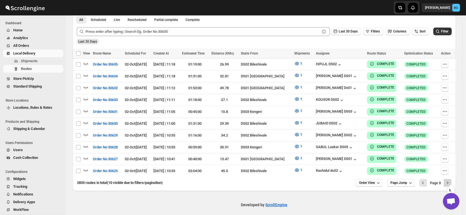
click at [449, 180] on icon "Next" at bounding box center [447, 182] width 5 height 5
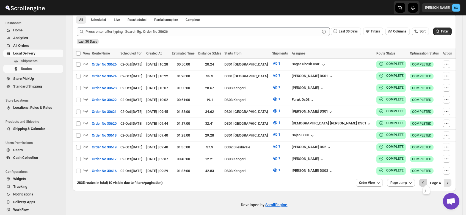
click at [426, 180] on icon "Previous" at bounding box center [422, 182] width 5 height 5
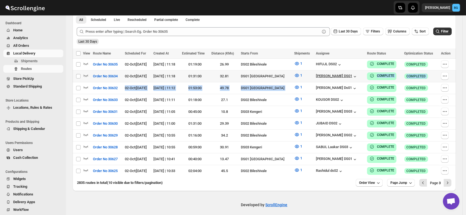
drag, startPoint x: 350, startPoint y: 84, endPoint x: 339, endPoint y: 74, distance: 14.4
click at [339, 74] on tbody "Select route Order No 30635 02-Oct | Today 02-Oct-25 | 11:18 01:19:00 26.99 DS0…" at bounding box center [264, 118] width 383 height 118
click at [352, 74] on icon "button" at bounding box center [354, 76] width 5 height 5
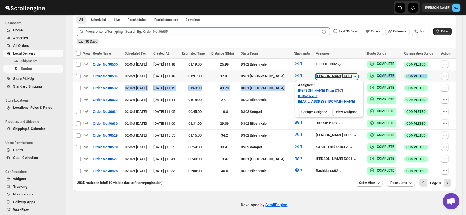
click at [352, 74] on icon "button" at bounding box center [354, 76] width 5 height 5
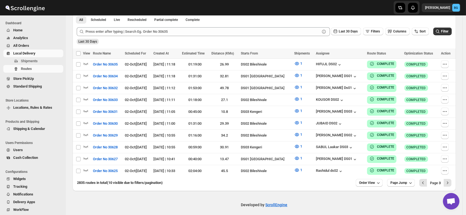
click at [323, 49] on th "Assignee" at bounding box center [339, 53] width 51 height 10
click at [426, 181] on icon "Previous" at bounding box center [422, 182] width 5 height 5
click at [450, 180] on icon "Next" at bounding box center [447, 182] width 5 height 5
click at [425, 180] on icon "Previous" at bounding box center [422, 182] width 5 height 5
click at [426, 180] on icon "Previous" at bounding box center [422, 182] width 5 height 5
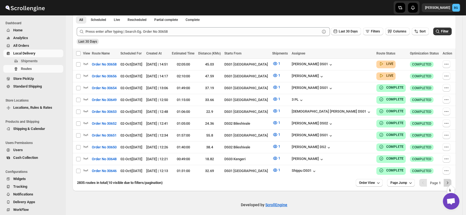
click at [450, 180] on icon "Next" at bounding box center [447, 182] width 5 height 5
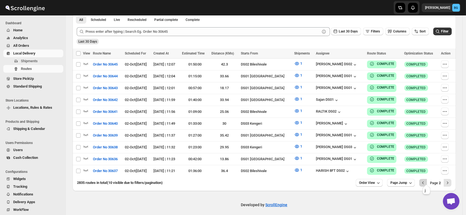
click at [426, 180] on icon "Previous" at bounding box center [422, 182] width 5 height 5
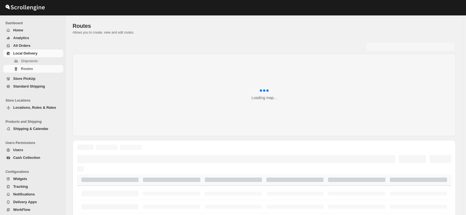
scroll to position [130, 0]
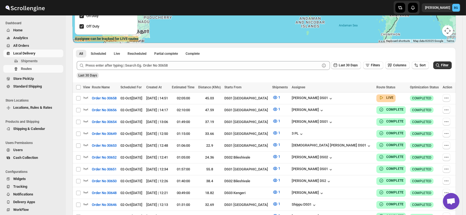
scroll to position [95, 0]
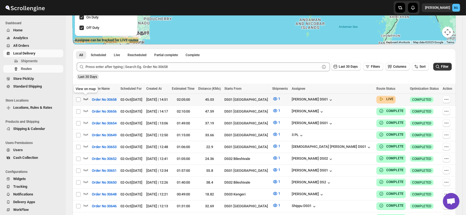
click at [85, 99] on icon "button" at bounding box center [86, 99] width 5 height 2
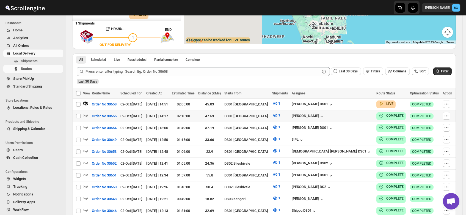
scroll to position [0, 0]
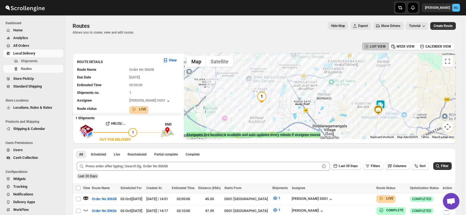
click at [384, 103] on img at bounding box center [380, 104] width 11 height 11
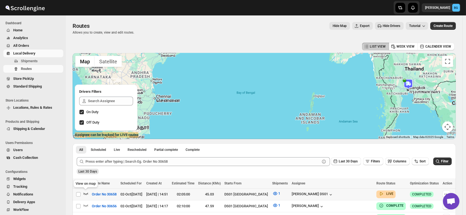
click at [86, 191] on icon "button" at bounding box center [85, 192] width 5 height 5
click at [86, 193] on icon "button" at bounding box center [85, 192] width 5 height 5
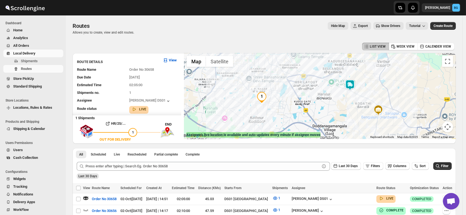
click at [354, 83] on img at bounding box center [349, 84] width 11 height 11
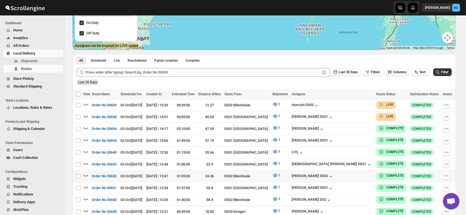
scroll to position [89, 0]
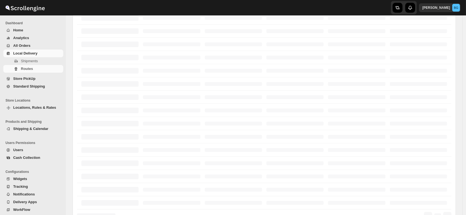
scroll to position [89, 0]
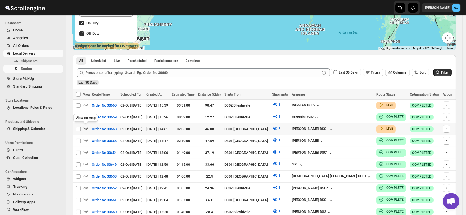
click at [84, 127] on icon "button" at bounding box center [85, 127] width 5 height 5
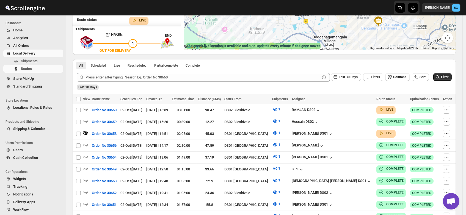
scroll to position [0, 0]
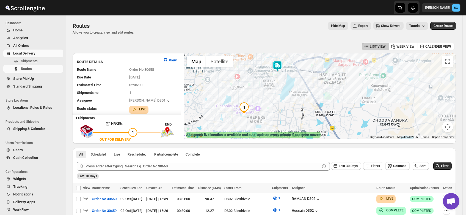
click at [280, 65] on img at bounding box center [277, 65] width 11 height 11
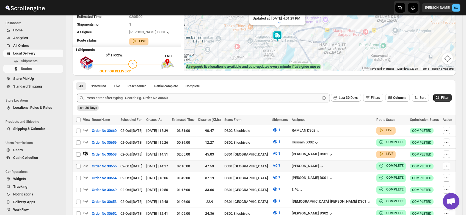
scroll to position [67, 0]
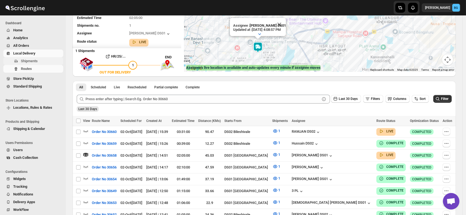
click at [21, 61] on span "Shipments" at bounding box center [29, 61] width 17 height 4
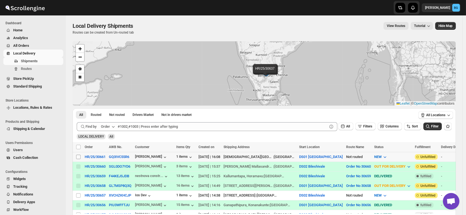
click at [78, 157] on input "Select shipment" at bounding box center [78, 156] width 4 height 4
checkbox input "true"
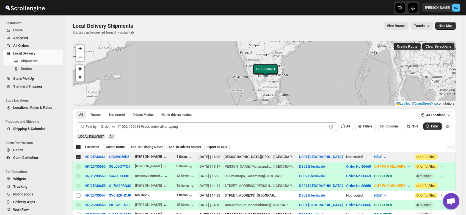
click at [116, 147] on span "Create Route" at bounding box center [115, 147] width 19 height 4
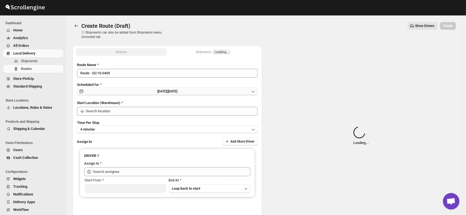
type input "DS01 [GEOGRAPHIC_DATA]"
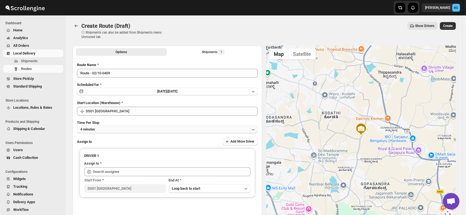
click at [103, 126] on button "4 minutes" at bounding box center [167, 129] width 181 height 8
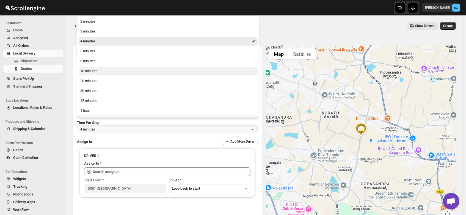
click at [100, 71] on button "10 minutes" at bounding box center [168, 71] width 179 height 9
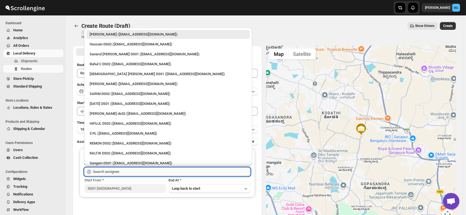
click at [103, 173] on input "text" at bounding box center [171, 171] width 157 height 9
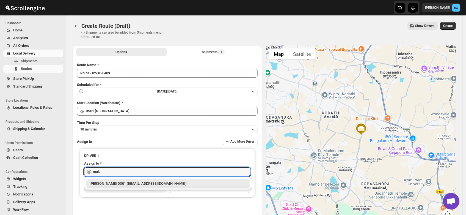
click at [104, 184] on div "[PERSON_NAME] DS01 ([EMAIL_ADDRESS][DOMAIN_NAME])" at bounding box center [168, 183] width 157 height 5
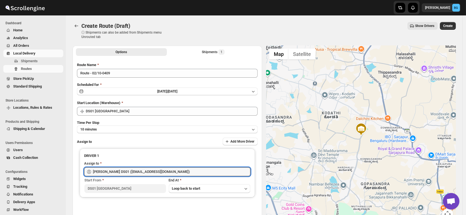
type input "[PERSON_NAME] DS01 ([EMAIL_ADDRESS][DOMAIN_NAME])"
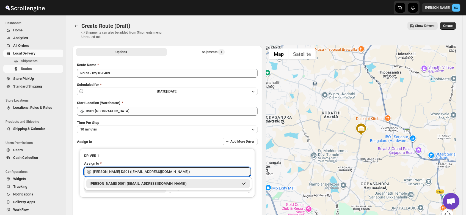
click at [129, 184] on div "[PERSON_NAME] DS01 ([EMAIL_ADDRESS][DOMAIN_NAME])" at bounding box center [164, 183] width 149 height 5
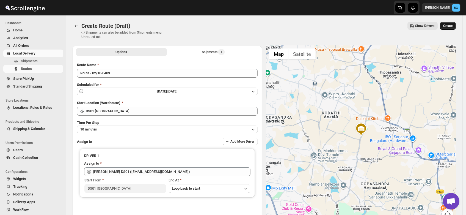
click at [450, 25] on span "Create" at bounding box center [447, 26] width 9 height 4
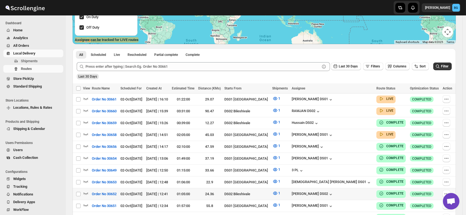
scroll to position [95, 0]
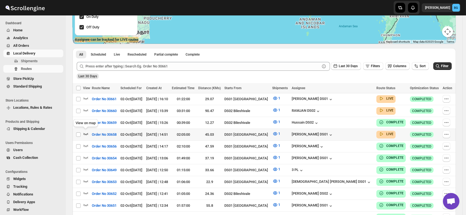
click at [85, 131] on icon "button" at bounding box center [85, 133] width 5 height 5
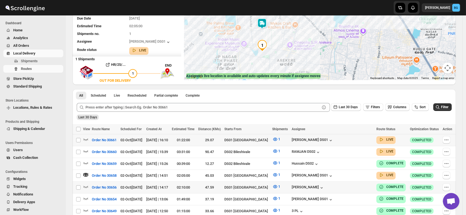
scroll to position [0, 0]
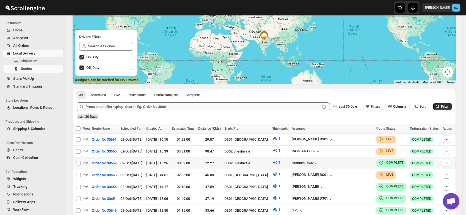
scroll to position [55, 0]
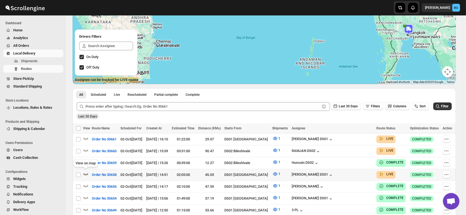
click at [86, 171] on icon "button" at bounding box center [85, 173] width 5 height 5
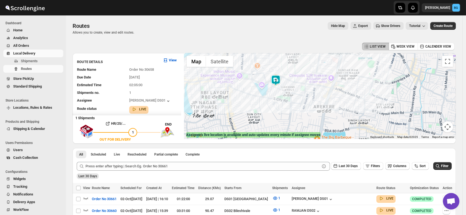
scroll to position [2, 0]
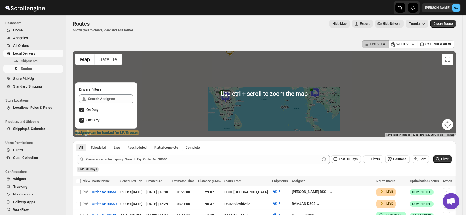
scroll to position [81, 0]
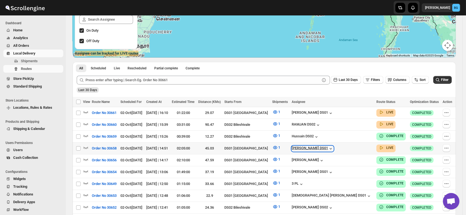
click at [333, 146] on div "[PERSON_NAME] DS01" at bounding box center [313, 148] width 42 height 5
click at [85, 145] on icon "button" at bounding box center [85, 147] width 5 height 5
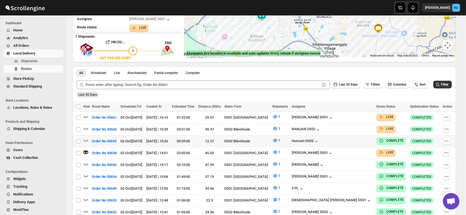
scroll to position [0, 0]
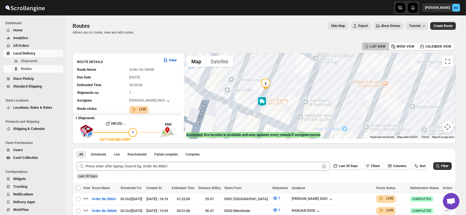
drag, startPoint x: 289, startPoint y: 77, endPoint x: 274, endPoint y: 108, distance: 34.4
click at [274, 108] on div at bounding box center [320, 96] width 272 height 86
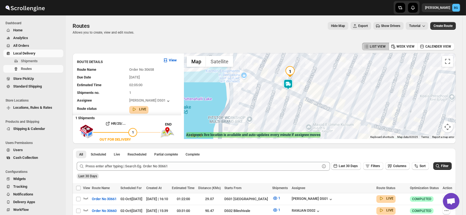
drag, startPoint x: 270, startPoint y: 105, endPoint x: 295, endPoint y: 90, distance: 28.5
click at [295, 90] on div at bounding box center [320, 96] width 272 height 86
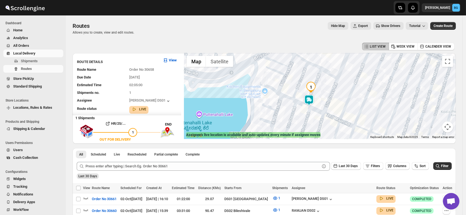
drag, startPoint x: 299, startPoint y: 84, endPoint x: 325, endPoint y: 105, distance: 33.5
click at [325, 105] on div at bounding box center [320, 96] width 272 height 86
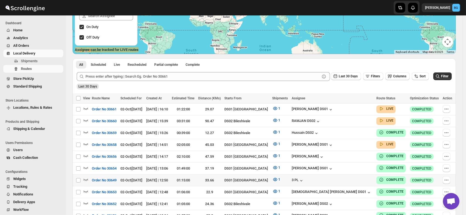
scroll to position [84, 0]
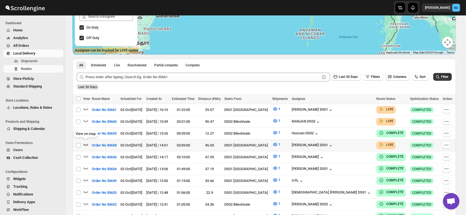
click at [86, 143] on icon "button" at bounding box center [85, 144] width 5 height 5
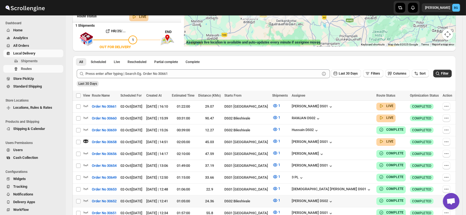
scroll to position [93, 0]
click at [84, 104] on icon "button" at bounding box center [85, 104] width 5 height 5
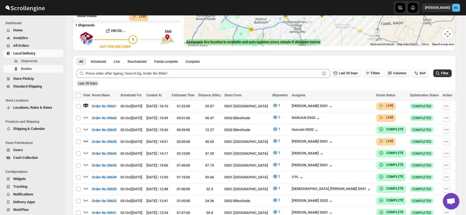
scroll to position [0, 0]
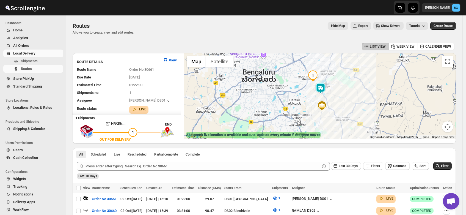
click at [320, 85] on img at bounding box center [320, 88] width 11 height 11
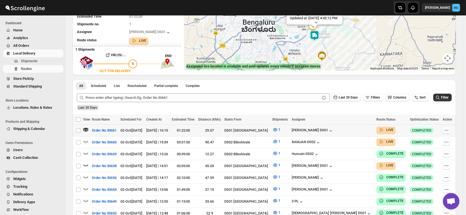
scroll to position [68, 0]
click at [27, 61] on span "Shipments" at bounding box center [29, 61] width 17 height 4
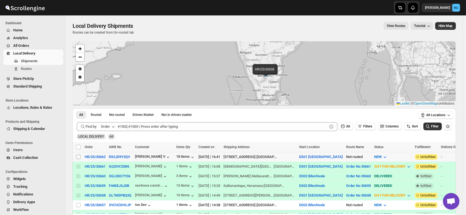
click at [77, 155] on input "Select shipment" at bounding box center [78, 156] width 4 height 4
checkbox input "true"
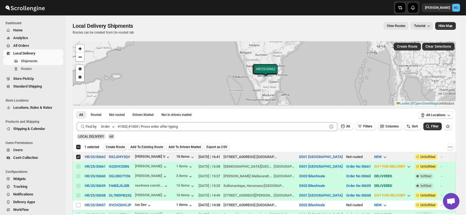
click at [119, 145] on span "Create Route" at bounding box center [115, 147] width 19 height 4
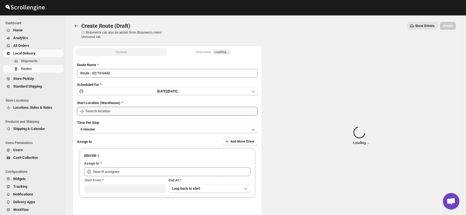
type input "DS01 [GEOGRAPHIC_DATA]"
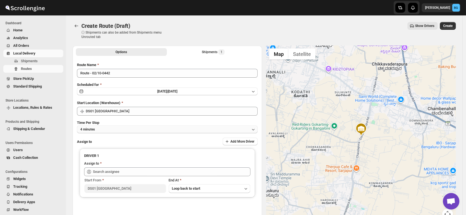
click at [101, 129] on button "4 minutes" at bounding box center [167, 129] width 181 height 8
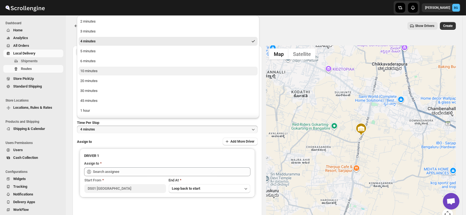
click at [90, 70] on div "10 minutes" at bounding box center [88, 70] width 17 height 5
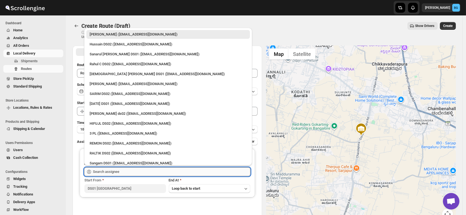
click at [106, 169] on input "text" at bounding box center [171, 171] width 157 height 9
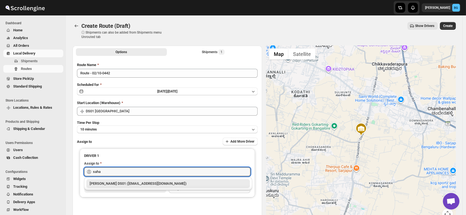
click at [115, 182] on div "Saharul DS01 (yedesam921@cavoyar.com)" at bounding box center [168, 183] width 157 height 5
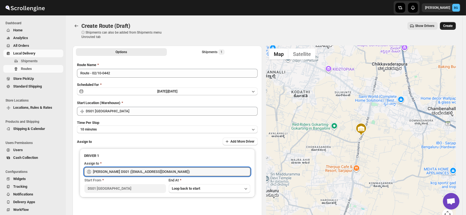
type input "Saharul DS01 (yedesam921@cavoyar.com)"
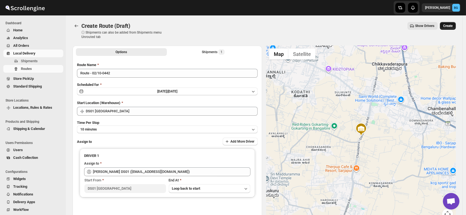
click at [448, 27] on span "Create" at bounding box center [447, 26] width 9 height 4
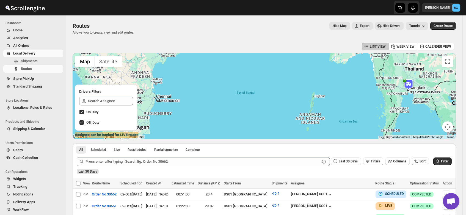
click at [17, 149] on span "Users" at bounding box center [18, 150] width 10 height 4
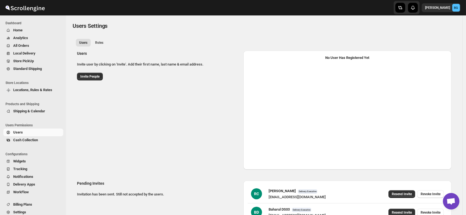
select select "637b767fbaab0276b10c91d5"
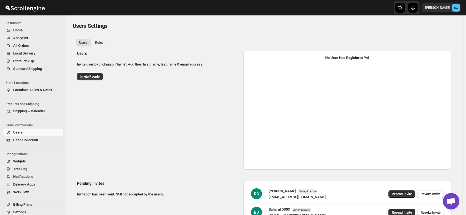
select select "637b767fbaab0276b10c91d5"
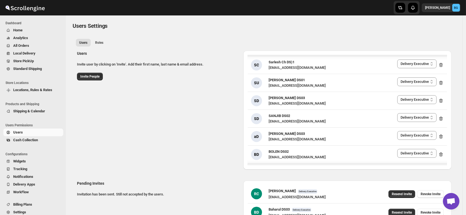
scroll to position [339, 0]
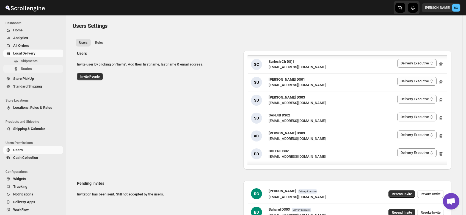
click at [20, 68] on button "Routes" at bounding box center [33, 69] width 60 height 8
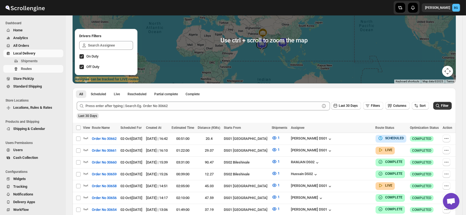
scroll to position [57, 0]
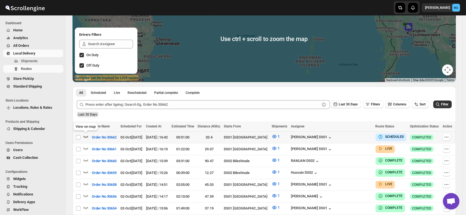
click at [85, 136] on icon "button" at bounding box center [85, 136] width 5 height 5
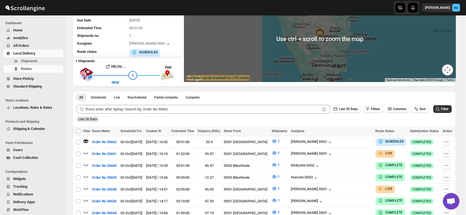
scroll to position [0, 0]
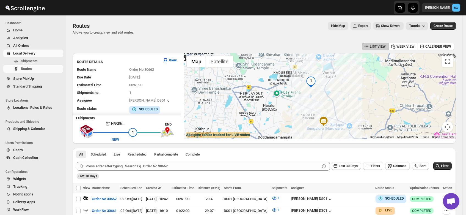
drag, startPoint x: 312, startPoint y: 88, endPoint x: 317, endPoint y: 104, distance: 17.2
click at [317, 104] on div at bounding box center [320, 96] width 272 height 86
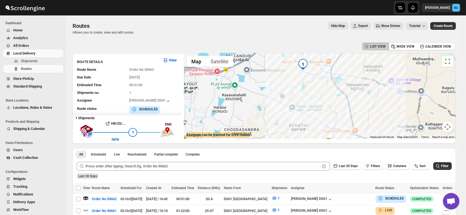
drag, startPoint x: 293, startPoint y: 82, endPoint x: 313, endPoint y: 98, distance: 25.8
click at [313, 98] on div at bounding box center [320, 96] width 272 height 86
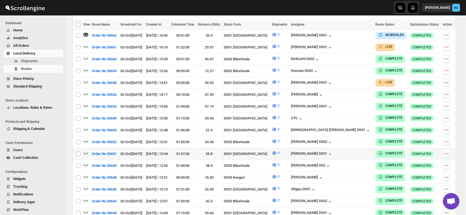
scroll to position [164, 0]
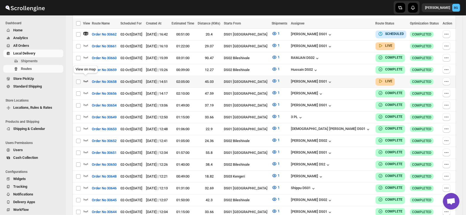
click at [86, 78] on icon "button" at bounding box center [85, 80] width 5 height 5
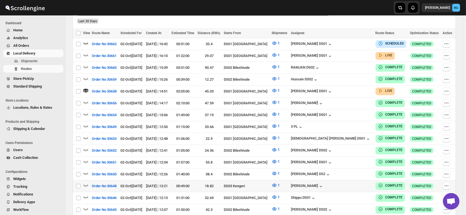
scroll to position [162, 0]
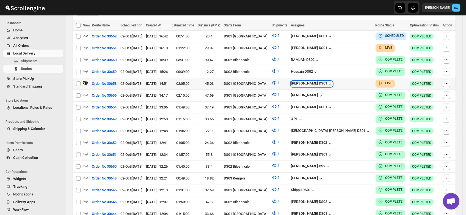
click at [323, 81] on div "[PERSON_NAME] DS01" at bounding box center [312, 83] width 42 height 5
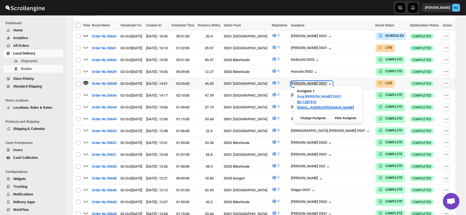
click at [323, 81] on div "[PERSON_NAME] DS01" at bounding box center [312, 83] width 42 height 5
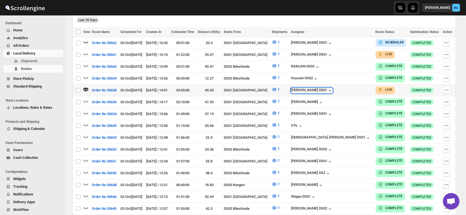
scroll to position [155, 0]
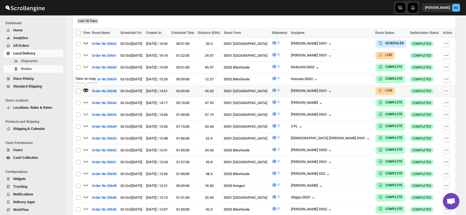
click at [85, 88] on icon "button" at bounding box center [85, 88] width 1 height 1
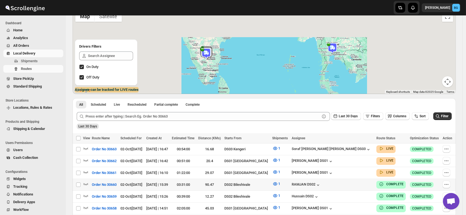
scroll to position [66, 0]
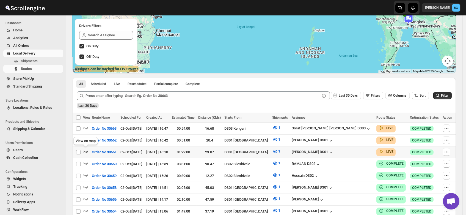
click at [86, 149] on icon "button" at bounding box center [85, 150] width 5 height 5
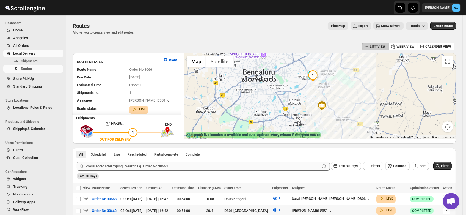
scroll to position [53, 0]
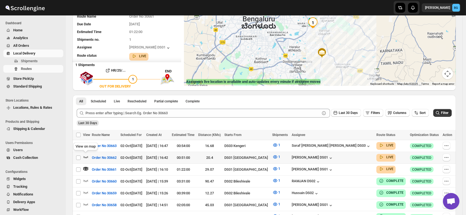
click at [85, 155] on icon "button" at bounding box center [85, 156] width 5 height 5
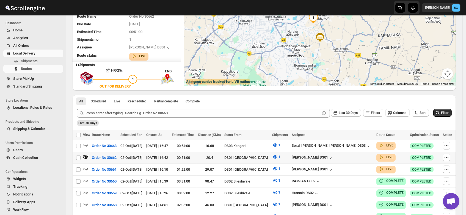
scroll to position [0, 0]
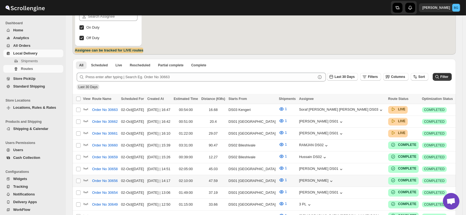
scroll to position [103, 0]
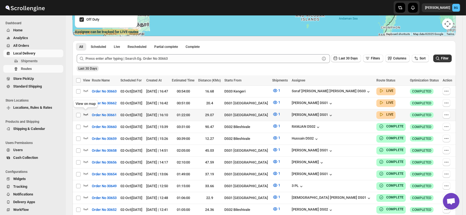
click at [85, 112] on icon "button" at bounding box center [85, 113] width 5 height 5
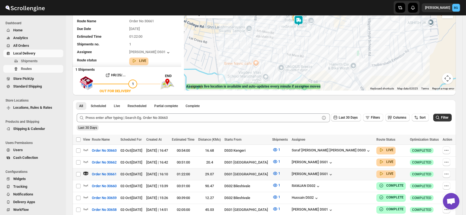
scroll to position [49, 0]
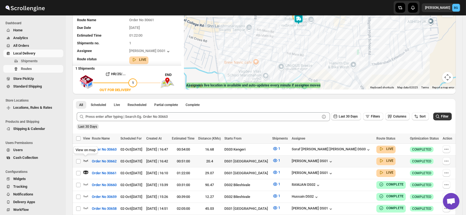
click at [85, 159] on icon "button" at bounding box center [85, 159] width 5 height 5
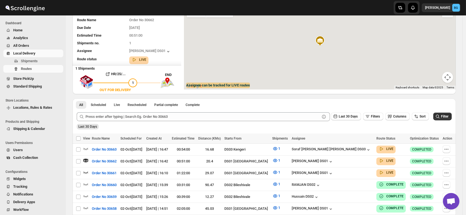
scroll to position [0, 0]
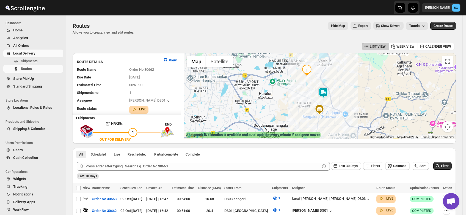
click at [325, 91] on img at bounding box center [323, 92] width 11 height 11
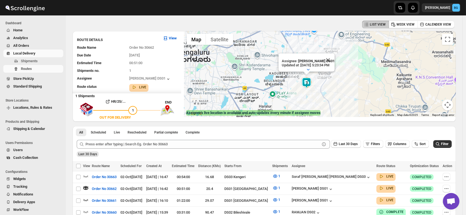
scroll to position [19, 0]
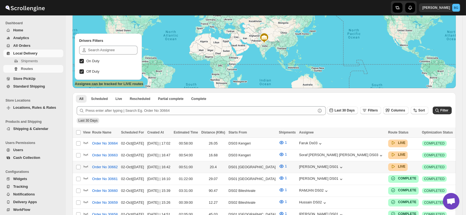
scroll to position [52, 0]
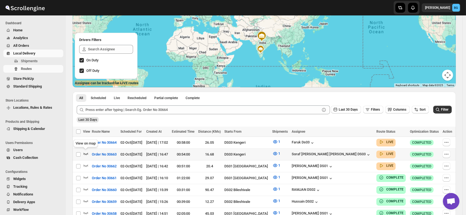
click at [85, 152] on icon "button" at bounding box center [85, 153] width 5 height 5
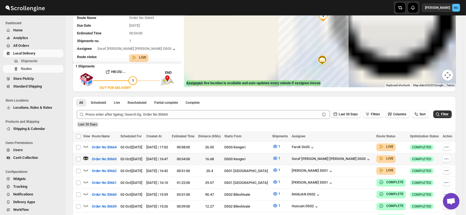
click at [85, 162] on td at bounding box center [86, 159] width 7 height 12
checkbox input "true"
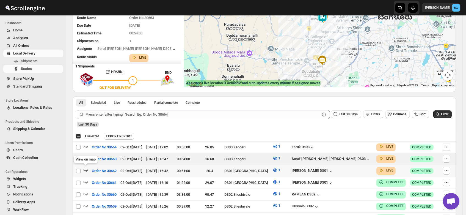
click at [85, 167] on icon "button" at bounding box center [85, 169] width 5 height 5
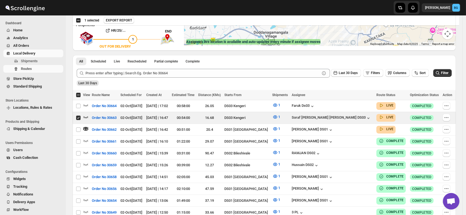
scroll to position [0, 0]
